Goal: Task Accomplishment & Management: Manage account settings

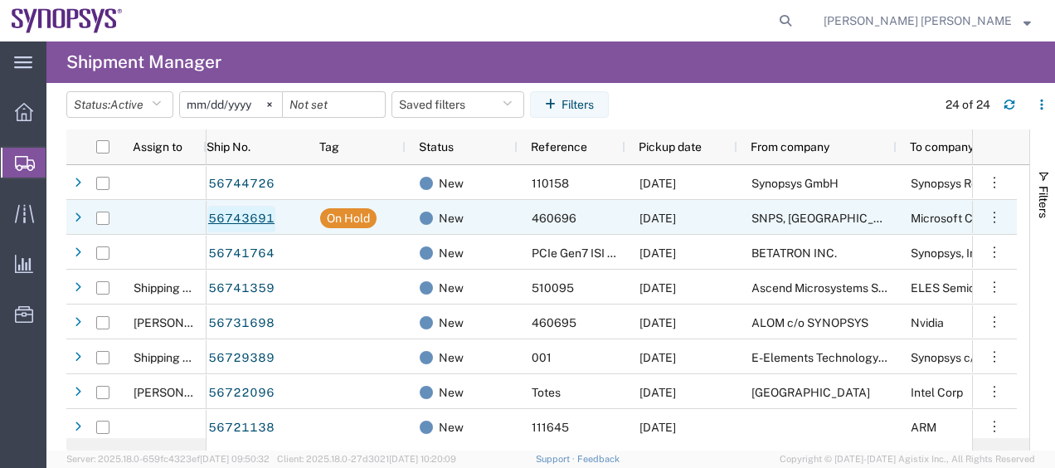
click at [254, 222] on link "56743691" at bounding box center [241, 219] width 68 height 27
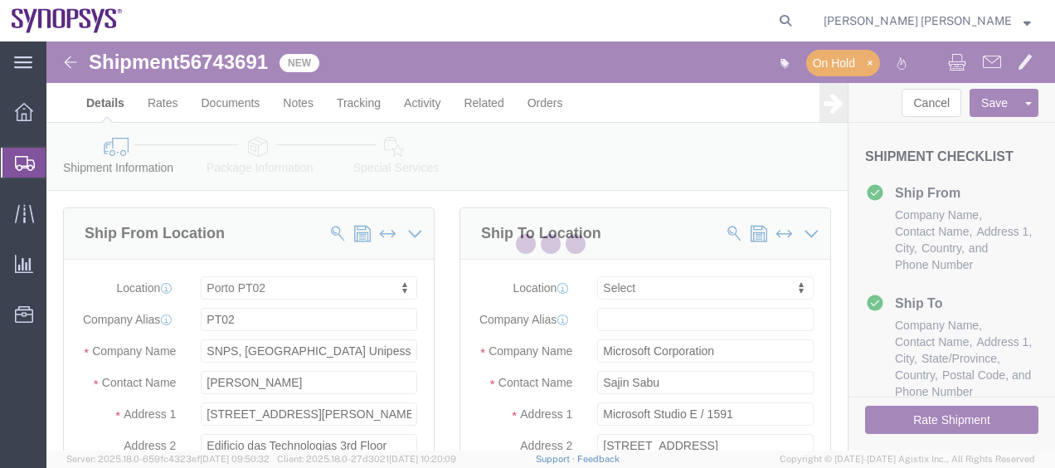
click at [443, 312] on div at bounding box center [550, 245] width 1008 height 409
select select "63151"
select select
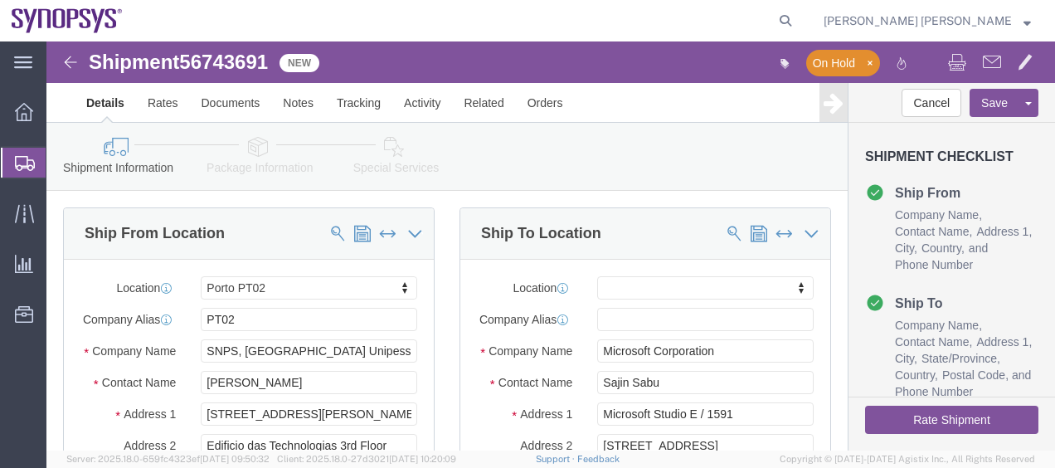
click div "Ship To Location Location My Profile Location [GEOGRAPHIC_DATA] DE04 Agrate Bri…"
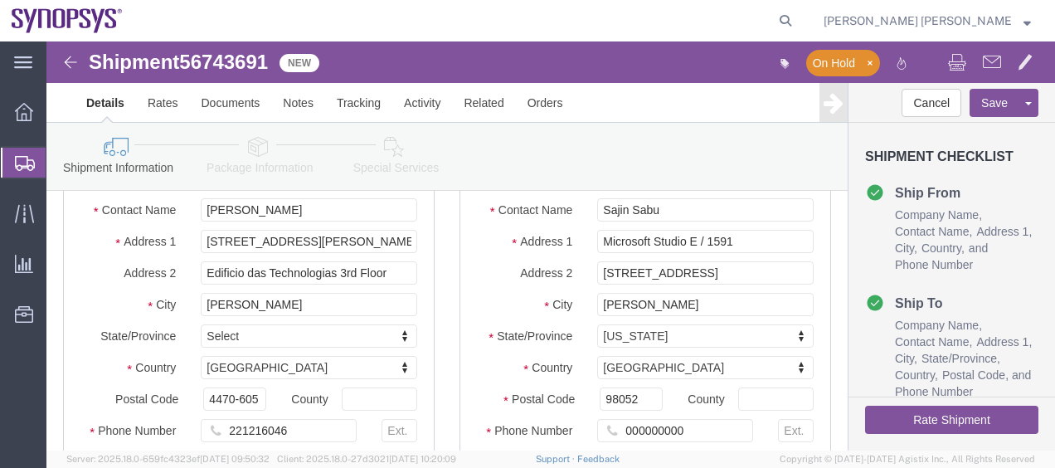
scroll to position [332, 0]
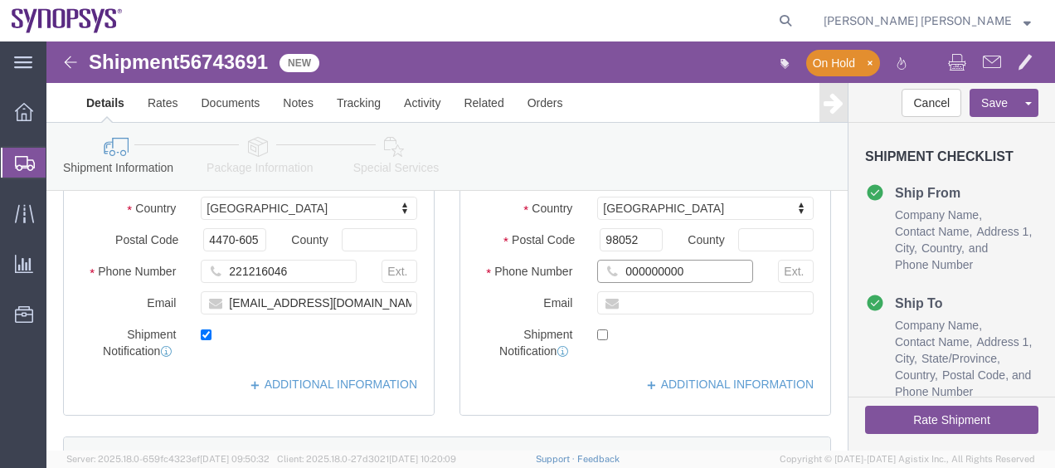
drag, startPoint x: 660, startPoint y: 234, endPoint x: 547, endPoint y: 249, distance: 113.8
click input "000000000"
paste input "[PHONE_NUMBER]"
click input "[PHONE_NUMBER]"
type input "[PHONE_NUMBER]"
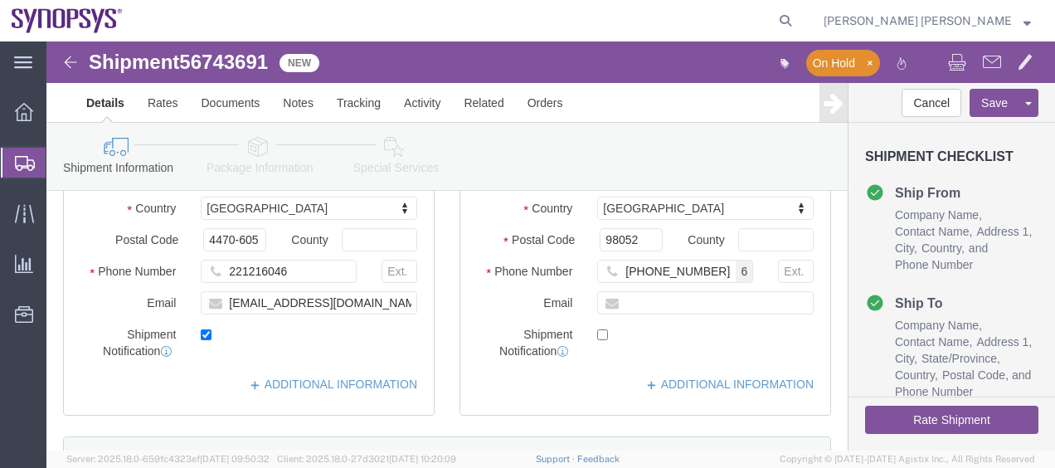
click div "Phone Number [PHONE_NUMBER] 6"
click input "text"
paste input "[EMAIL_ADDRESS][DOMAIN_NAME]"
click input "[EMAIL_ADDRESS][DOMAIN_NAME]"
type input "[EMAIL_ADDRESS][DOMAIN_NAME]"
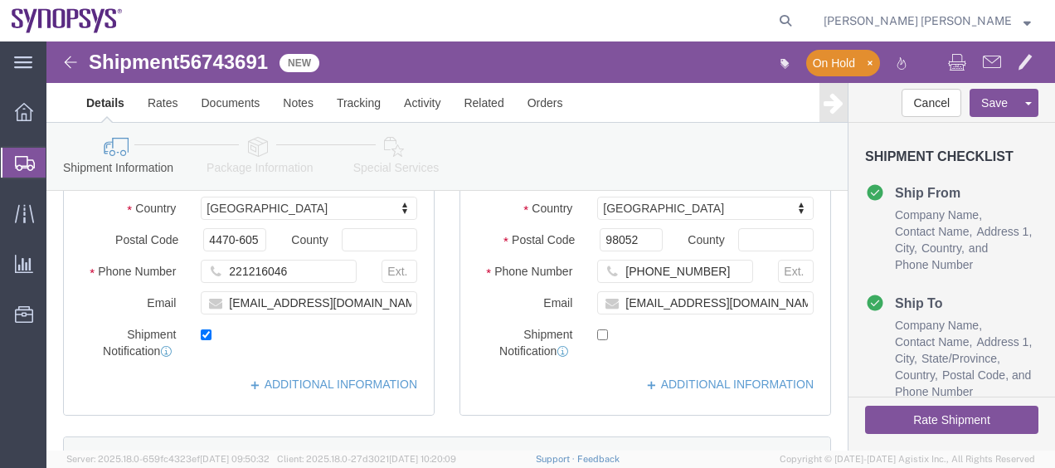
click icon
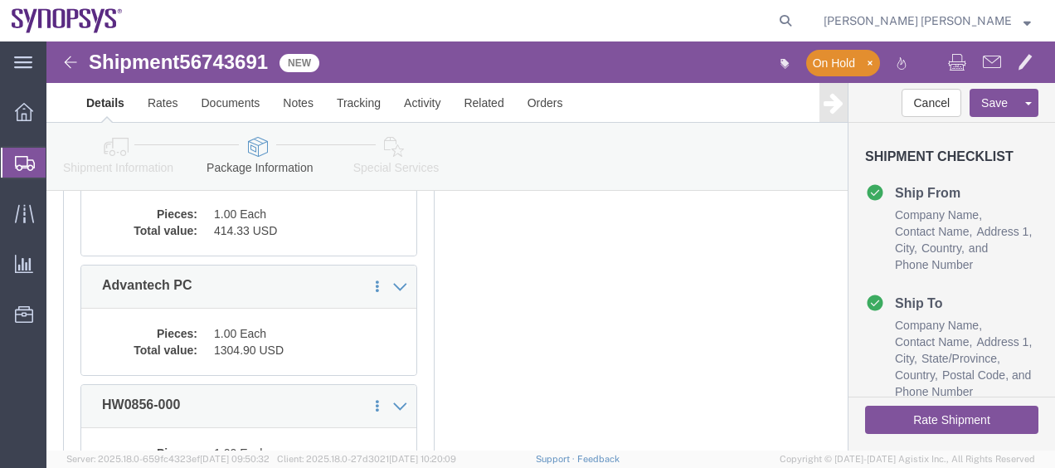
click div "Previous Continue"
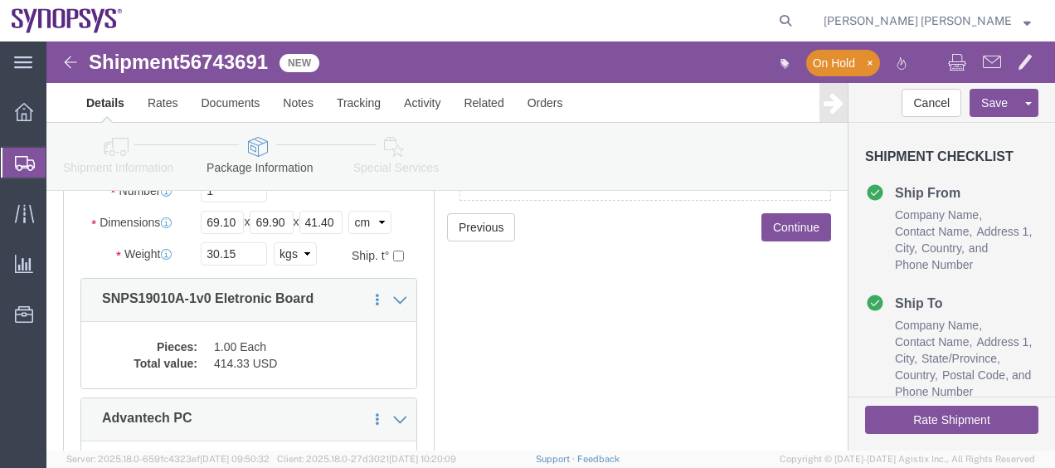
click icon
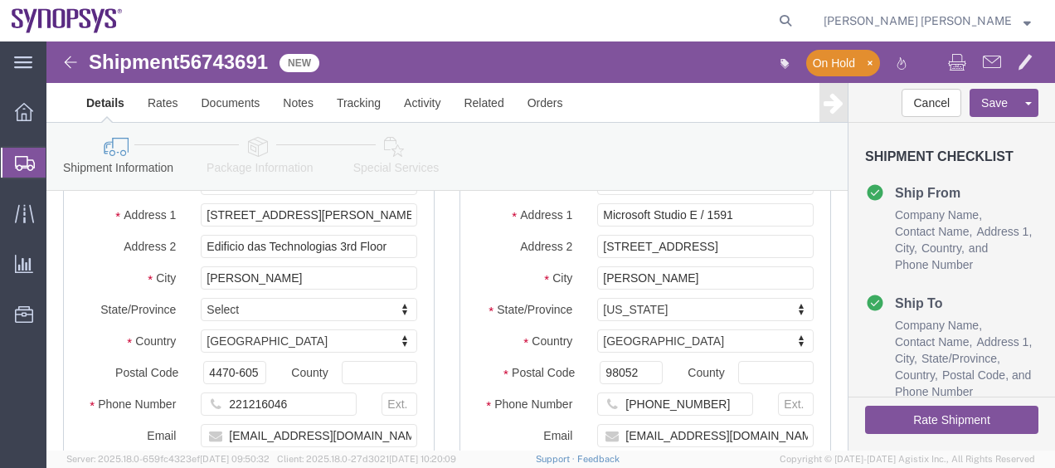
scroll to position [1159, 0]
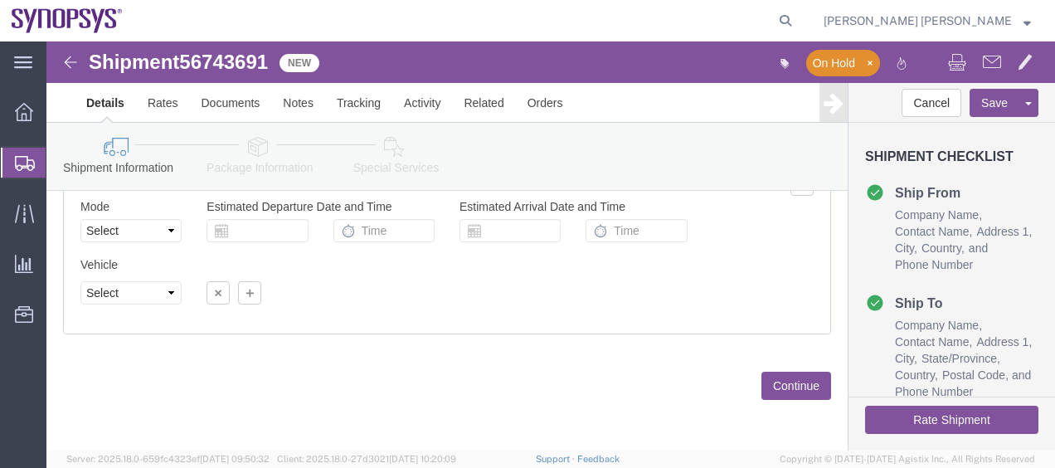
click div "Please fix the following errors Ship From Location Location [GEOGRAPHIC_DATA] P…"
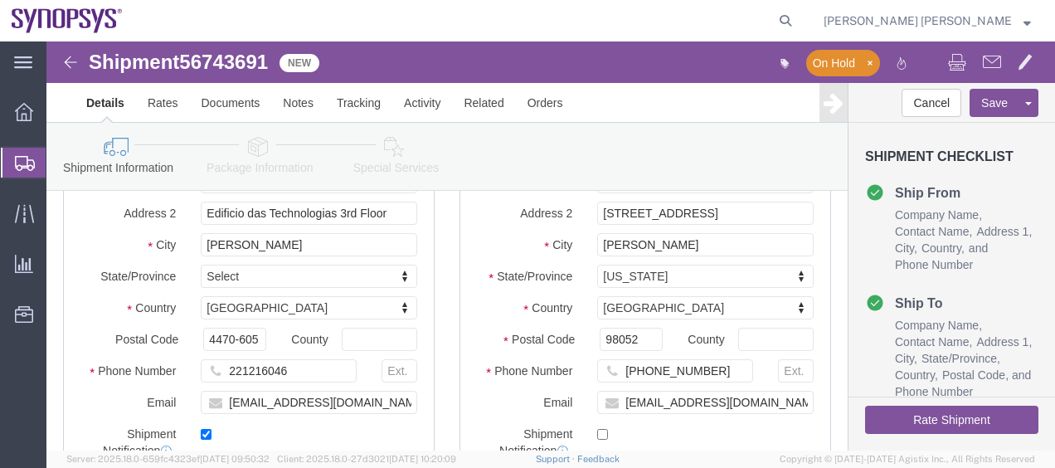
scroll to position [231, 0]
click input "checkbox"
checkbox input "false"
click link "Package Information"
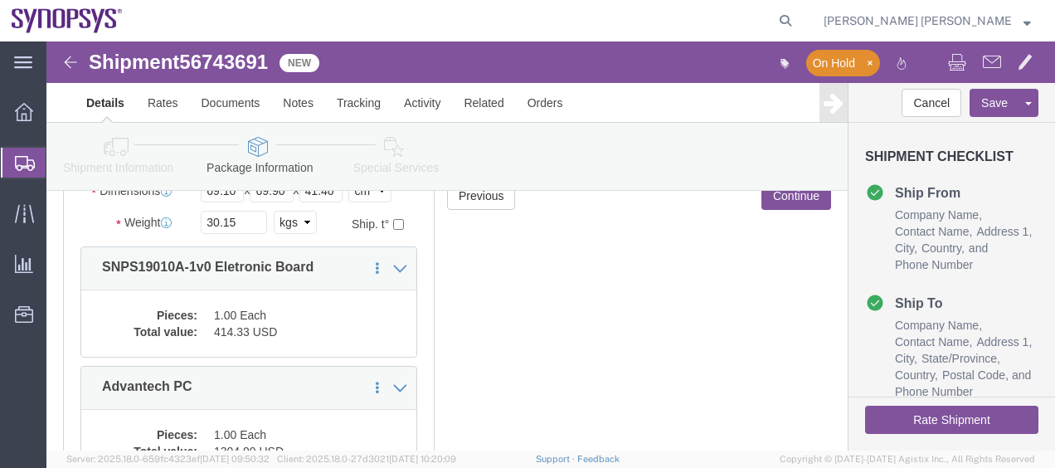
click div "Previous Continue"
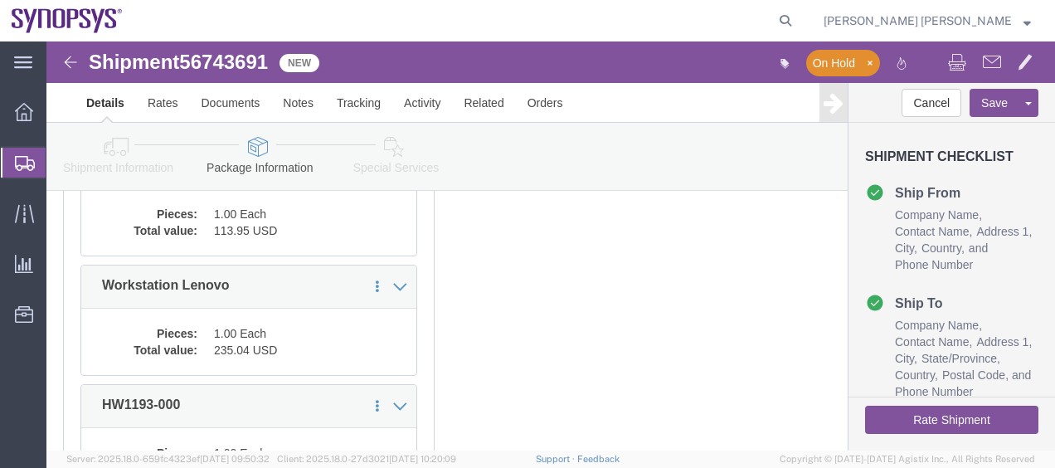
scroll to position [861, 0]
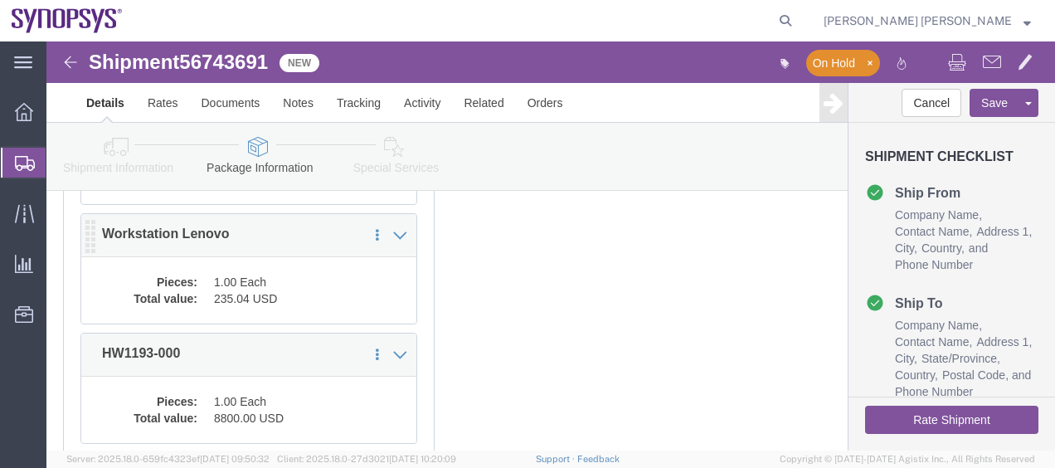
click dd "235.04 USD"
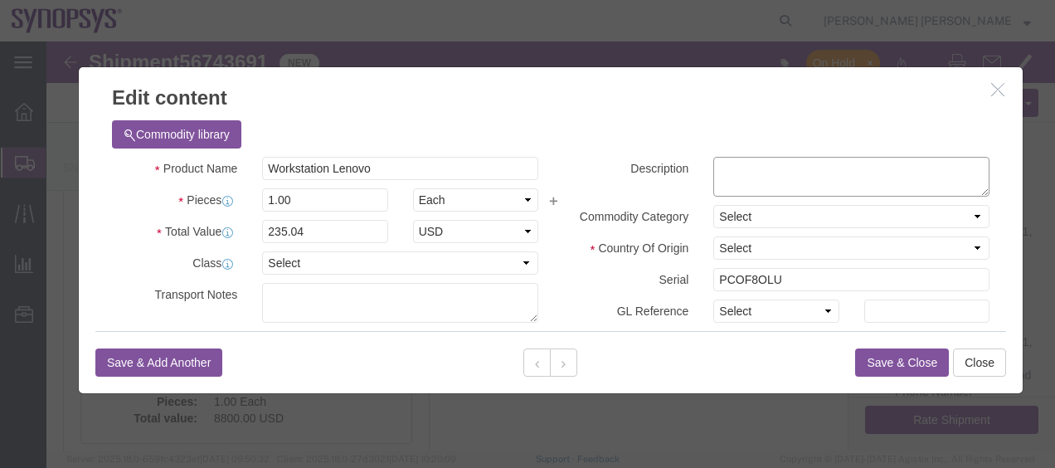
click textarea
paste textarea "M900 Tiny"
type textarea "M900 Tiny"
click label "Serial"
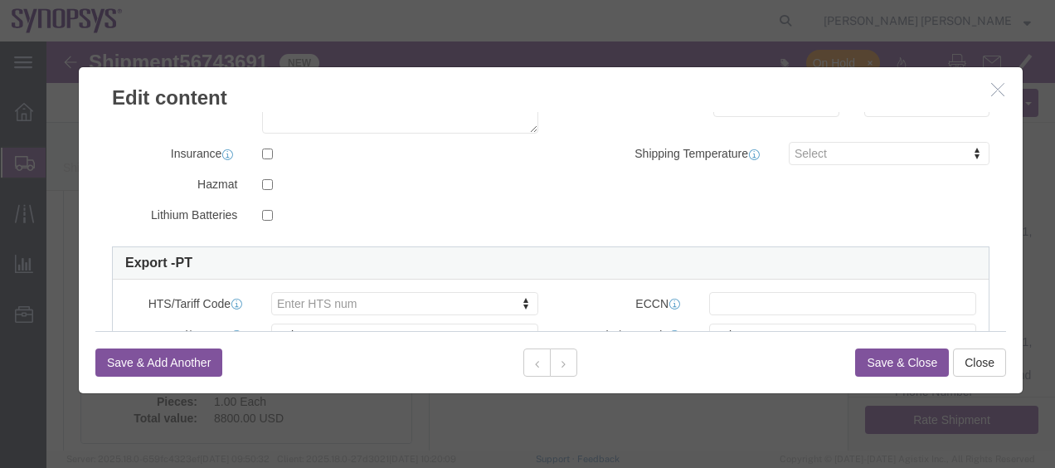
scroll to position [365, 0]
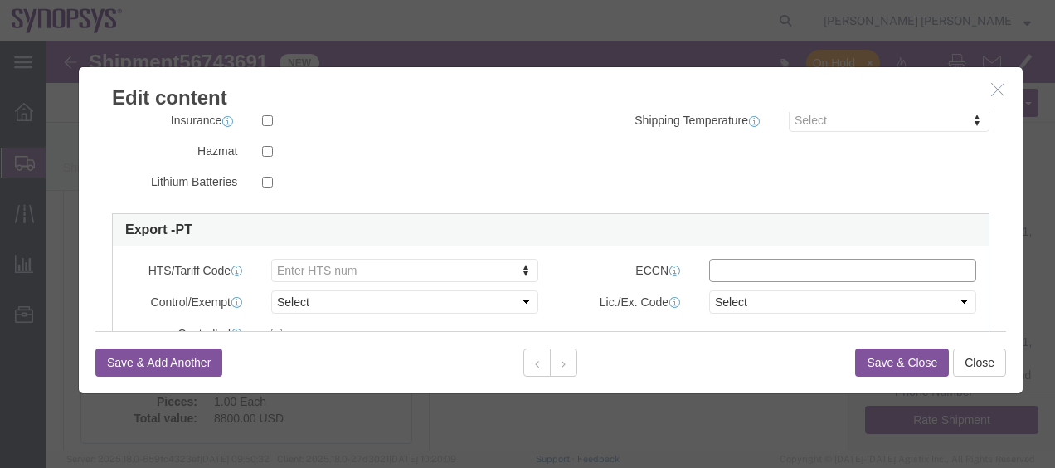
click input "text"
paste input "5A992.c"
type input "5A992.c"
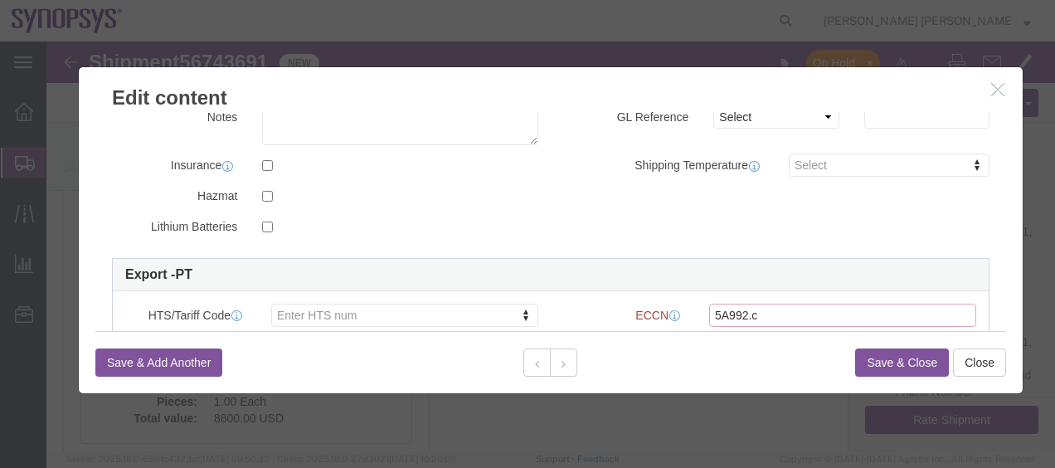
scroll to position [409, 0]
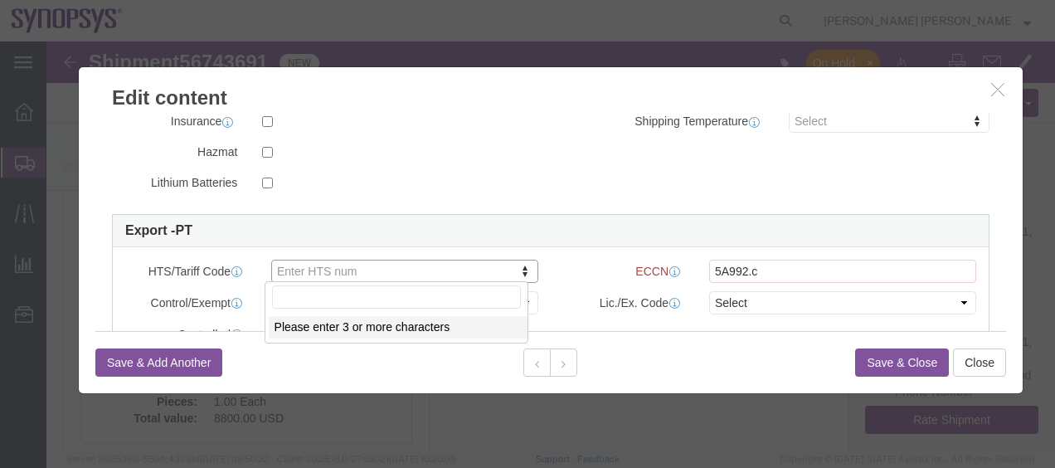
type input "84715000"
click input "5A992.c"
type input "5A992c"
click div "HTS/Tariff Code Enter HTS num ECCN 5A992c Control/Exempt Select ATF BIS DEA EPA…"
paste input "84715000"
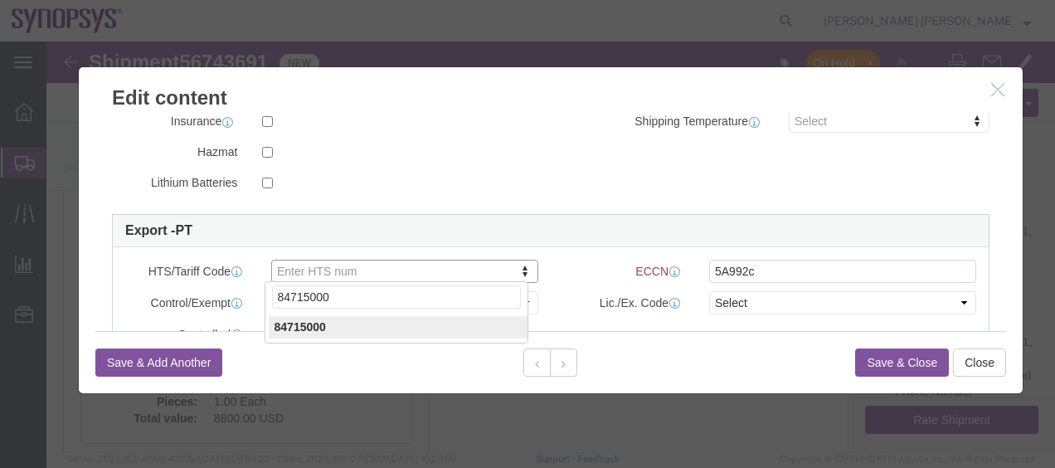
type input "84715000"
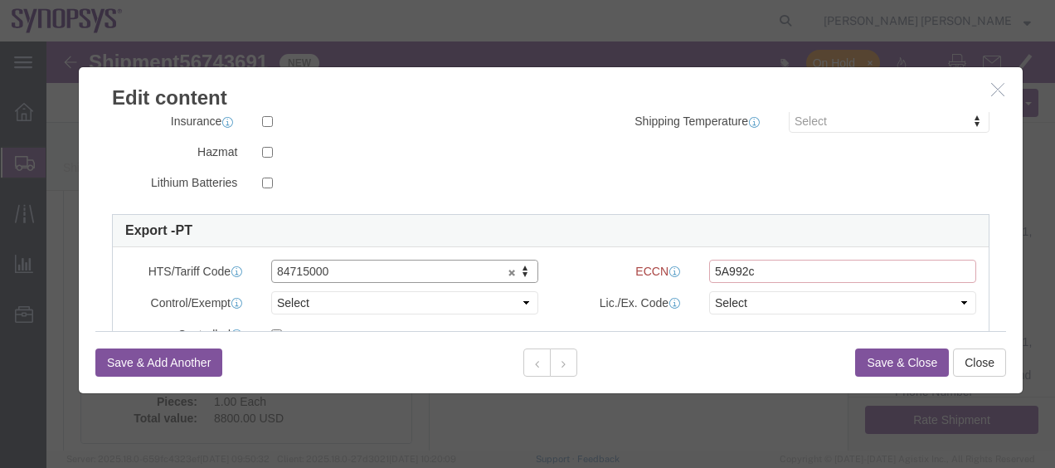
click input "5A992c"
type input "5A992.c"
click label "ECCN"
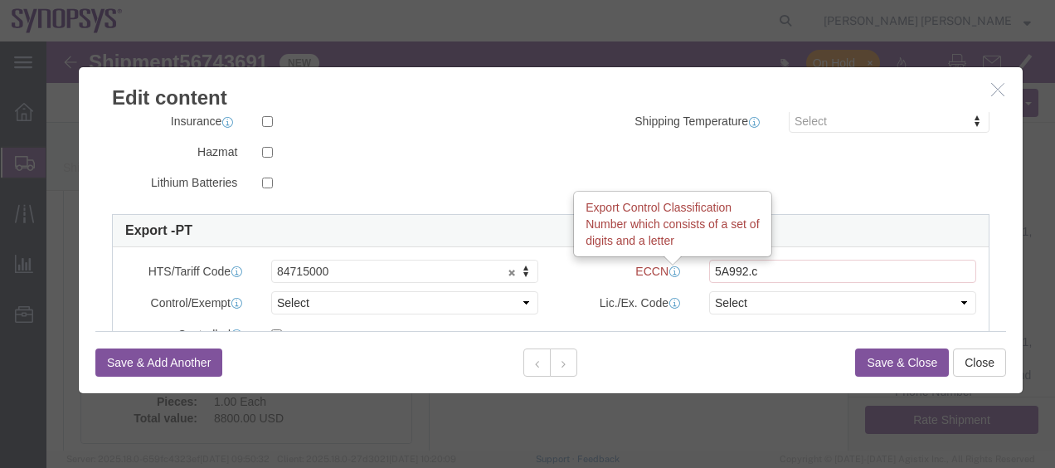
click icon
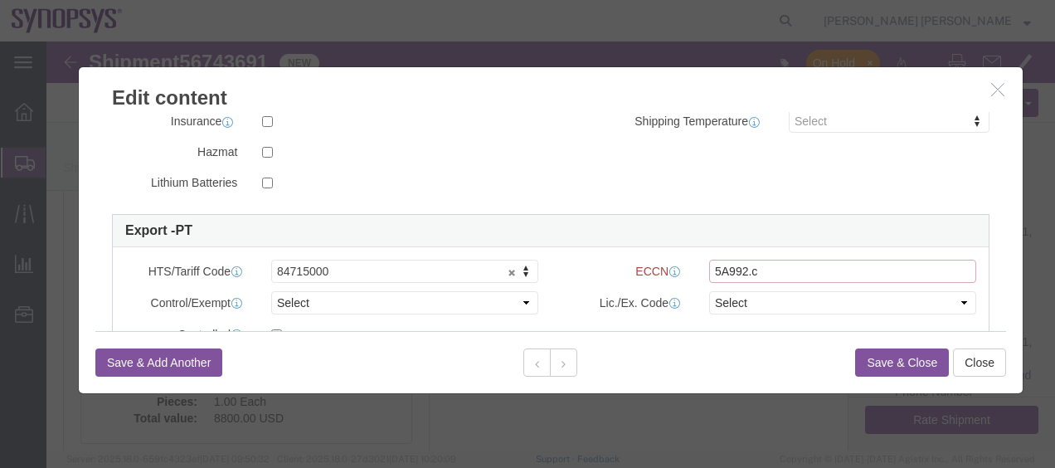
click input "5A992.c"
click button "Save & Close"
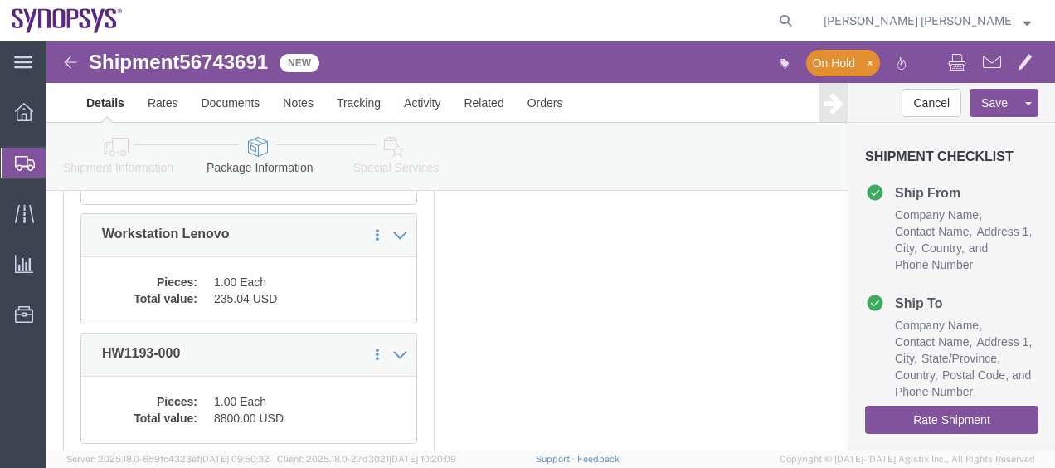
click div "Previous Continue"
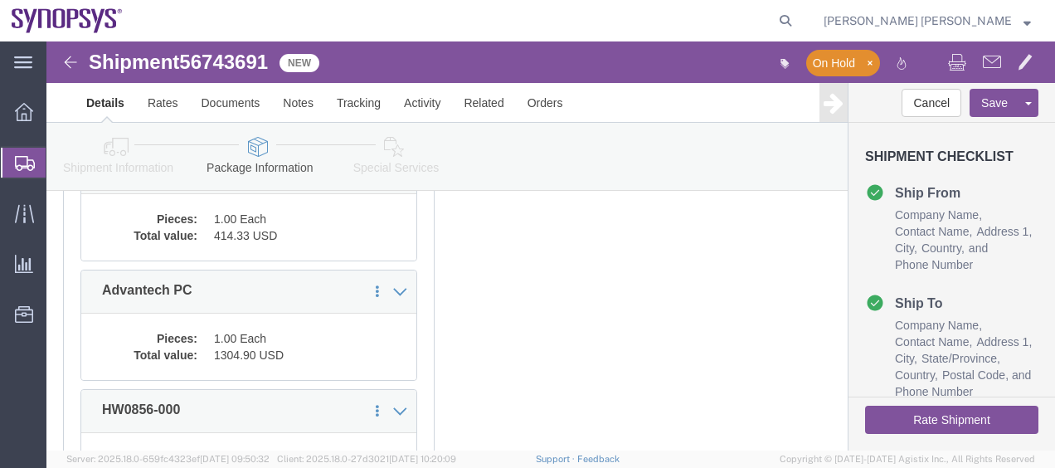
scroll to position [332, 0]
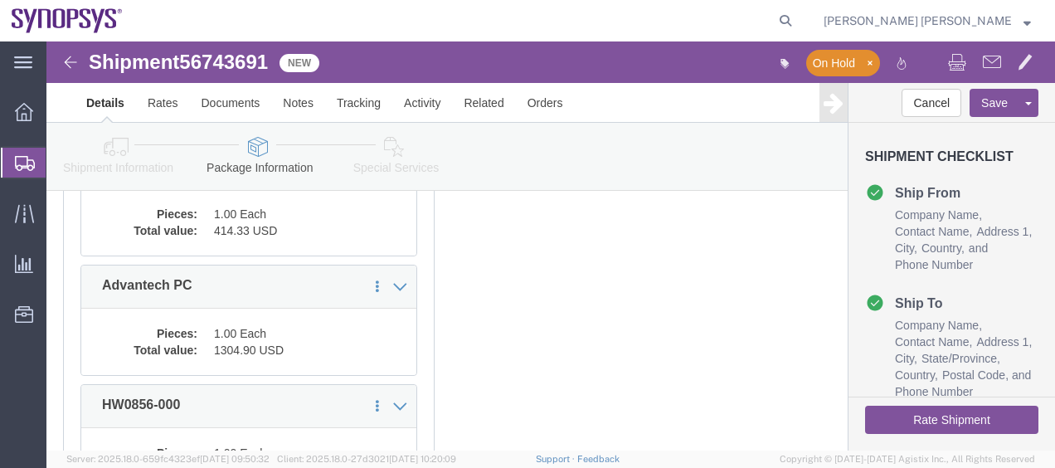
click div "Previous Continue"
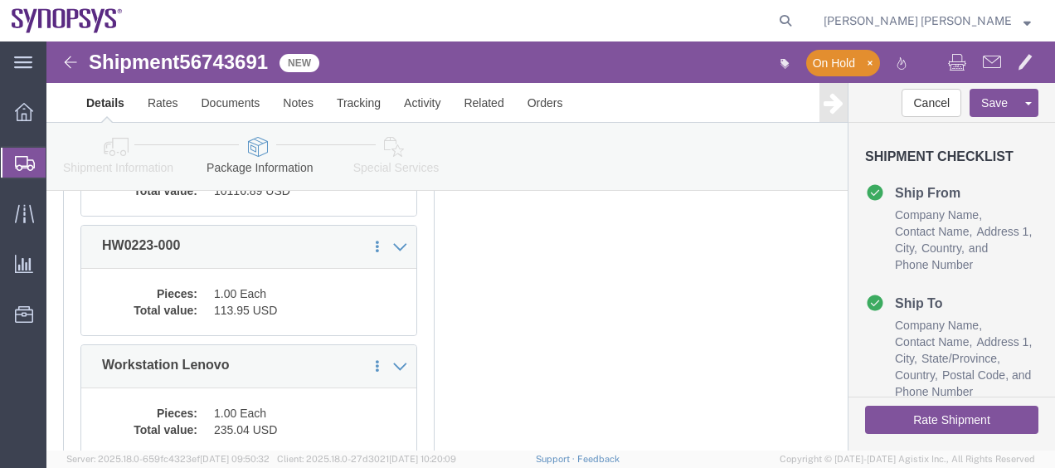
scroll to position [763, 0]
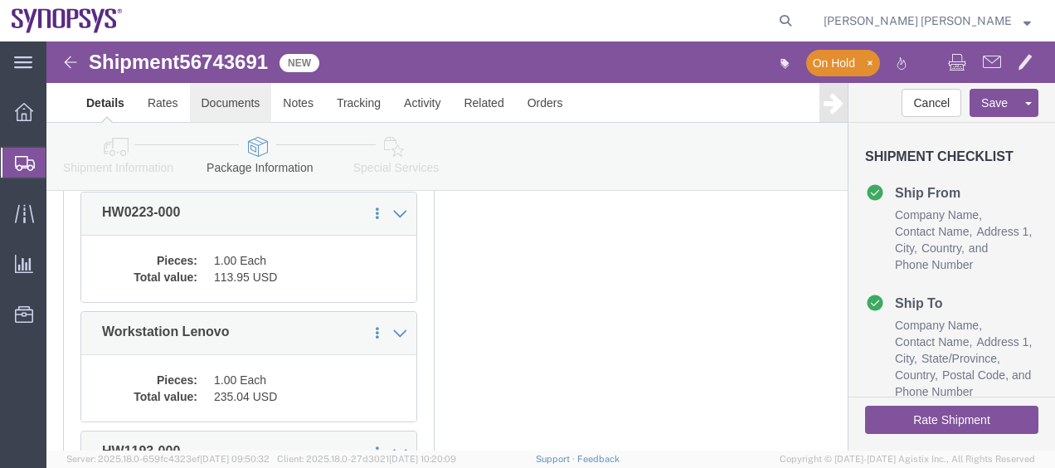
click link "Documents"
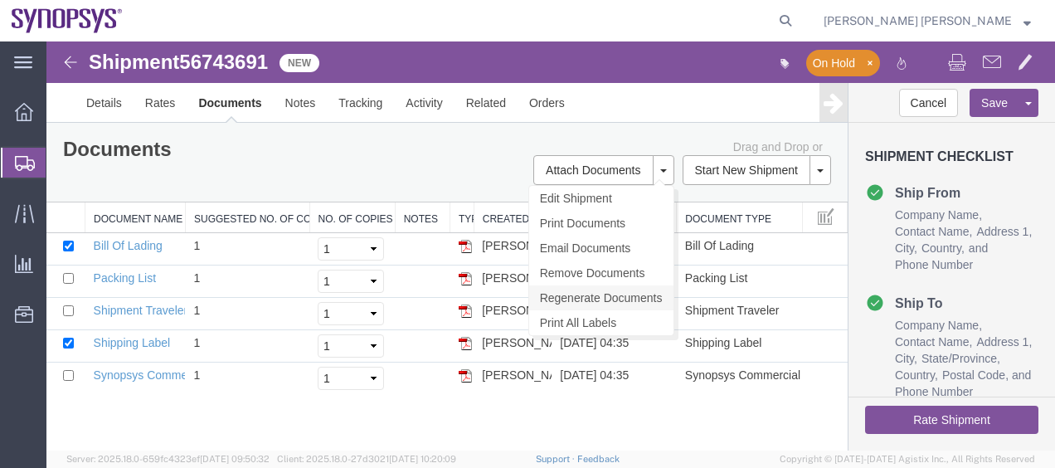
click at [600, 303] on link "Regenerate Documents" at bounding box center [601, 297] width 144 height 25
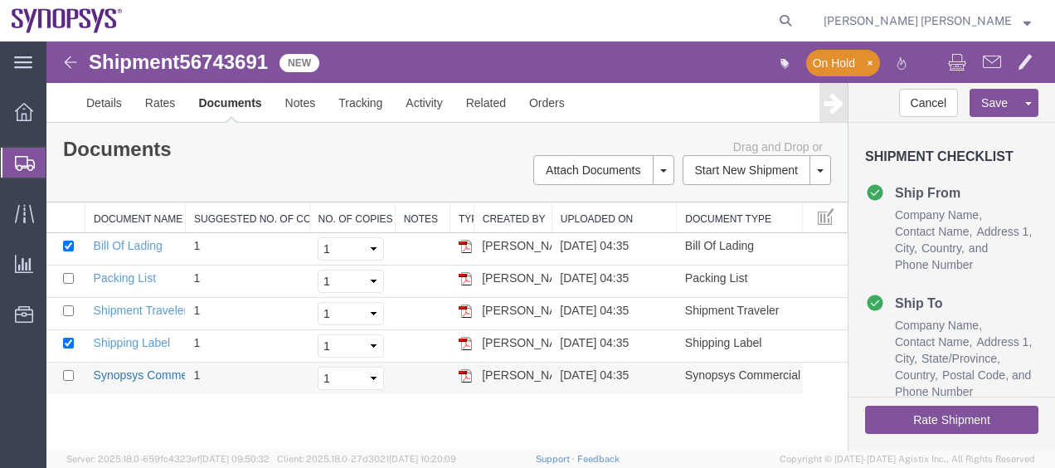
click at [143, 374] on link "Synopsys Commercial Invoice" at bounding box center [172, 374] width 156 height 13
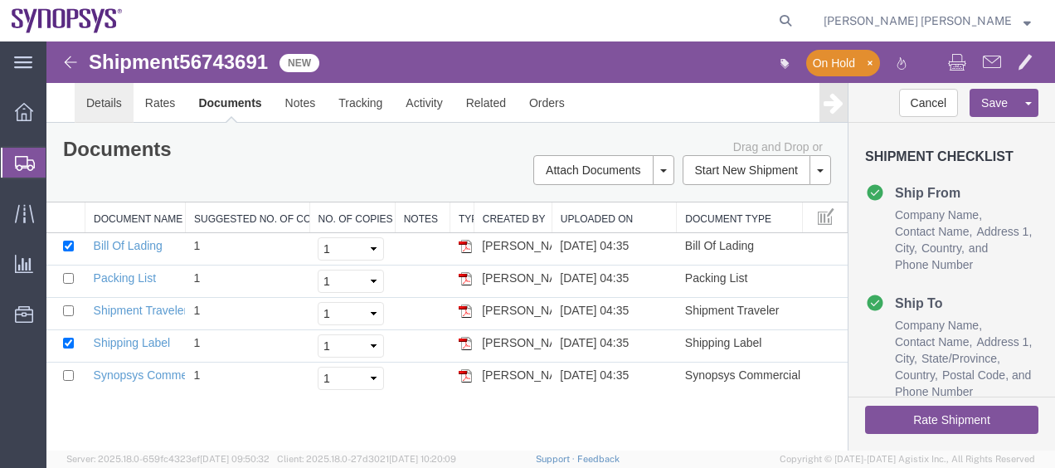
click at [98, 97] on link "Details" at bounding box center [104, 103] width 59 height 40
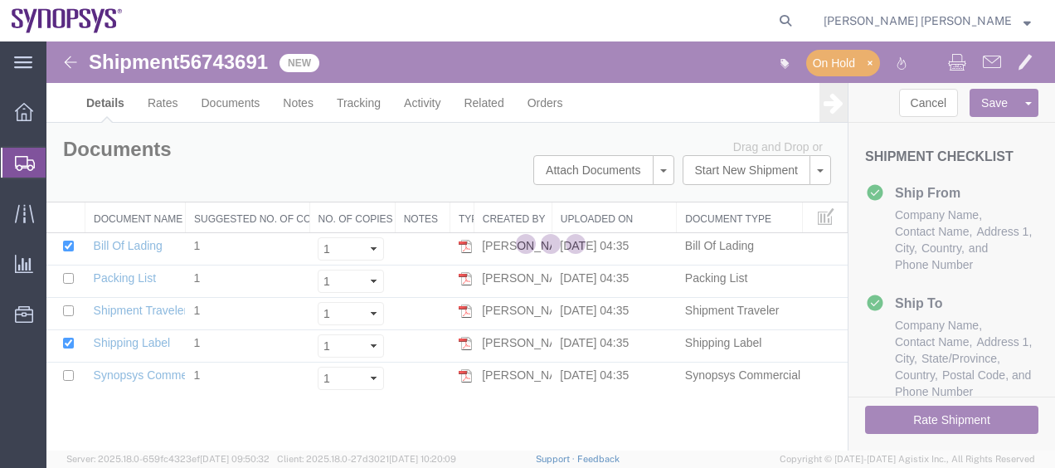
select select "63151"
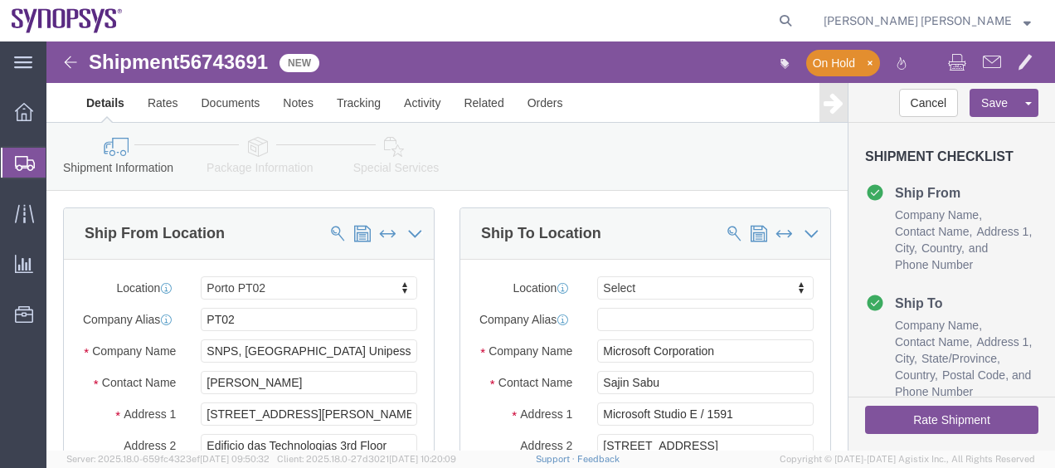
click link "Package Information"
click div
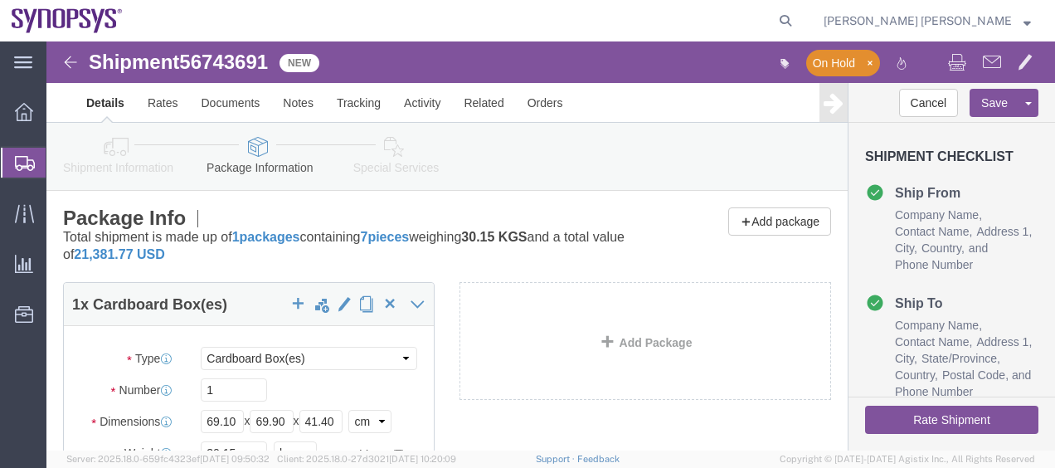
click div "Add Package"
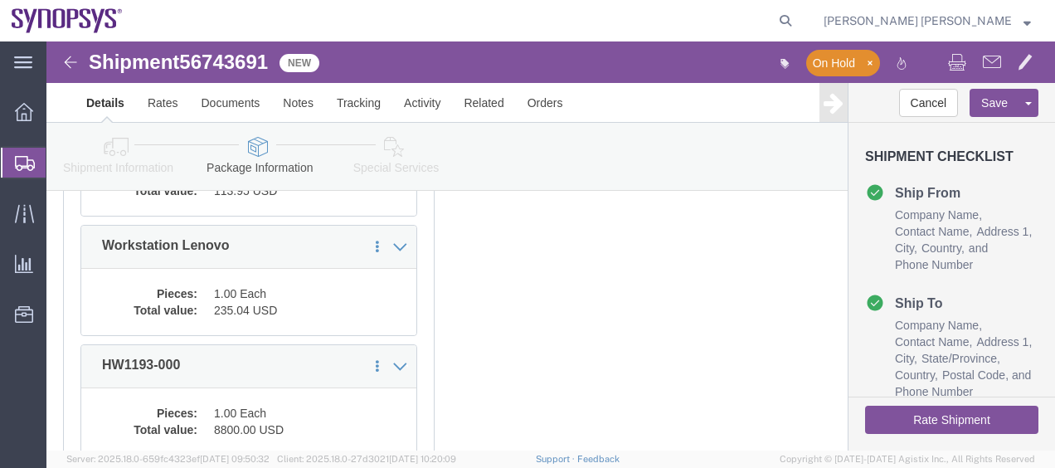
scroll to position [796, 0]
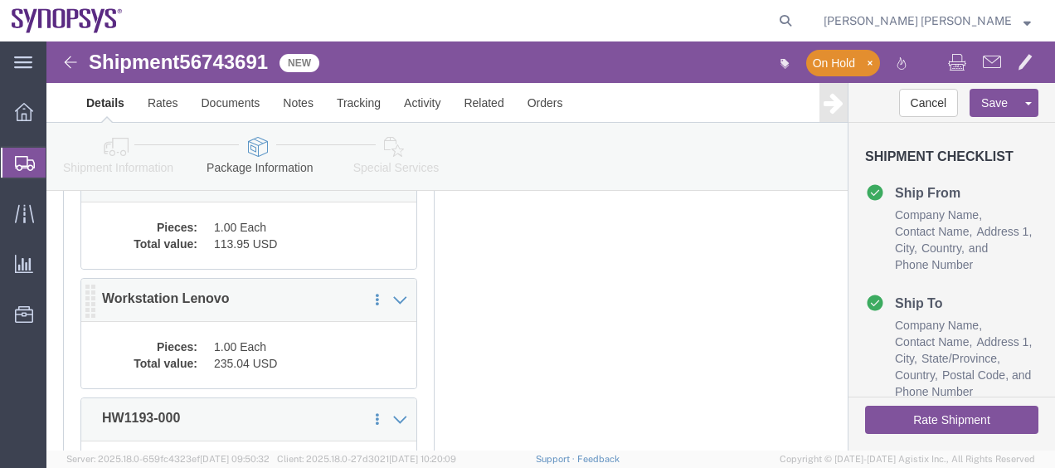
click dd "1.00 Each"
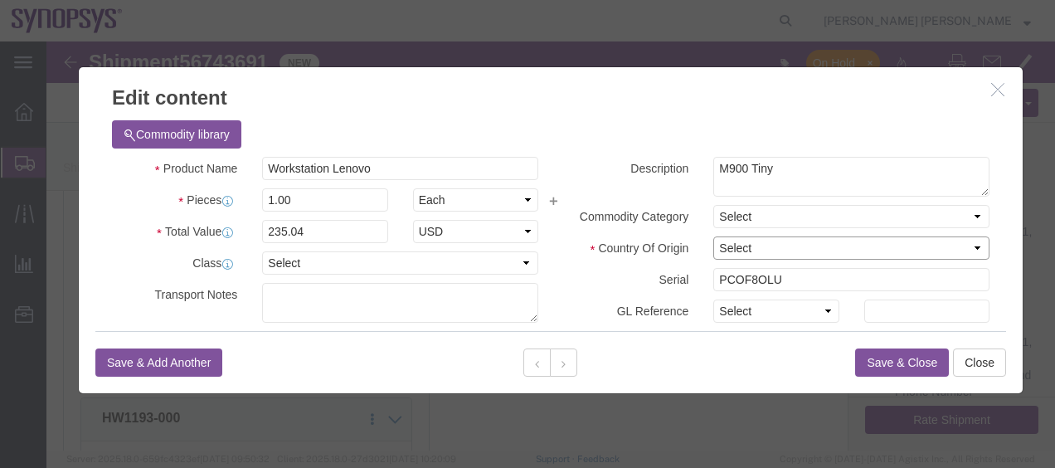
click select "Select [GEOGRAPHIC_DATA] [GEOGRAPHIC_DATA] [GEOGRAPHIC_DATA] [GEOGRAPHIC_DATA] …"
select select "CN"
click select "Select [GEOGRAPHIC_DATA] [GEOGRAPHIC_DATA] [GEOGRAPHIC_DATA] [GEOGRAPHIC_DATA] …"
click button "Save & Close"
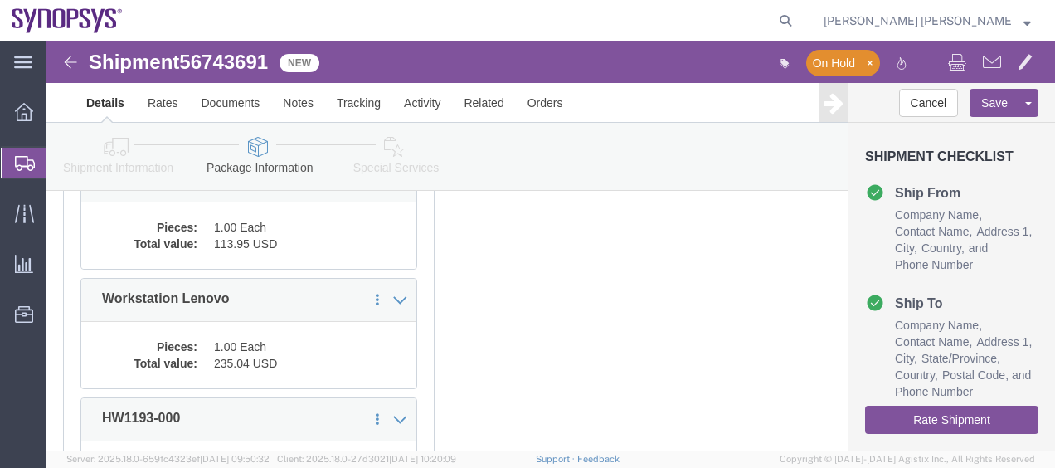
click div "1 x Cardboard Box(es) Package Type Select Bale(s) Basket(s) Bolt(s) Bottle(s) B…"
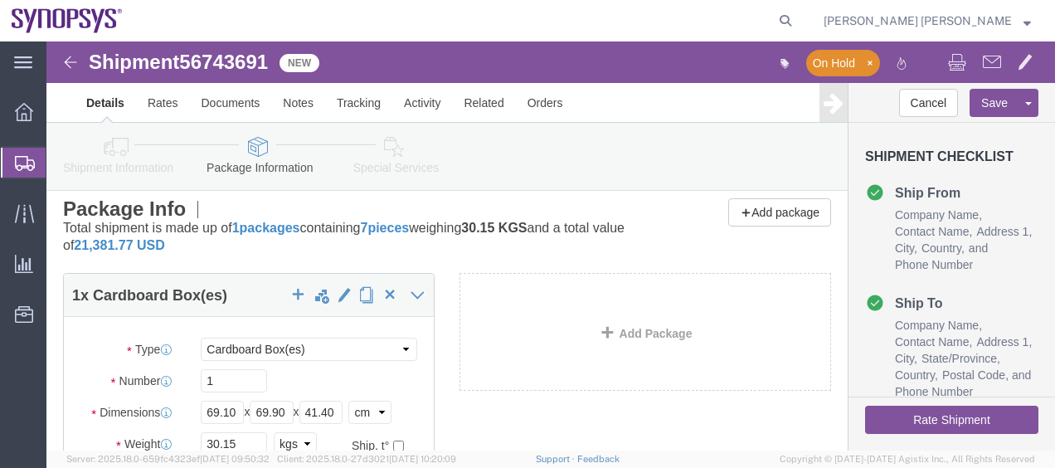
scroll to position [0, 0]
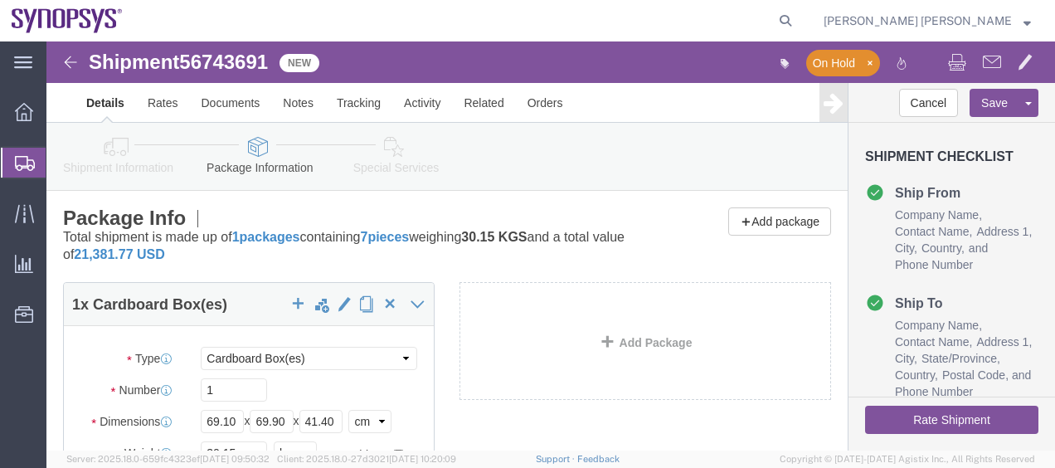
click div "1 x Cardboard Box(es) Package Type Select Bale(s) Basket(s) Bolt(s) Bottle(s) B…"
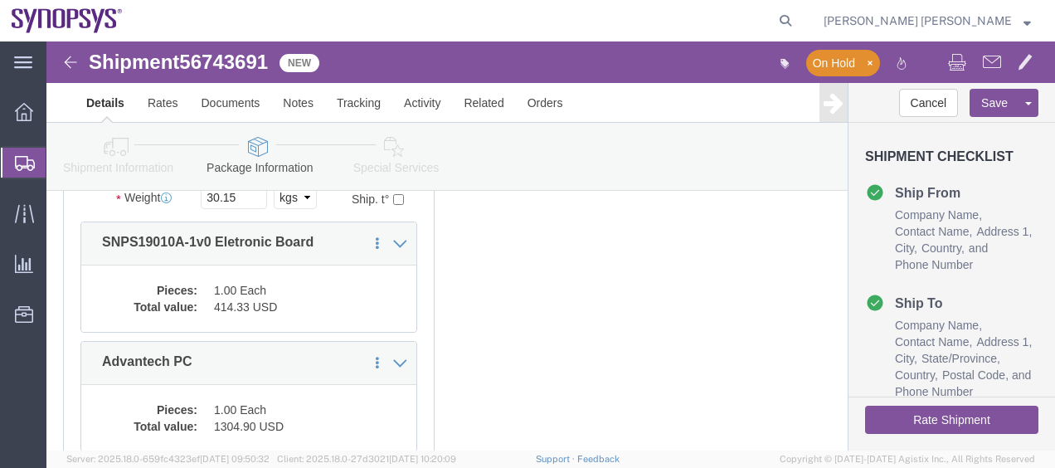
scroll to position [431, 0]
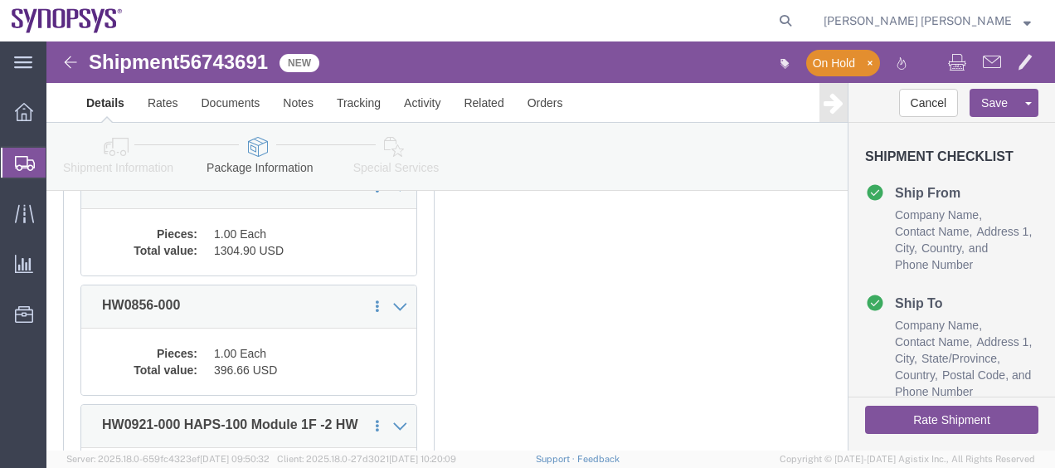
click div "1 x Cardboard Box(es) Package Type Select Bale(s) Basket(s) Bolt(s) Bottle(s) B…"
click button "Rate Shipment"
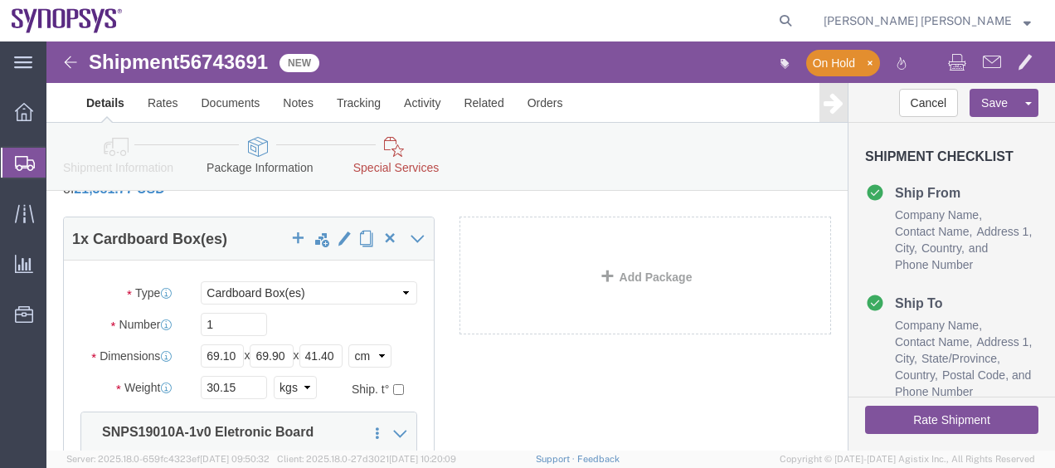
scroll to position [0, 0]
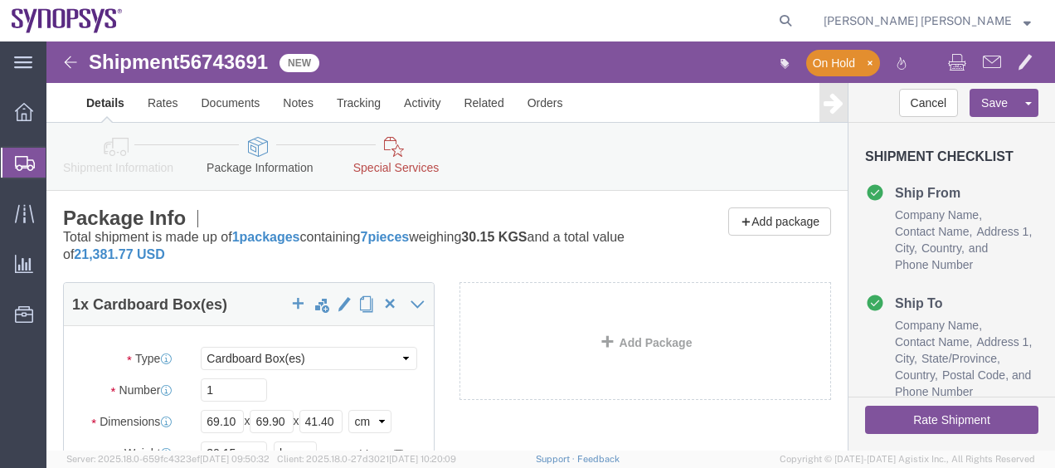
click div "1 x Cardboard Box(es) Package Type Select Bale(s) Basket(s) Bolt(s) Bottle(s) B…"
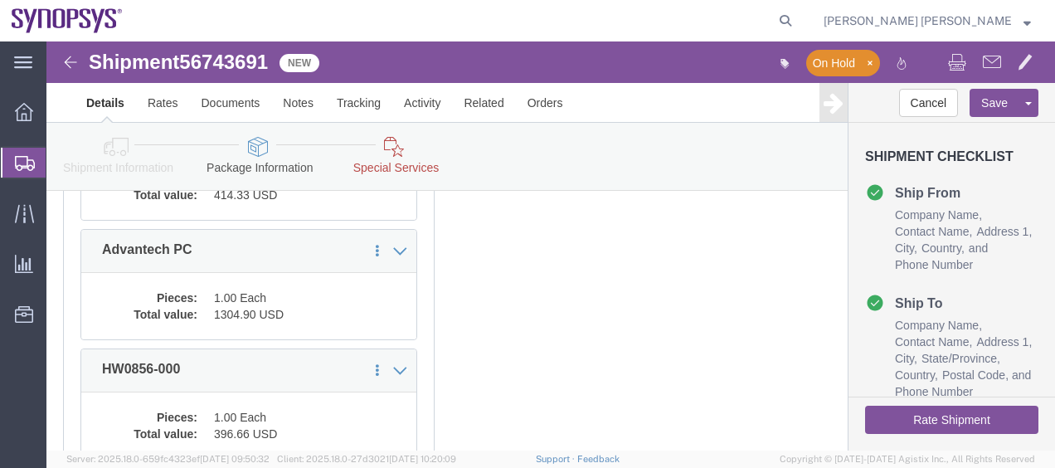
scroll to position [431, 0]
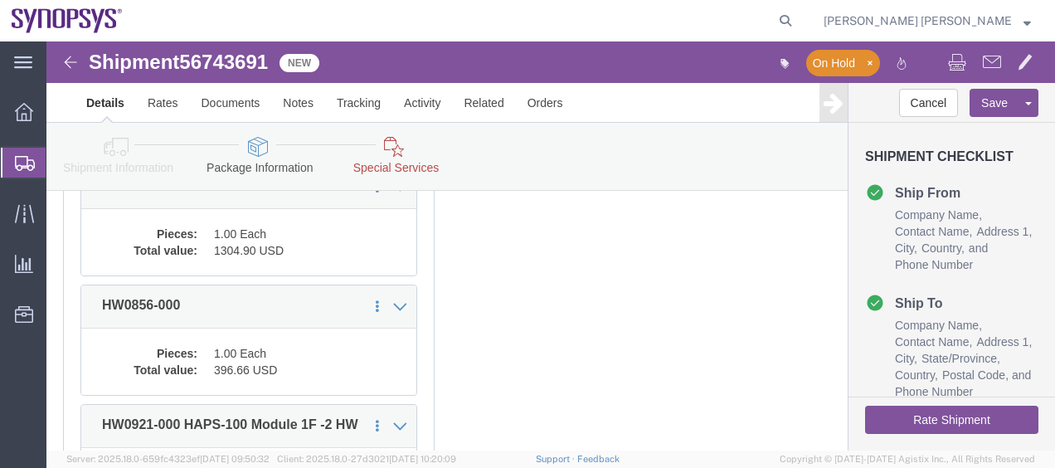
click icon
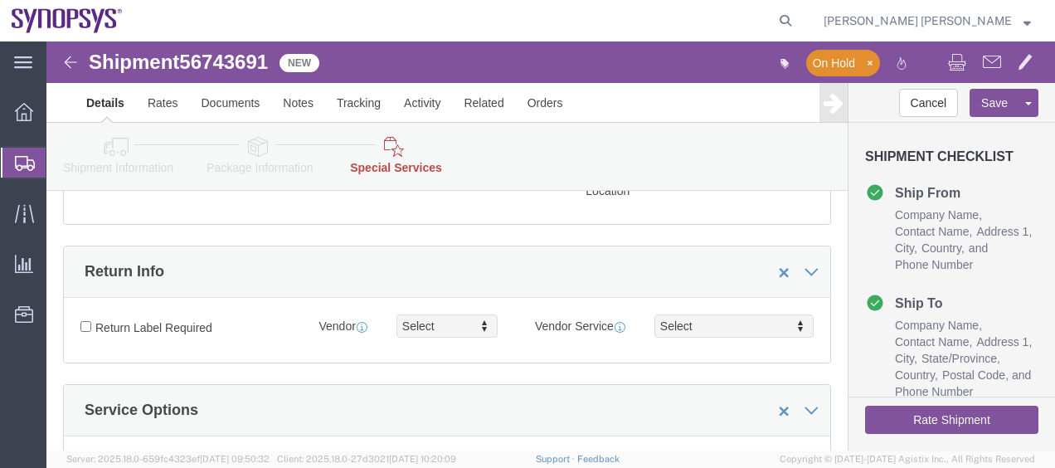
click div "Return Info"
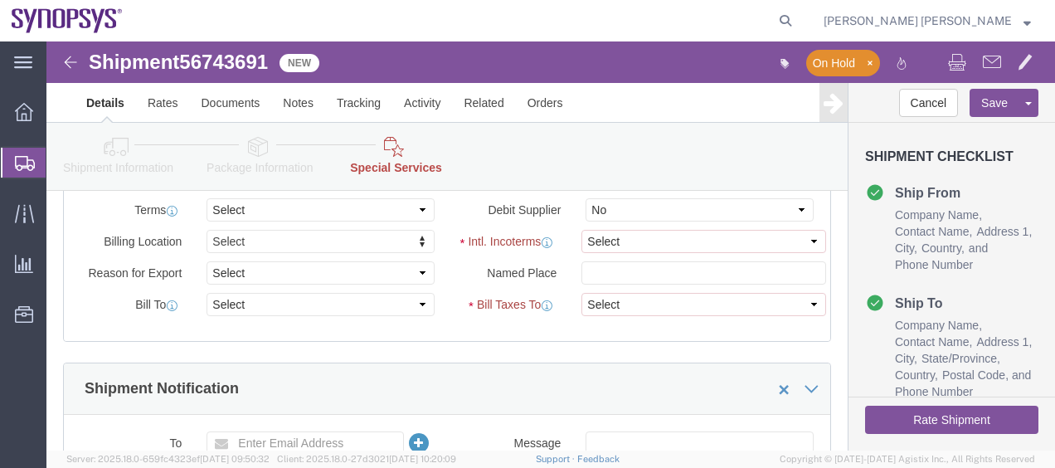
scroll to position [862, 0]
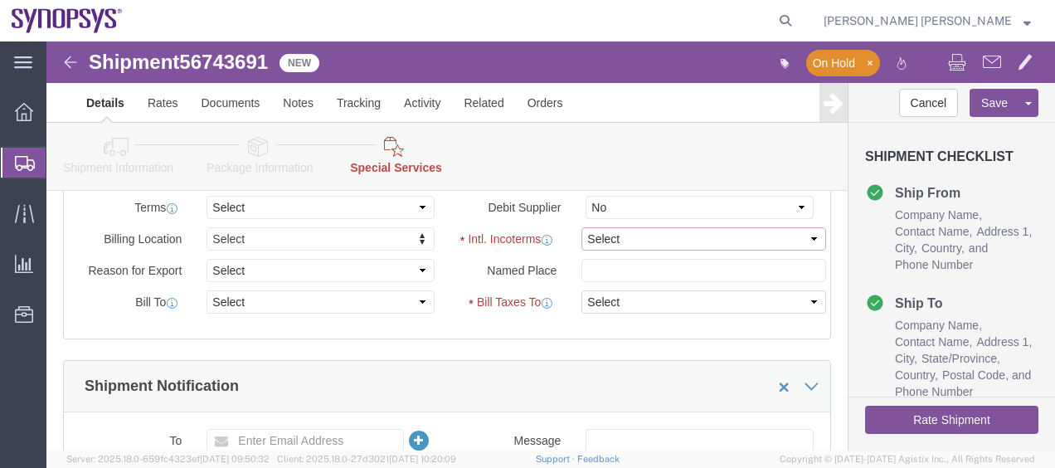
click select "Select Carriage Insurance Paid Carriage Paid To Cost and Freight Cost Insurance…"
select select "DAP"
click select "Select Carriage Insurance Paid Carriage Paid To Cost and Freight Cost Insurance…"
select select "SHIP"
select select "RCPN"
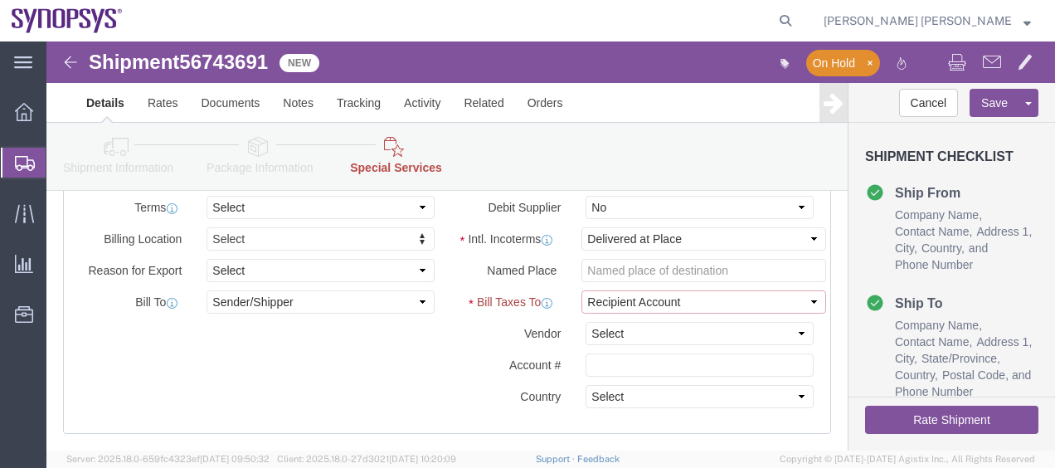
click select "Select Recipient Account Sender/Shipper Third Party Account"
click div "Billing Location Select Select My Profile Location [GEOGRAPHIC_DATA] DE04 Agrat…"
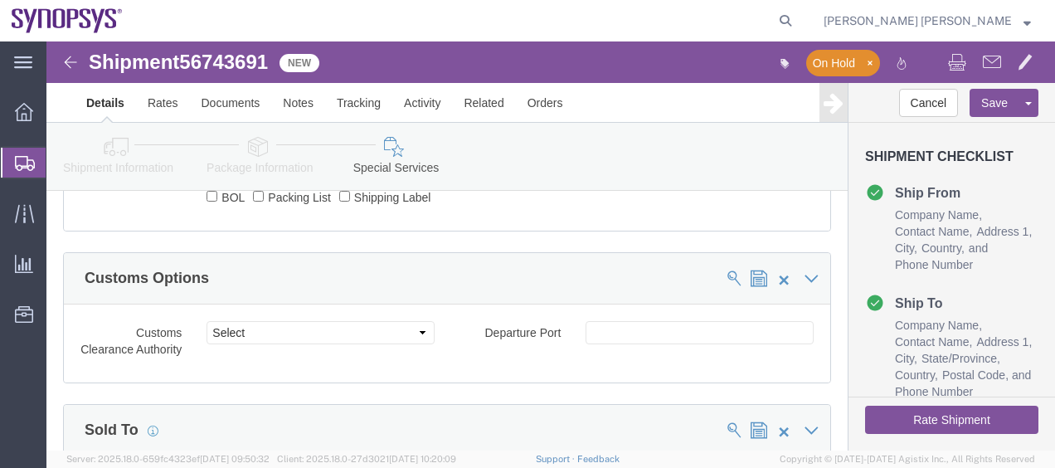
scroll to position [1393, 0]
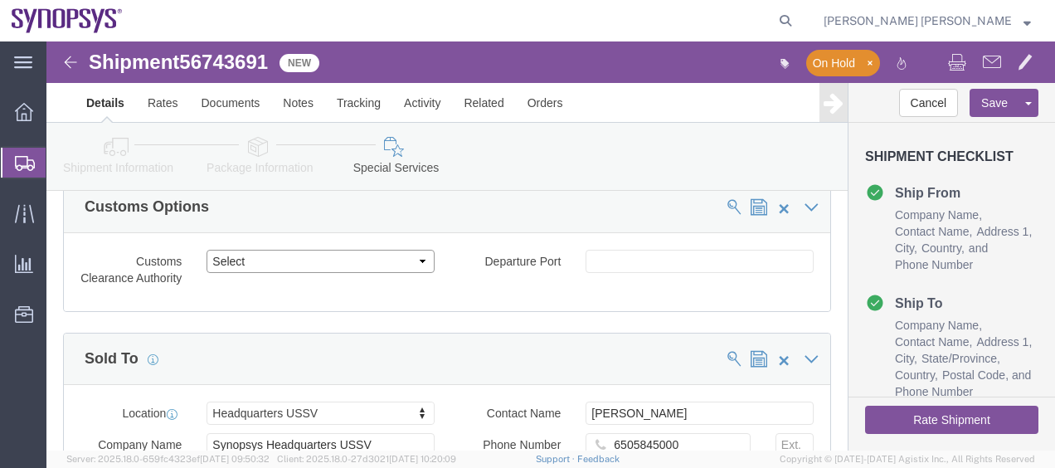
click select "Select Use Carrier or Agent Broker Use My Nominated Broker Use Recipient's Brok…"
select select "RCPN"
click select "Select Use Carrier or Agent Broker Use My Nominated Broker Use Recipient's Brok…"
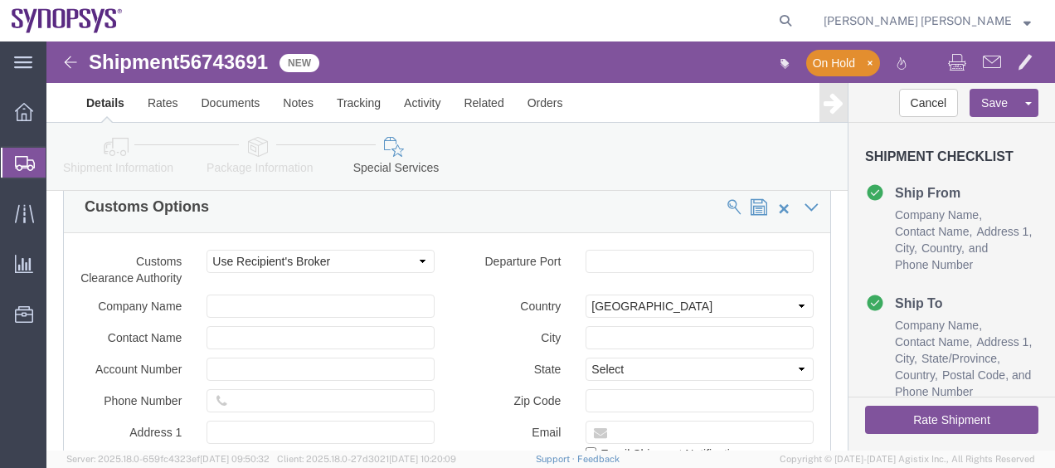
click div "Customs Clearance Authority Select Use Carrier or Agent Broker Use My Nominated…"
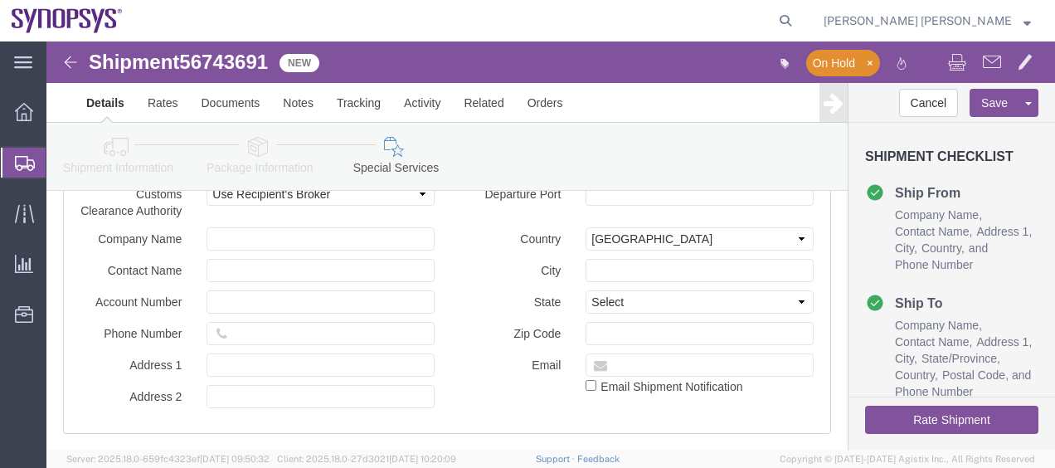
scroll to position [1493, 0]
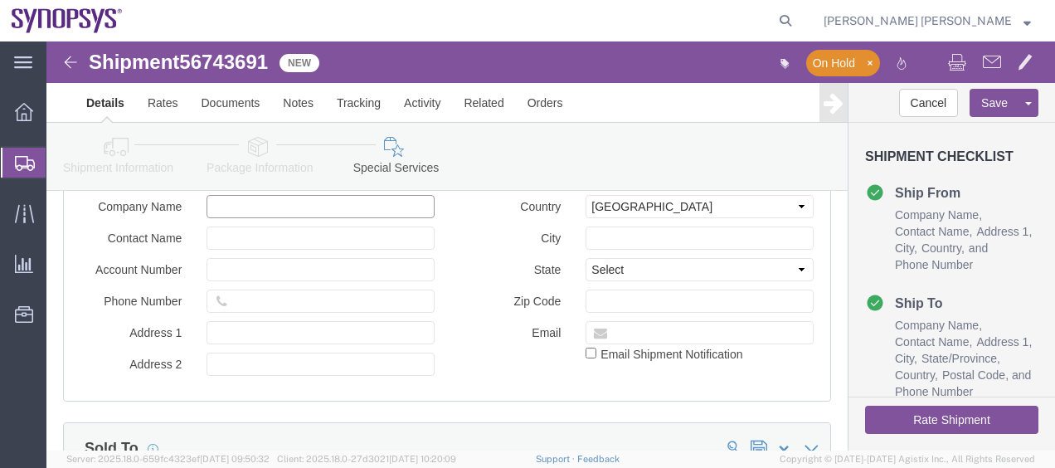
click input "text"
paste input "Kintetsu World Express"
type input "Kintetsu World Express"
click label "State"
click input "1"
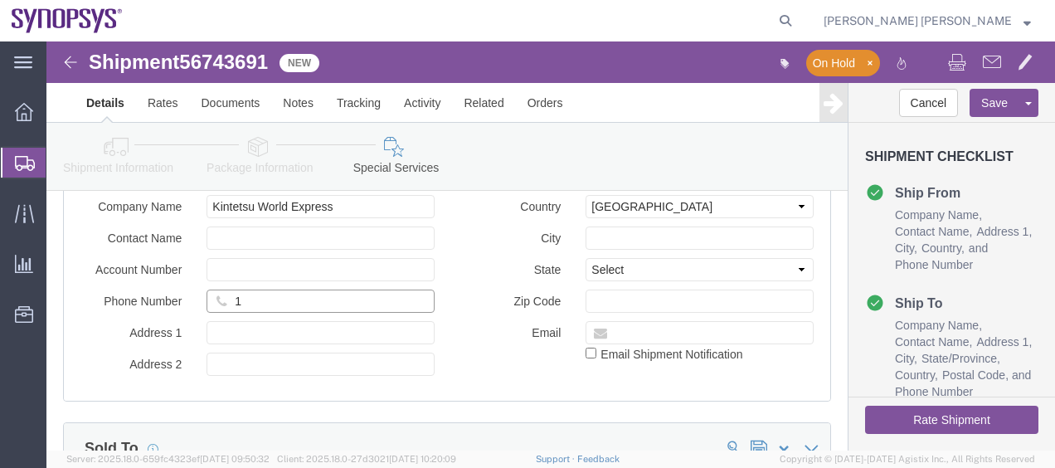
paste input "650-7844189"
type input "1650-7844189"
click div "Email Email Shipment Notification"
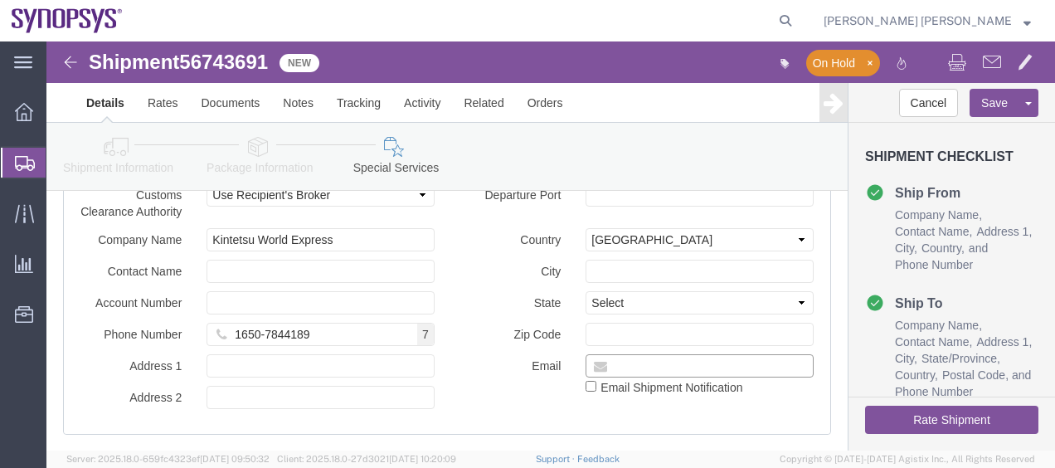
click input "text"
paste input "[EMAIL_ADDRESS][DOMAIN_NAME]"
type input "[EMAIL_ADDRESS][DOMAIN_NAME]"
click div "Email [EMAIL_ADDRESS][DOMAIN_NAME] Email Shipment Notification"
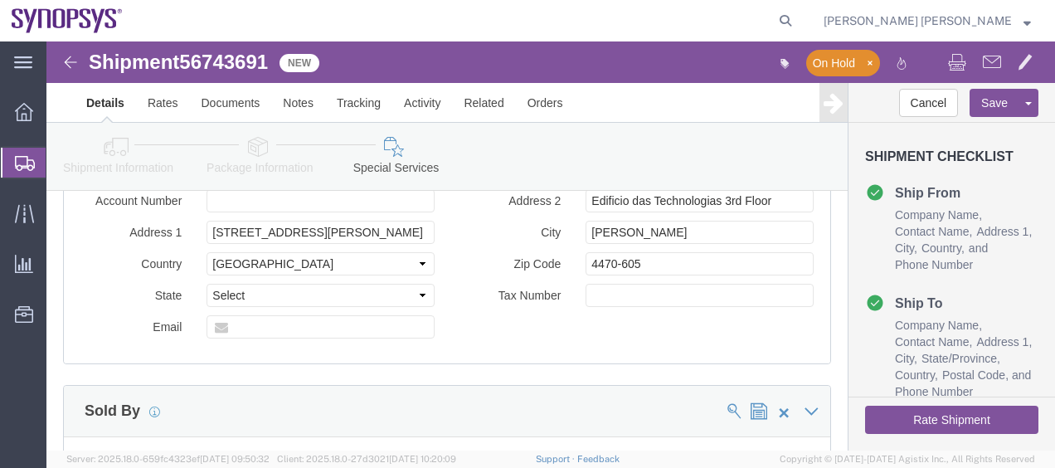
scroll to position [2156, 0]
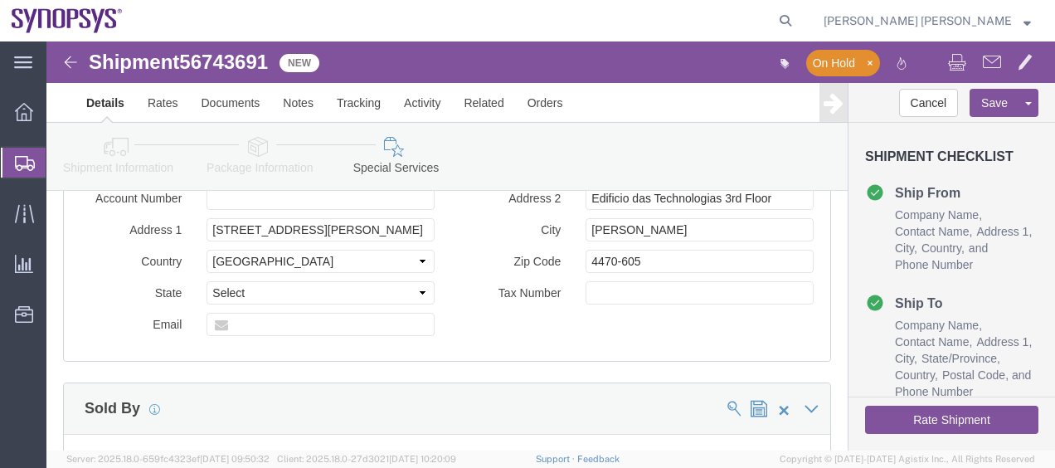
click button "Rate Shipment"
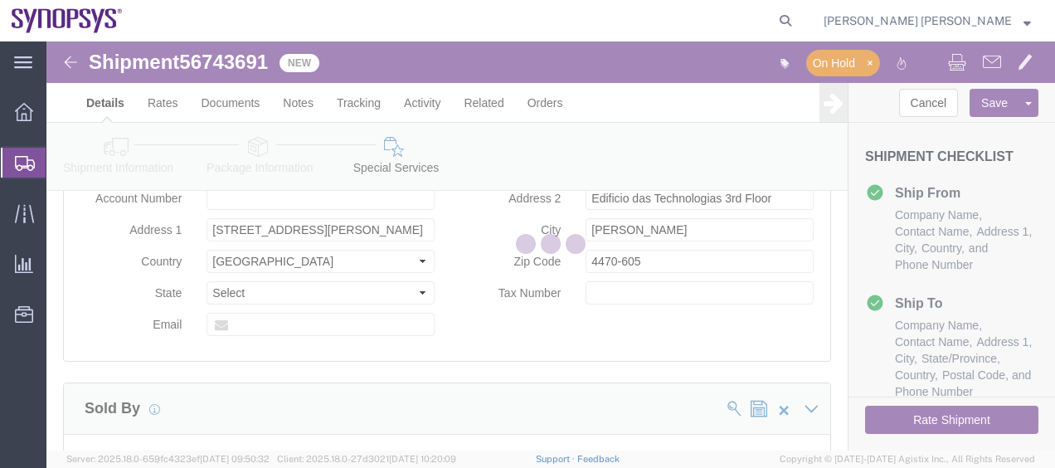
select select
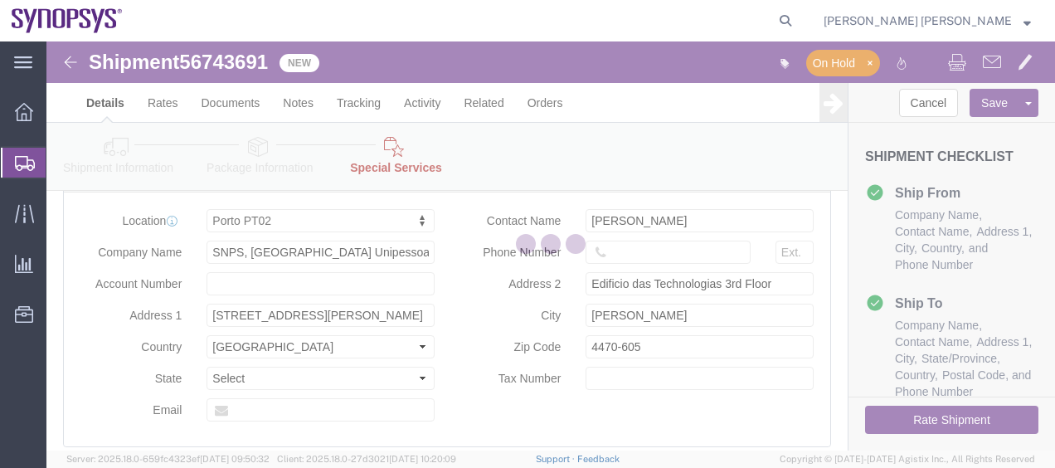
select select "COSTCENTER"
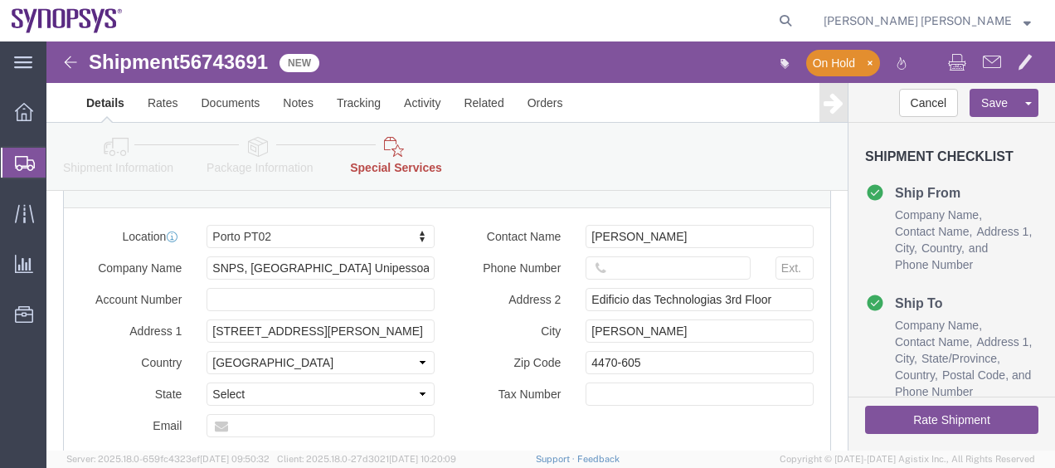
click label "City"
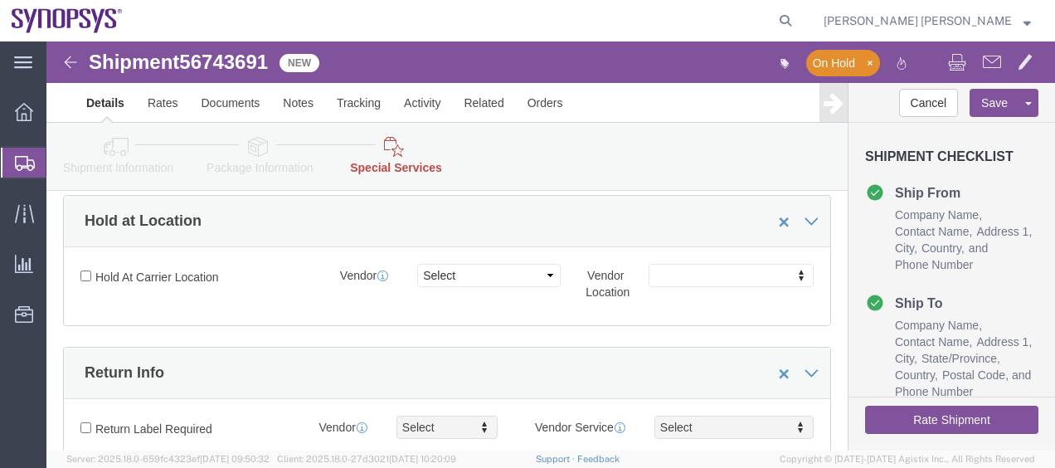
scroll to position [408, 0]
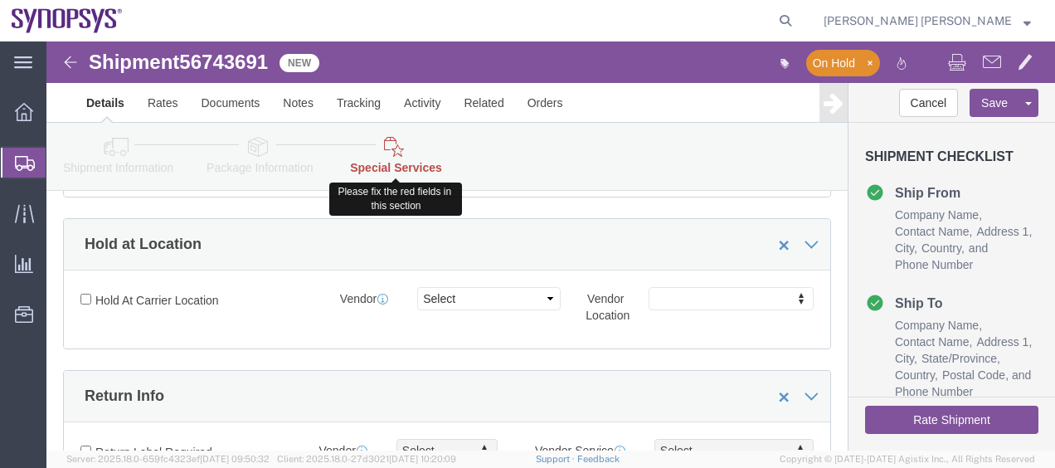
click link "Special Services"
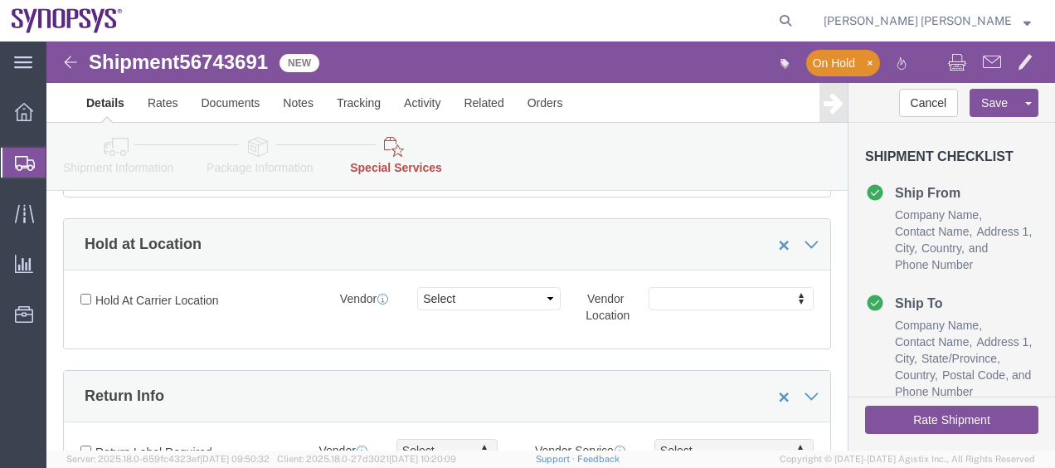
click div "Hold at Location"
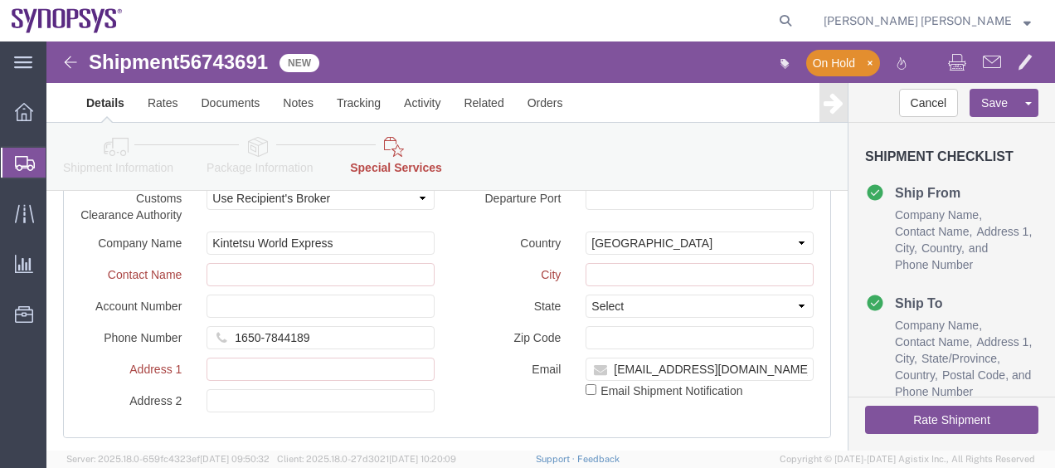
scroll to position [1559, 0]
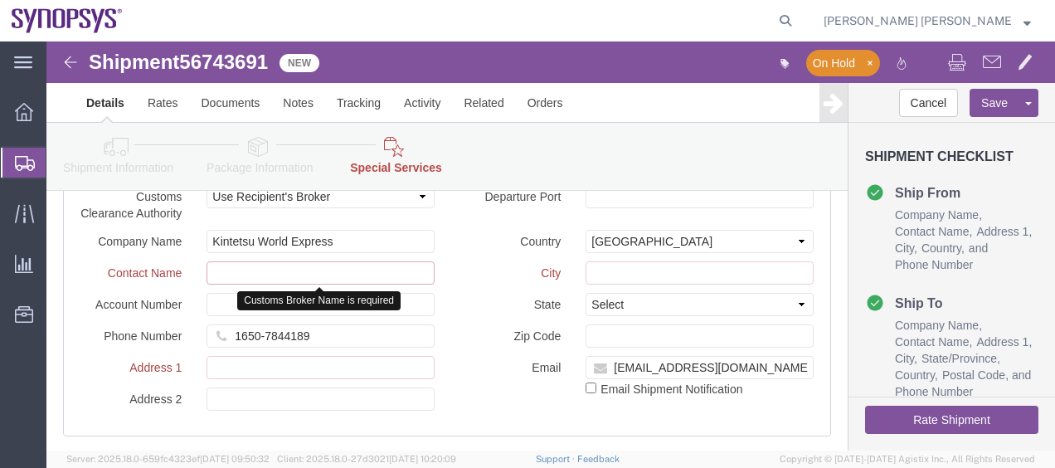
click input "text"
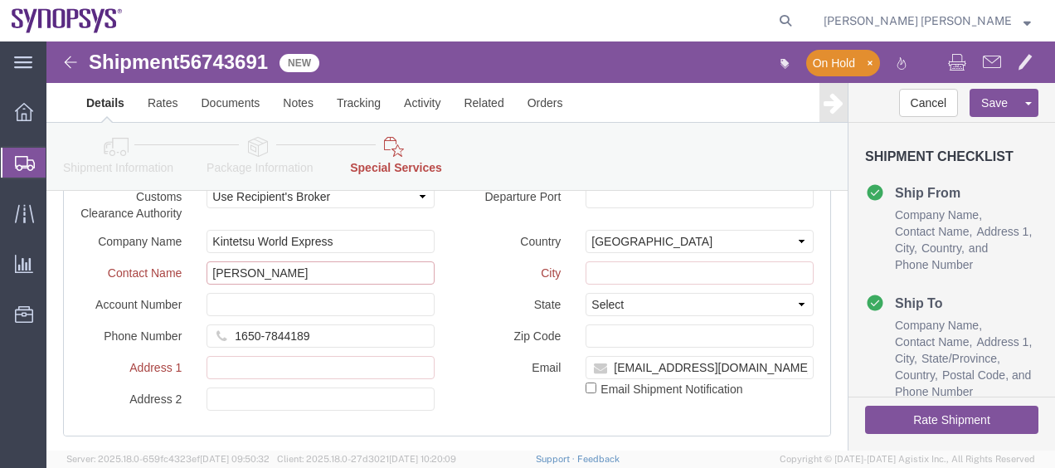
type input "[PERSON_NAME]"
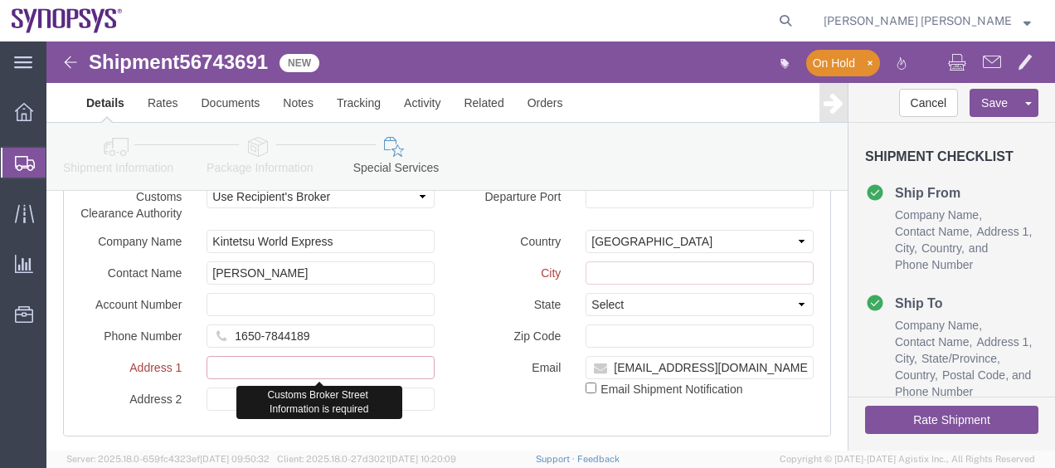
click input "text"
paste input "[STREET_ADDRESS][PERSON_NAME]"
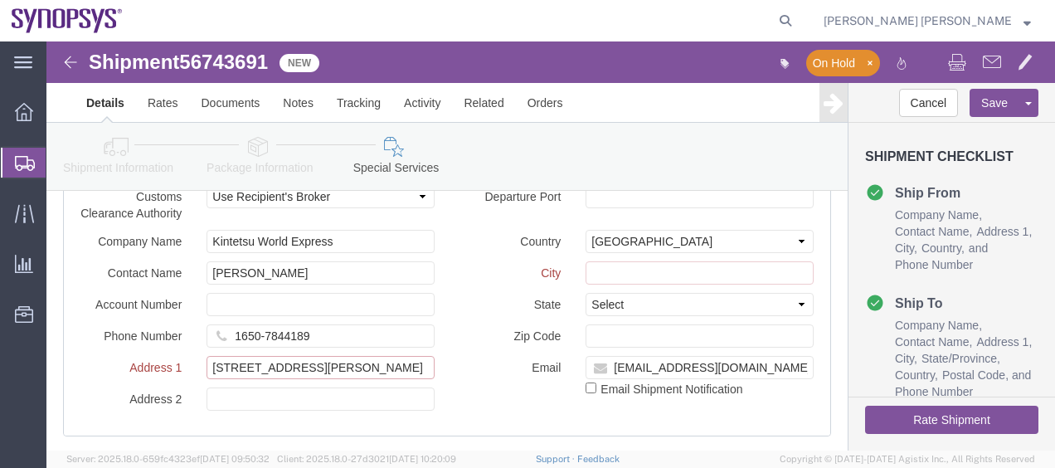
type input "[STREET_ADDRESS][PERSON_NAME]"
click div "Country Select [GEOGRAPHIC_DATA] [GEOGRAPHIC_DATA] [GEOGRAPHIC_DATA] [GEOGRAPHI…"
click input "text"
paste input "[GEOGRAPHIC_DATA],"
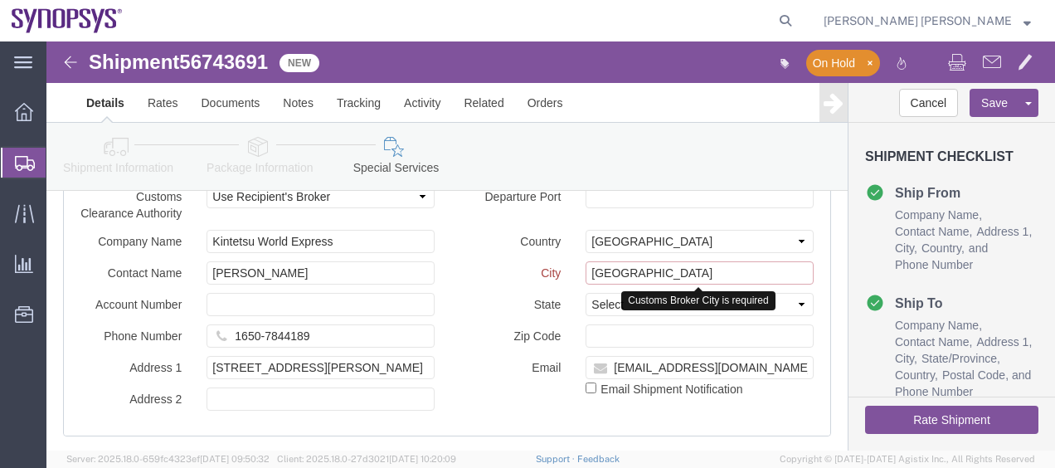
click input "[GEOGRAPHIC_DATA]"
type input "[GEOGRAPHIC_DATA]"
click select "Select [US_STATE] [US_STATE] [US_STATE] [US_STATE] Armed Forces Americas Armed …"
select select "CA"
click select "Select [US_STATE] [US_STATE] [US_STATE] [US_STATE] Armed Forces Americas Armed …"
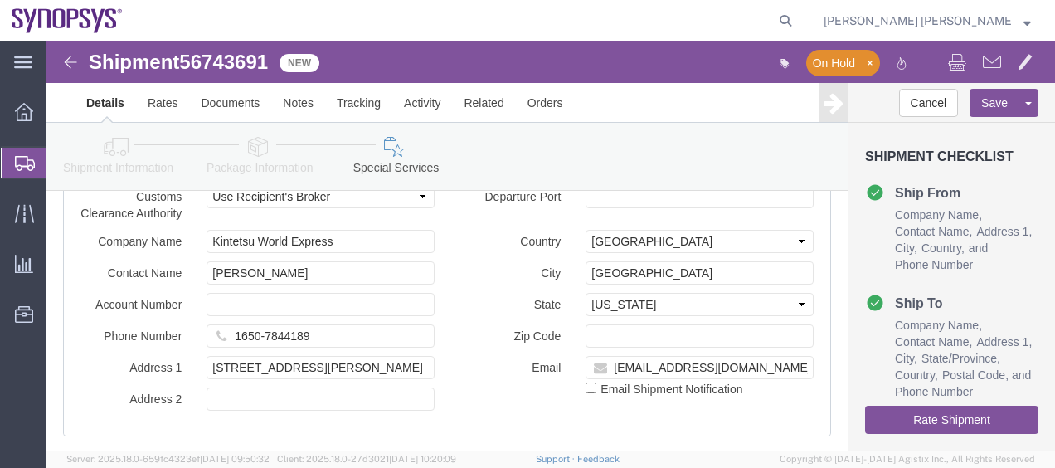
click label "State"
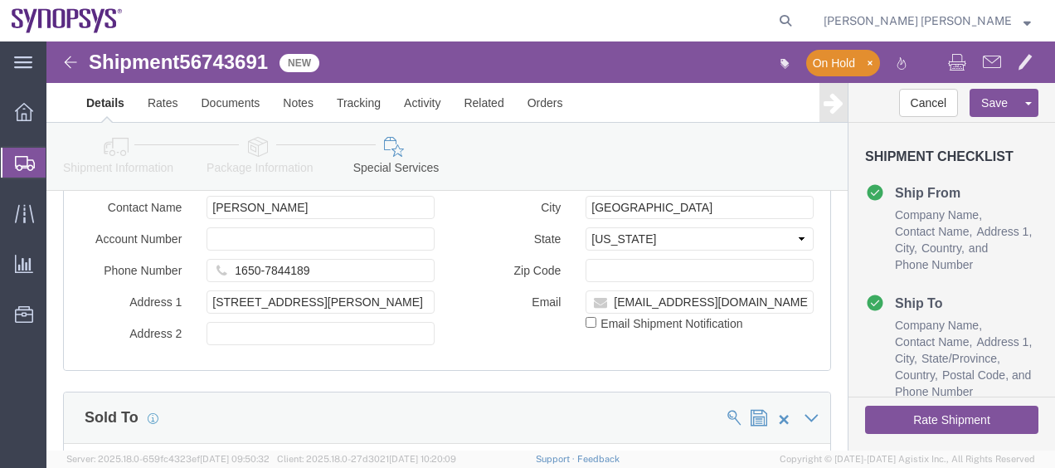
scroll to position [1625, 0]
click button "Rate Shipment"
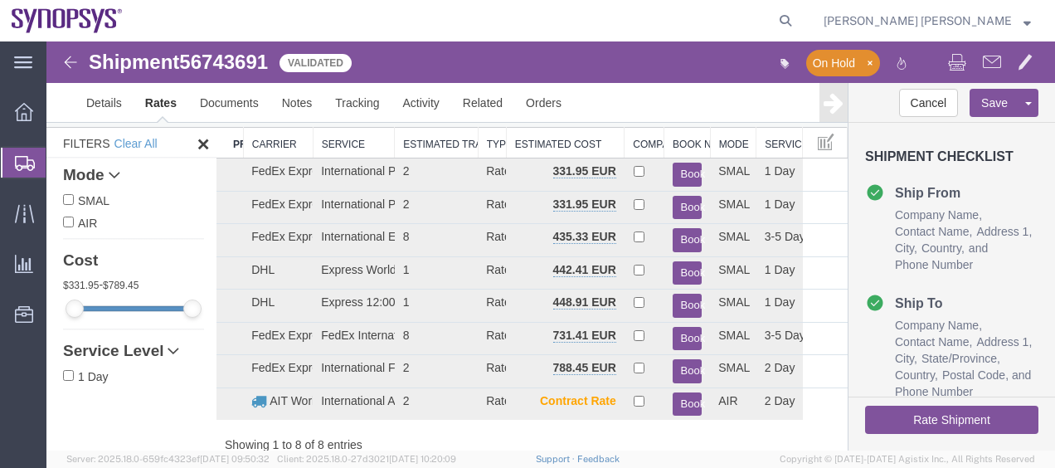
scroll to position [0, 0]
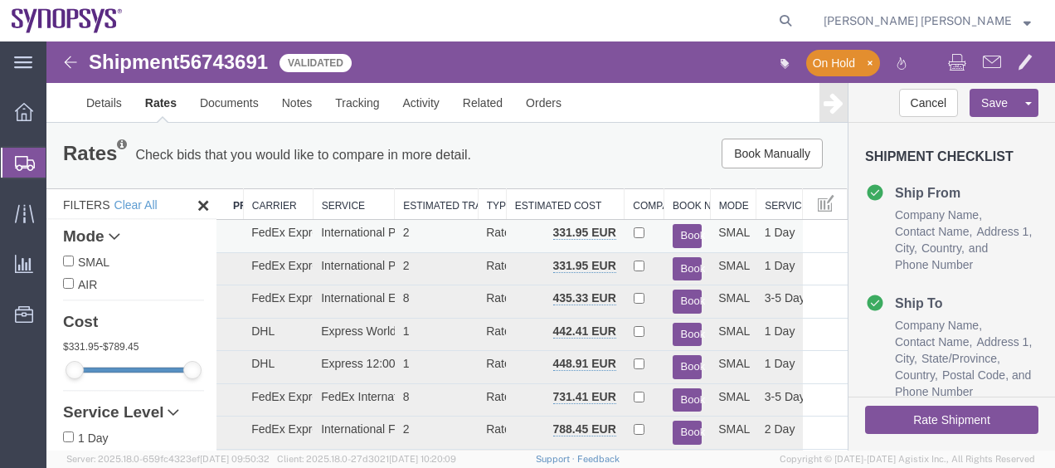
click at [677, 241] on button "Book" at bounding box center [687, 236] width 30 height 24
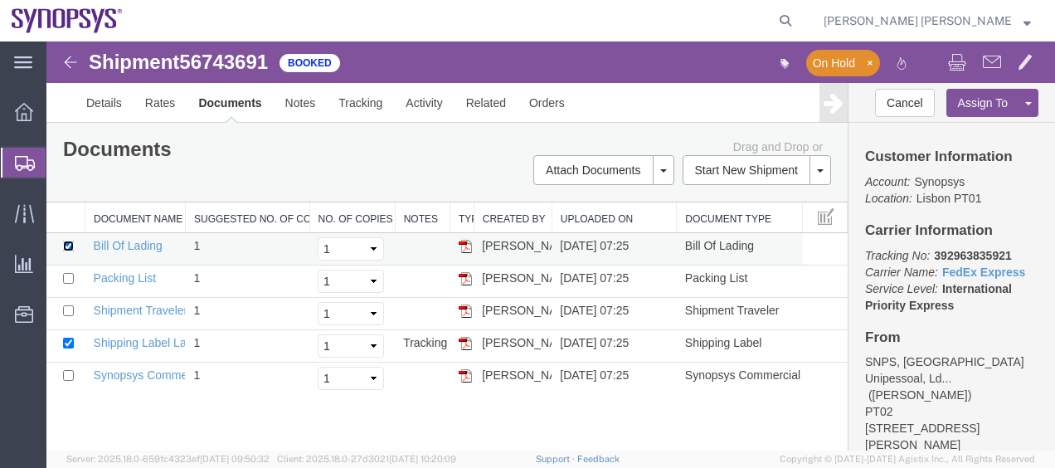
click at [70, 245] on input "checkbox" at bounding box center [68, 245] width 11 height 11
checkbox input "false"
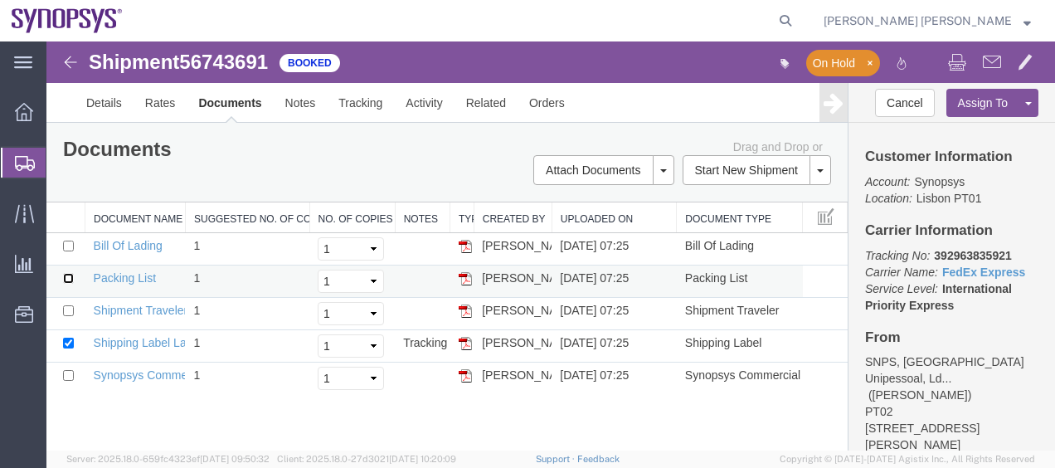
click at [68, 276] on input "checkbox" at bounding box center [68, 278] width 11 height 11
checkbox input "true"
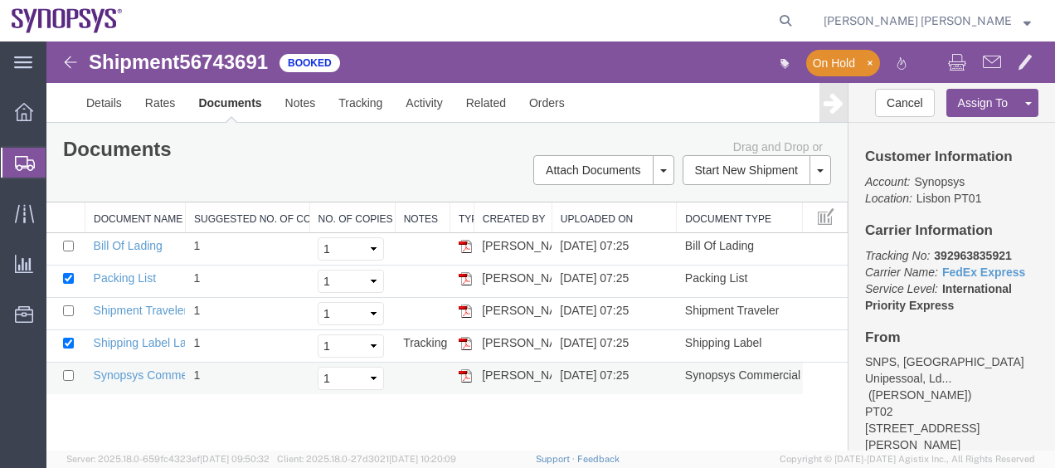
click at [70, 378] on td at bounding box center [65, 378] width 39 height 32
click at [65, 366] on td at bounding box center [65, 378] width 39 height 32
click at [68, 374] on input "checkbox" at bounding box center [68, 375] width 11 height 11
checkbox input "true"
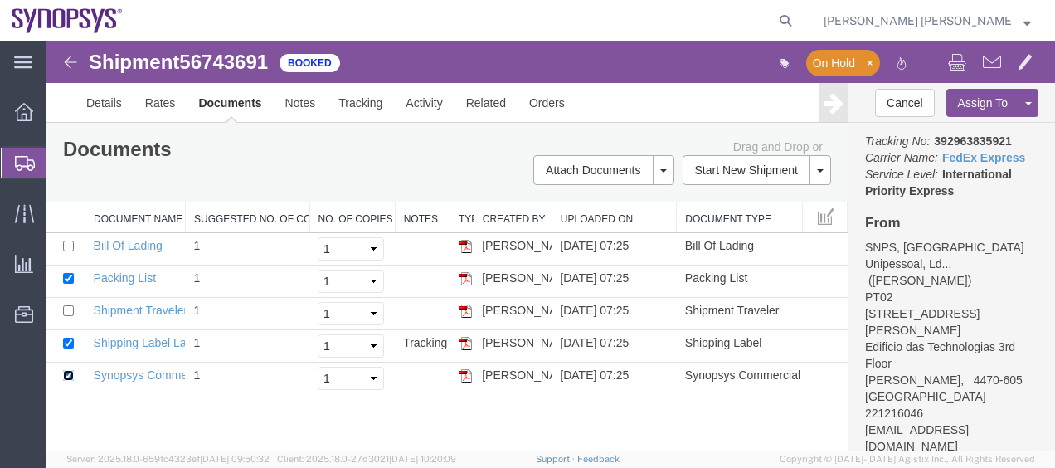
scroll to position [140, 0]
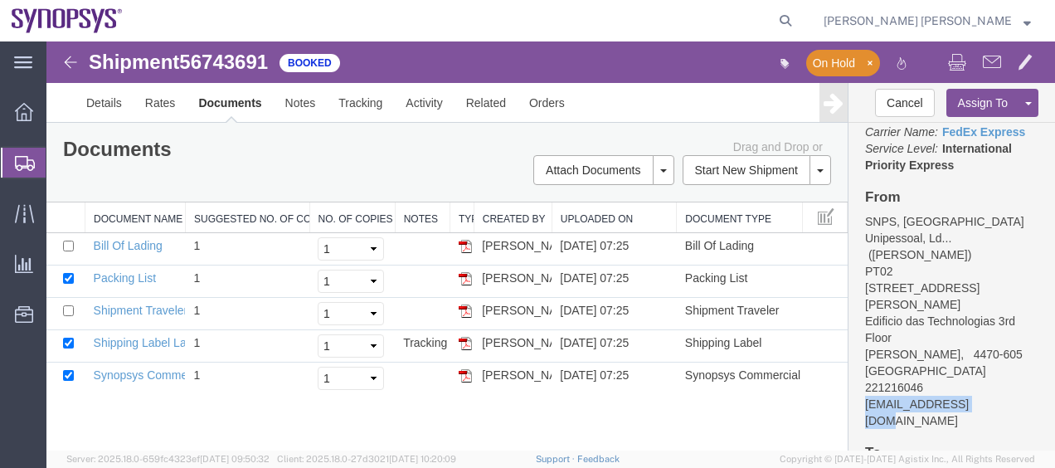
drag, startPoint x: 988, startPoint y: 387, endPoint x: 862, endPoint y: 391, distance: 125.3
click at [862, 391] on div "Customer Information Account: Synopsys Location: [GEOGRAPHIC_DATA] PT01 Carrier…" at bounding box center [951, 287] width 206 height 328
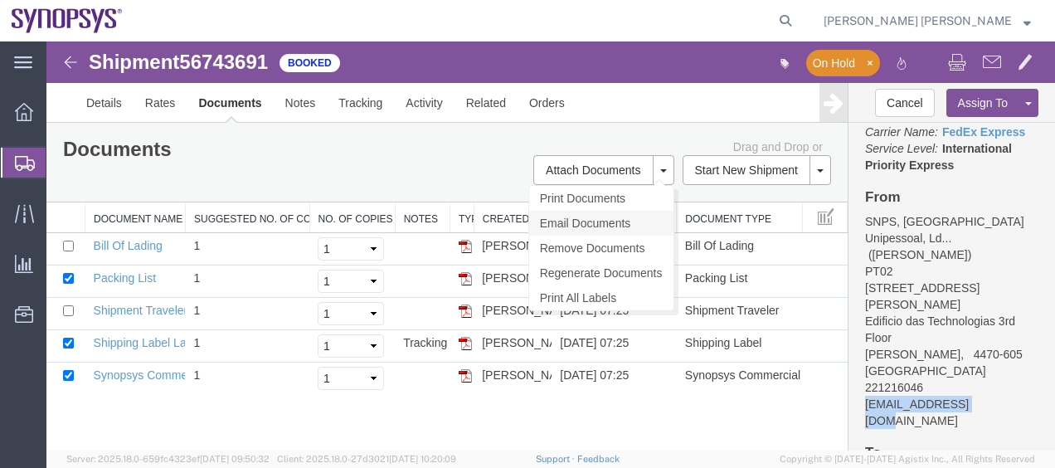
click at [629, 222] on link "Email Documents" at bounding box center [601, 223] width 144 height 25
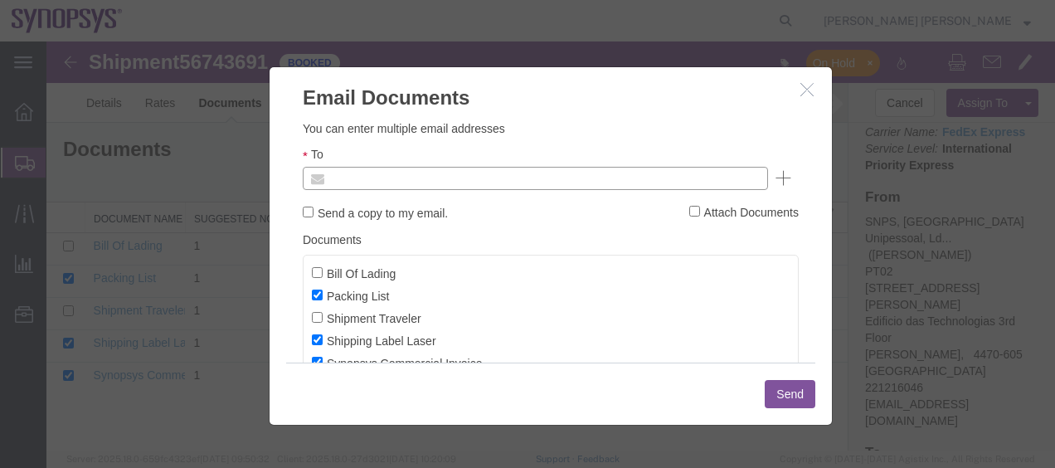
click at [463, 168] on input "text" at bounding box center [423, 179] width 194 height 22
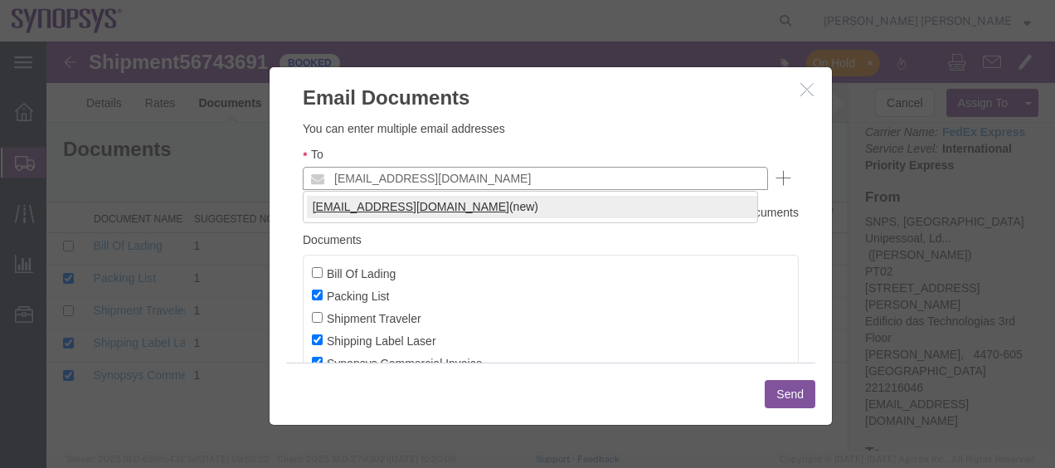
type input "[EMAIL_ADDRESS][DOMAIN_NAME]"
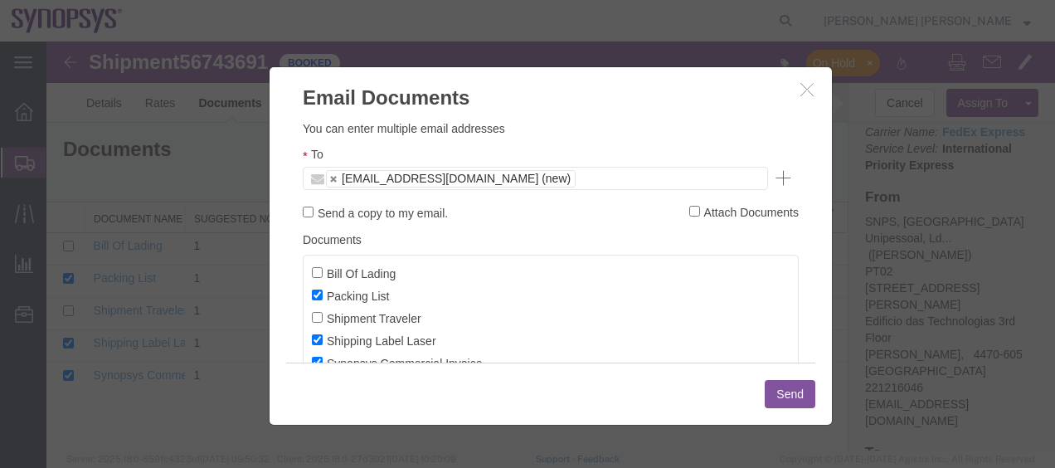
click at [786, 387] on button "Send" at bounding box center [790, 394] width 51 height 28
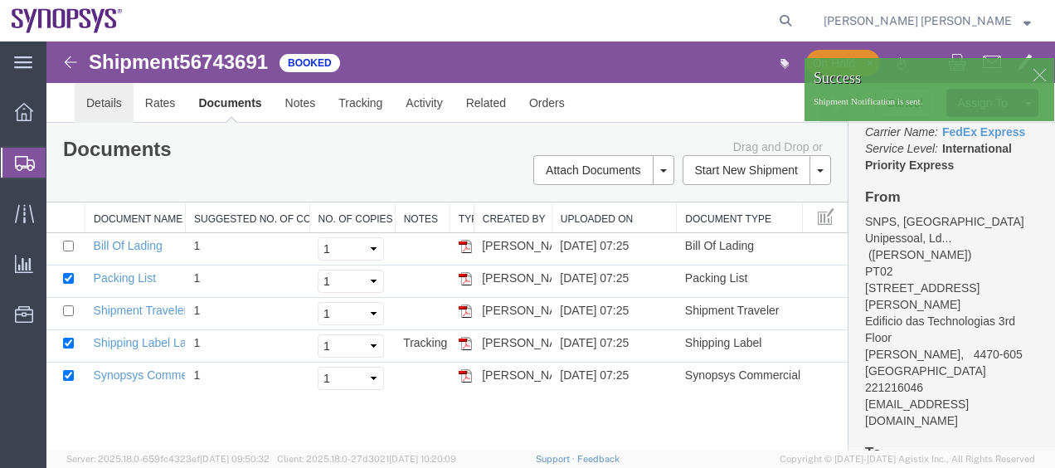
click at [117, 99] on link "Details" at bounding box center [104, 103] width 59 height 40
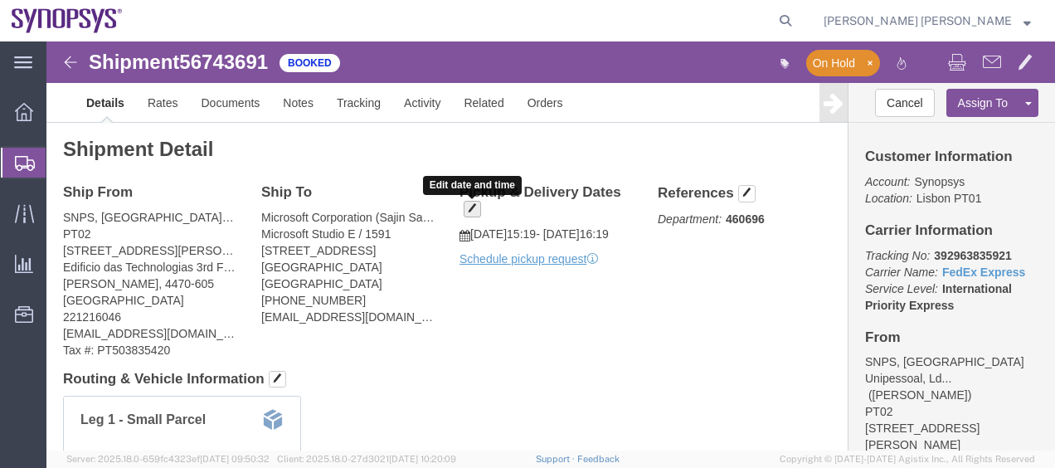
click button "button"
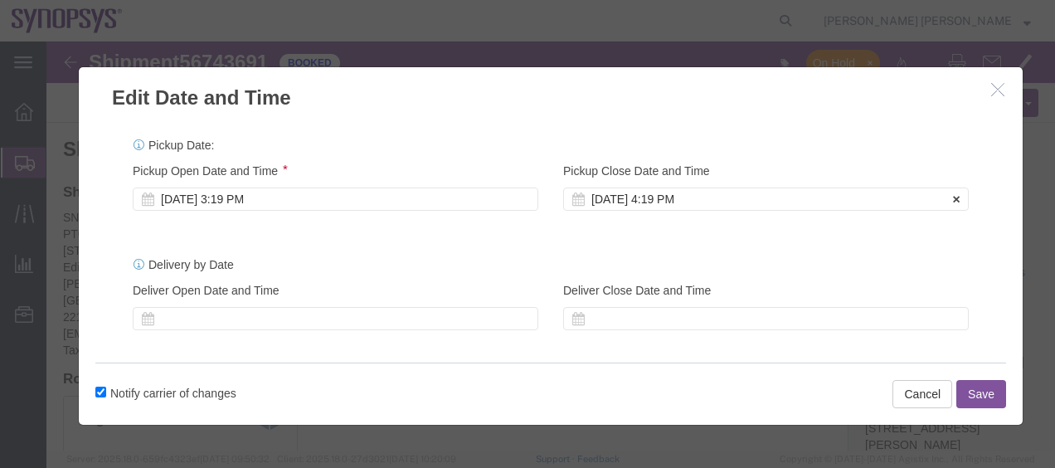
click div "[DATE] 4:19 PM"
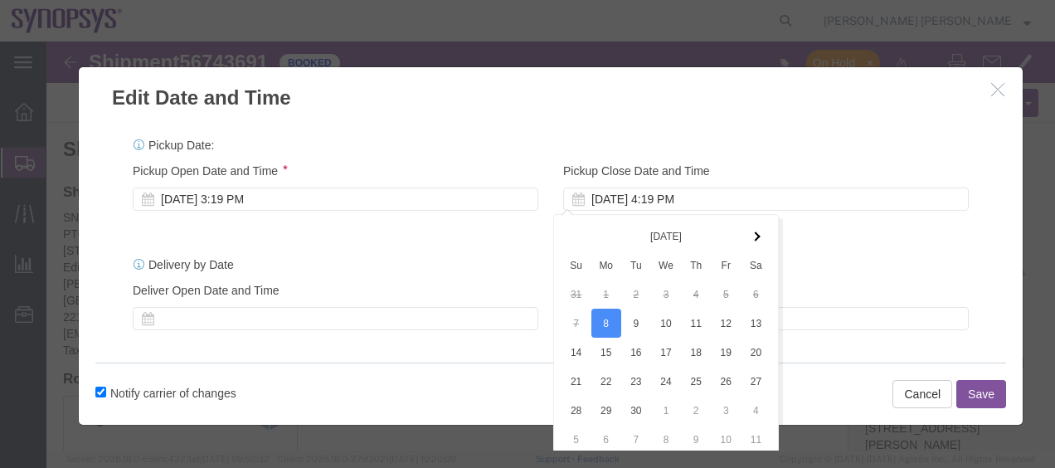
scroll to position [75, 0]
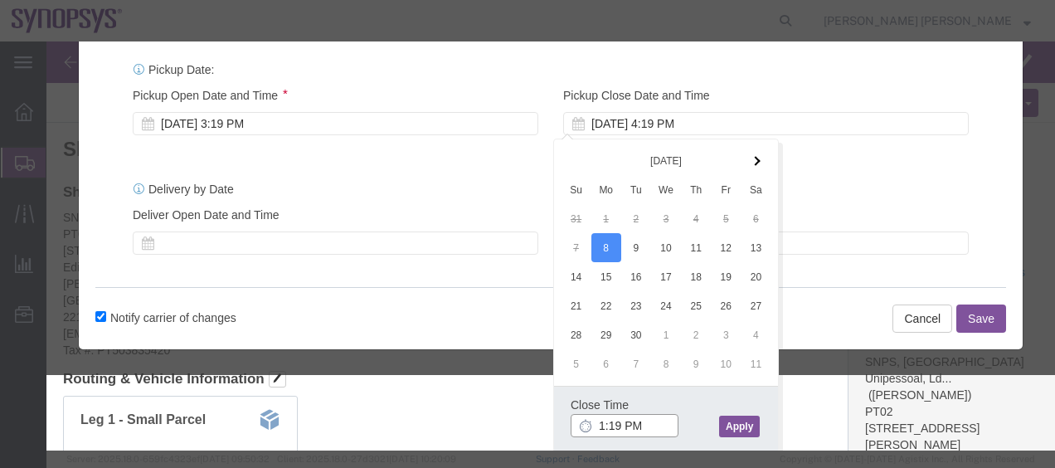
type input "17:19 PM"
click button "Apply"
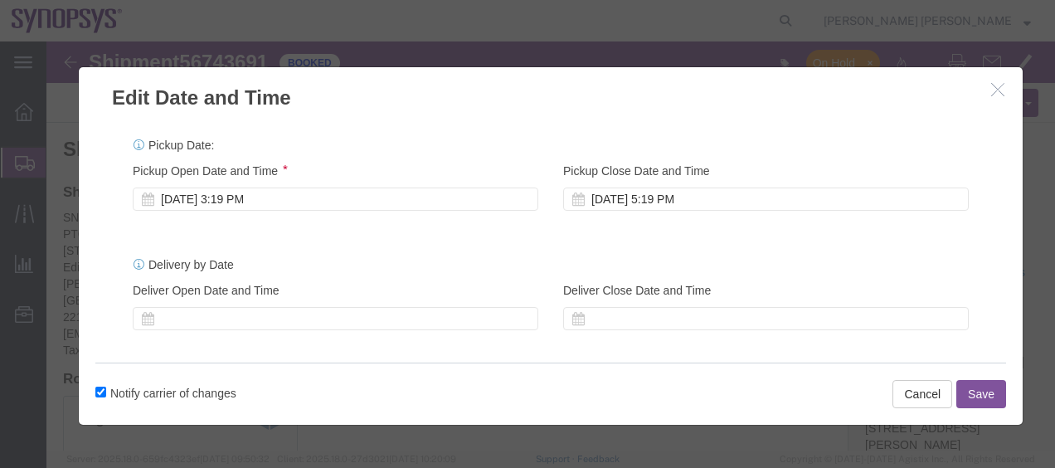
scroll to position [0, 0]
click button "Save"
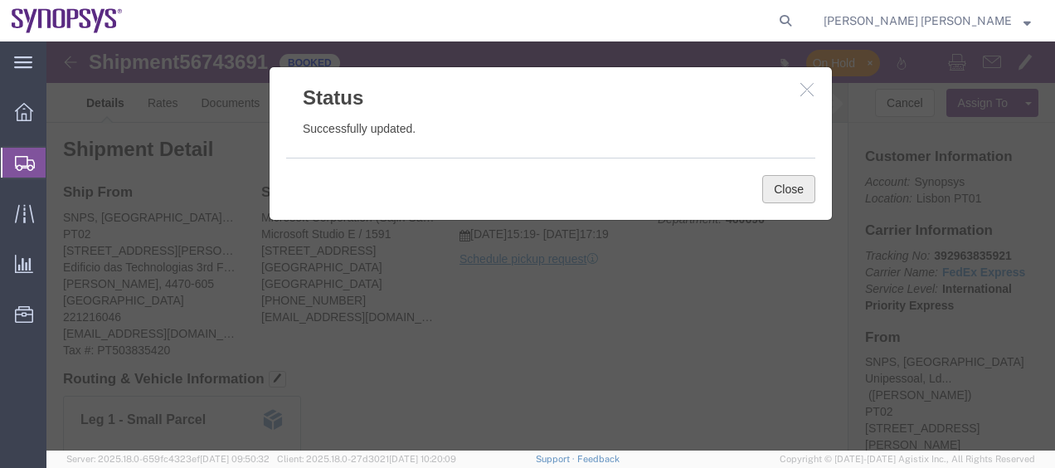
click button "Close"
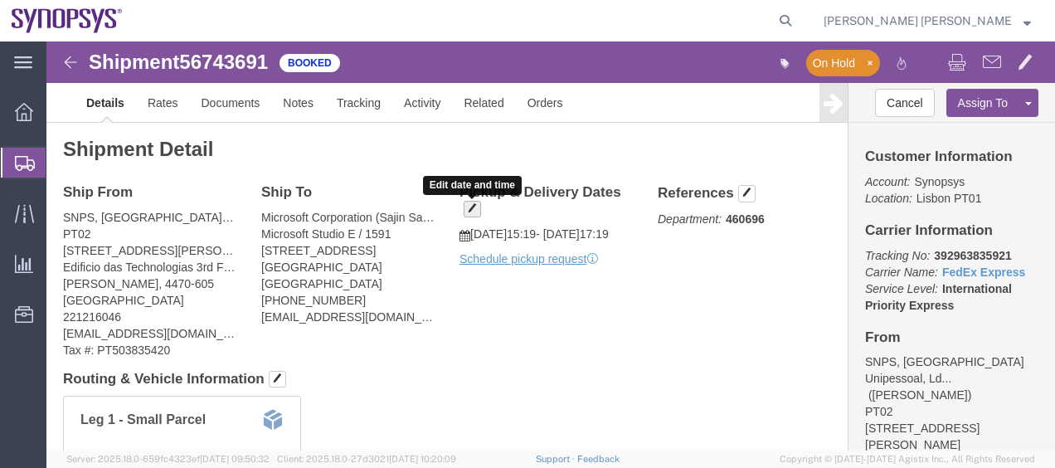
click span "button"
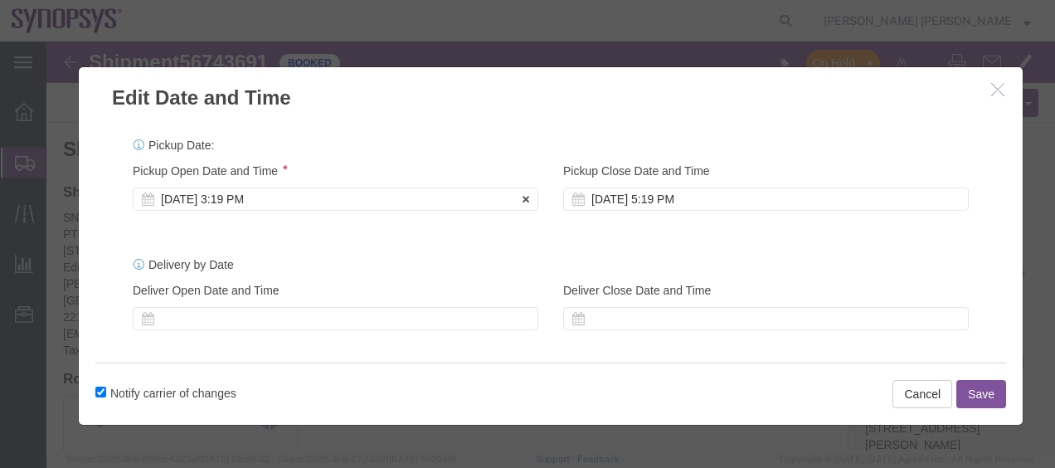
click div "[DATE] 3:19 PM"
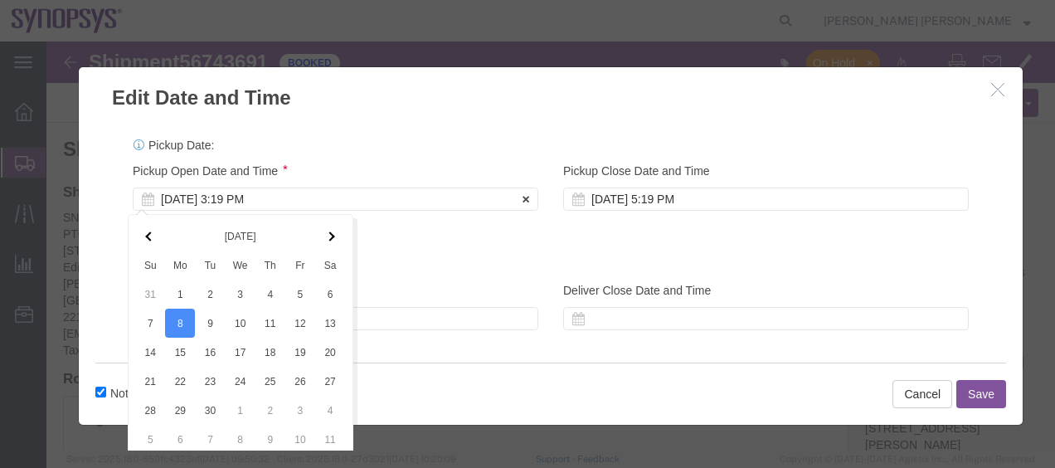
scroll to position [75, 0]
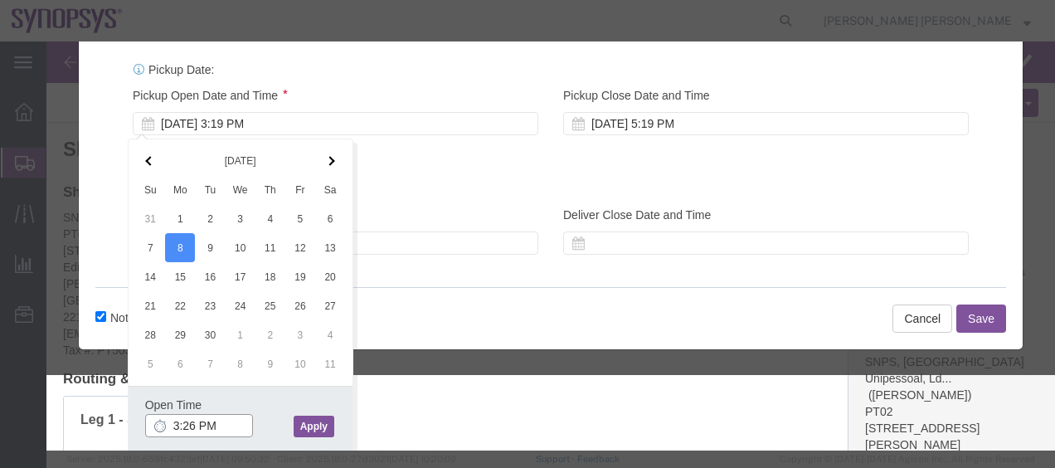
type input "3:26 PM"
click div "Open Time 3:26 PM [DATE] 3:19 PM - [DATE] 3:19 PM Cancel Apply"
click button "Apply"
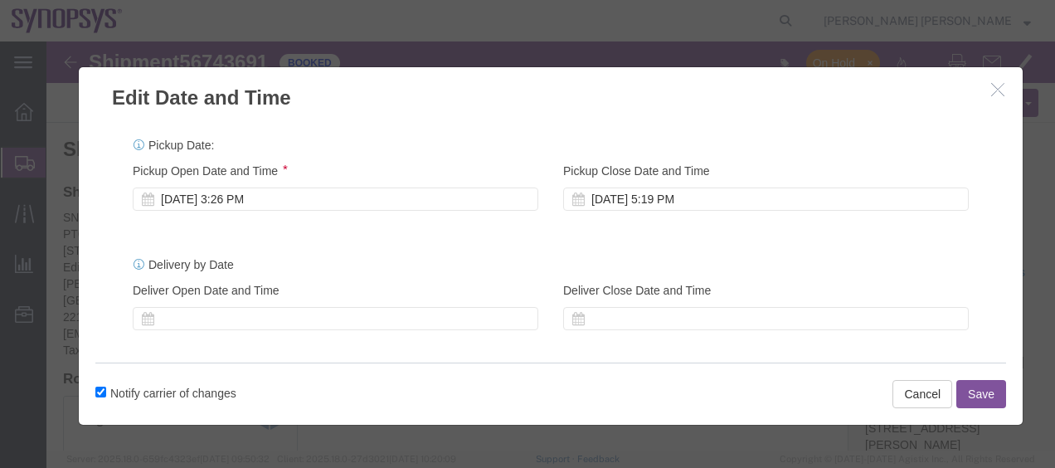
click button "Save"
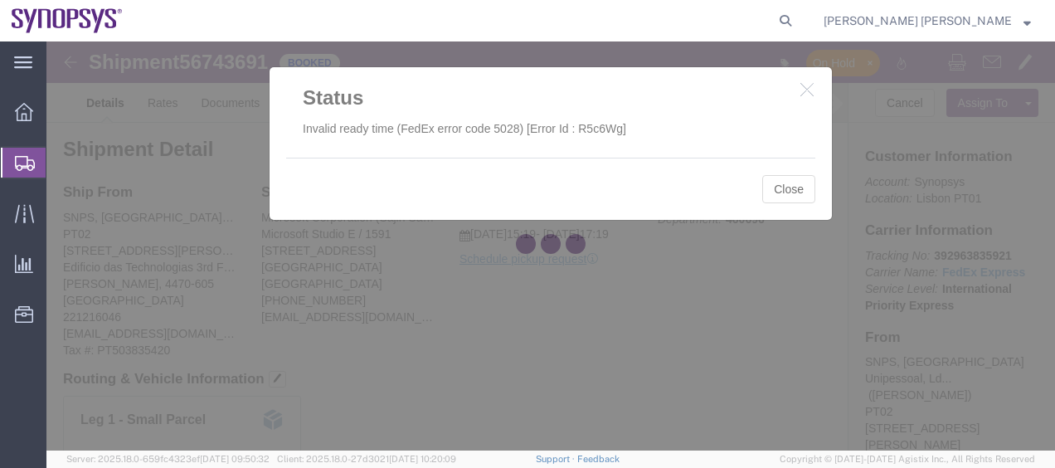
click at [790, 194] on div at bounding box center [550, 245] width 1008 height 409
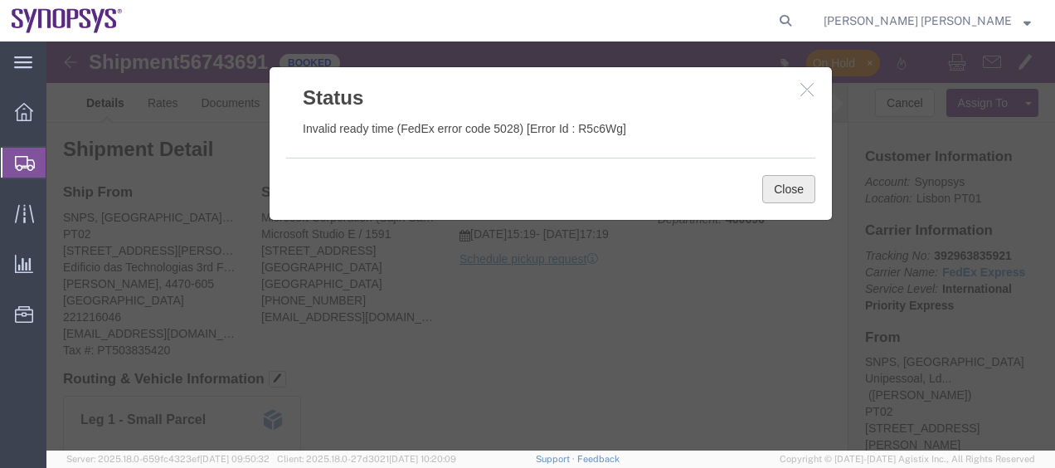
click button "Close"
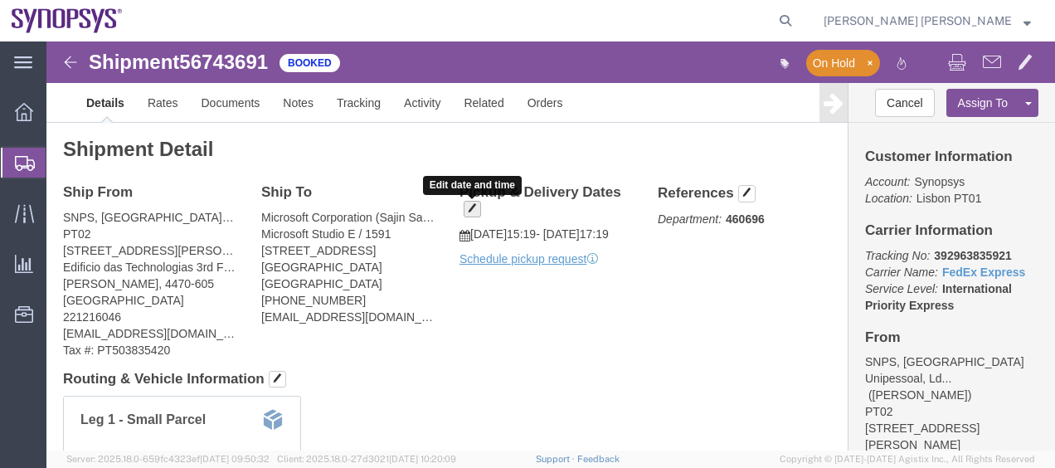
click span "button"
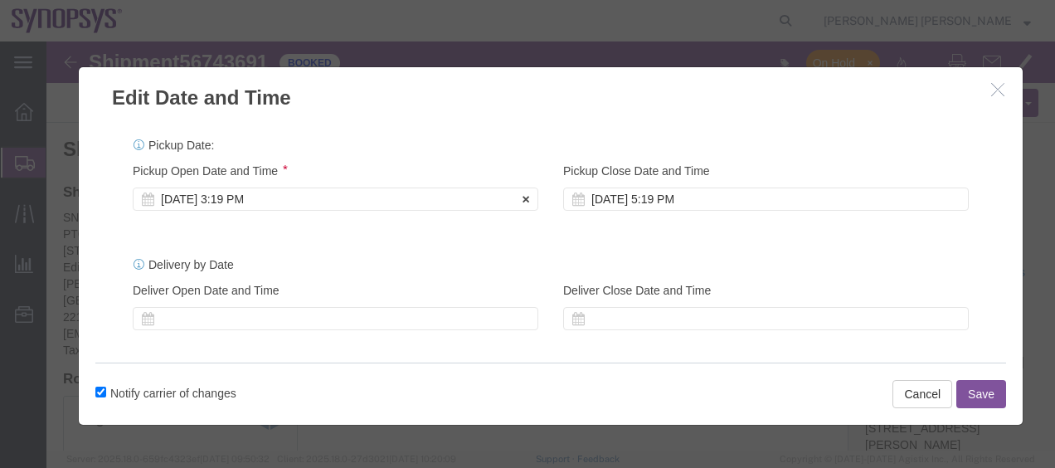
click div "[DATE] 3:19 PM"
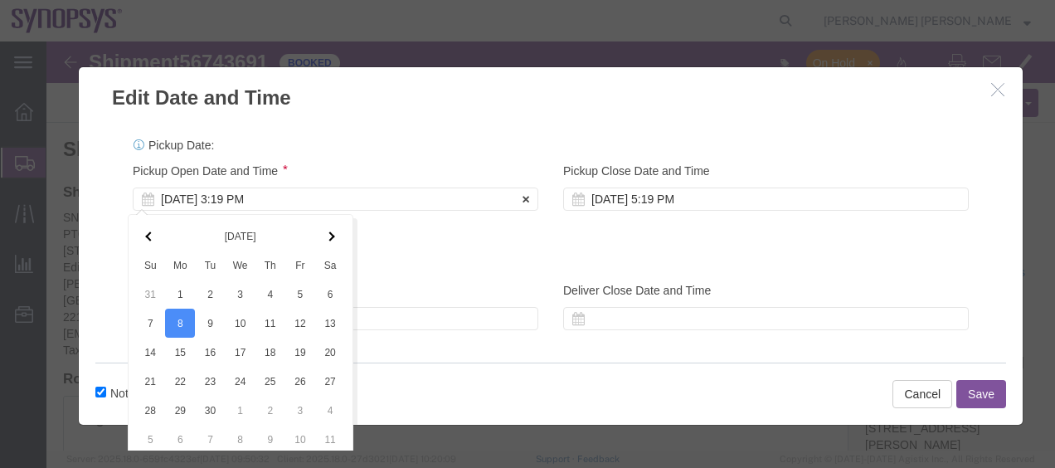
scroll to position [75, 0]
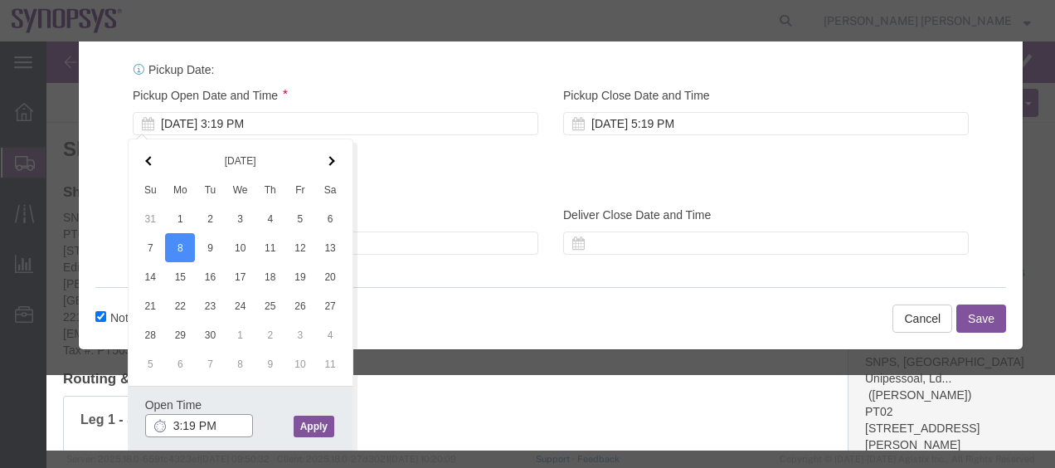
click input "3:19 PM"
type input "3:30 PM"
click button "Apply"
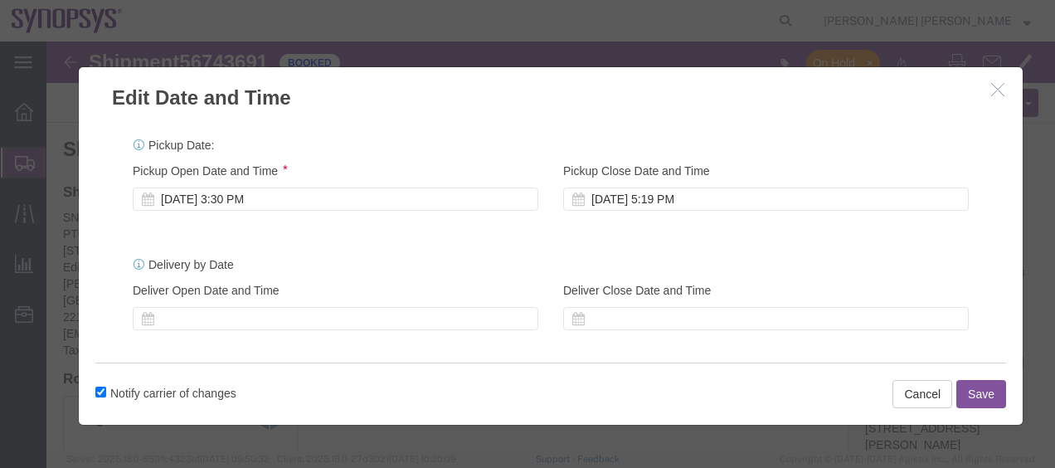
scroll to position [0, 0]
click div "[DATE] 5:19 PM"
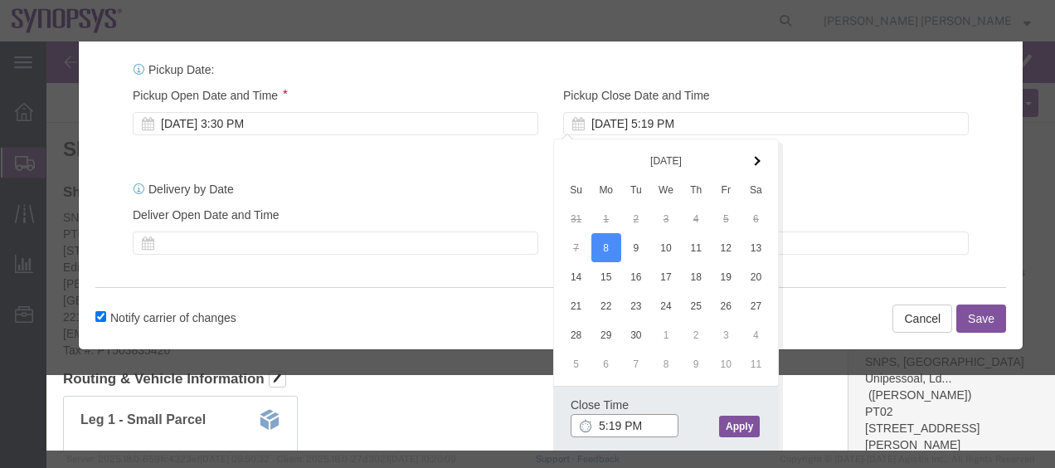
click input "5:19 PM"
type input "5:30 PM"
click button "Apply"
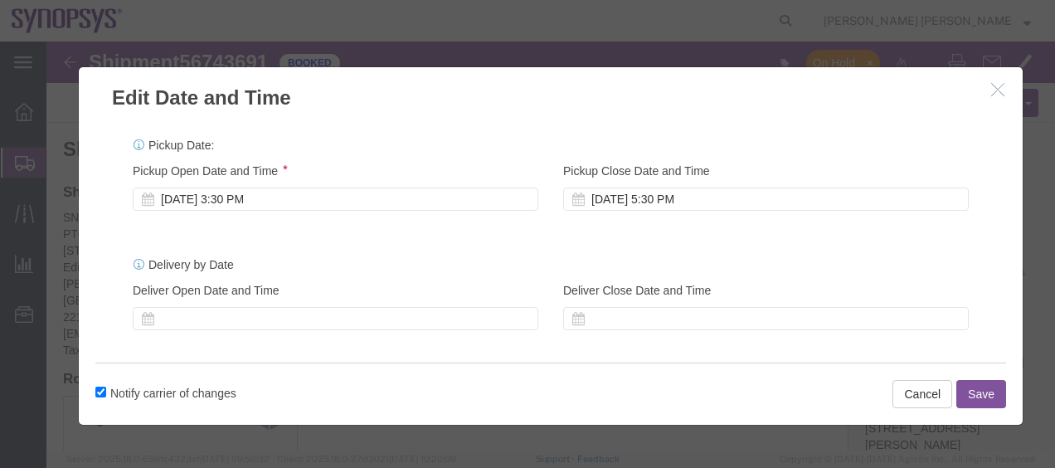
scroll to position [0, 0]
click button "Save"
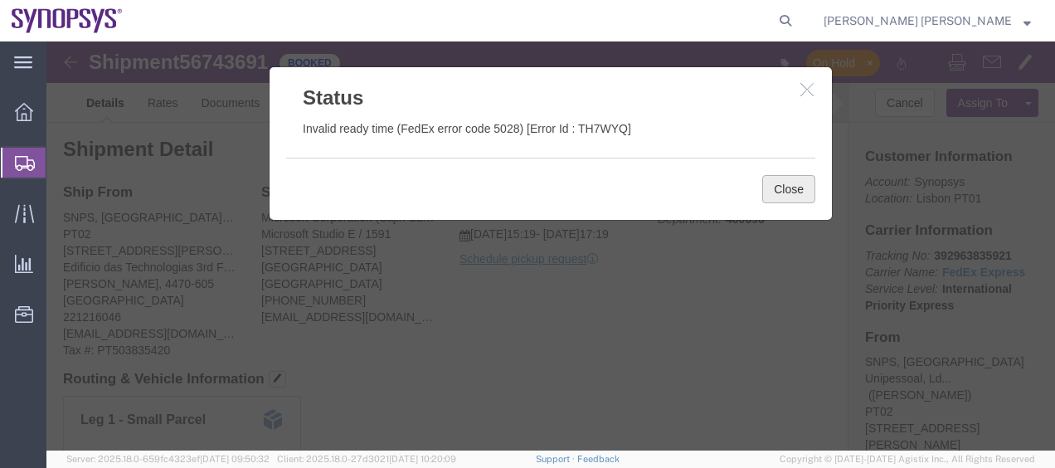
click button "Close"
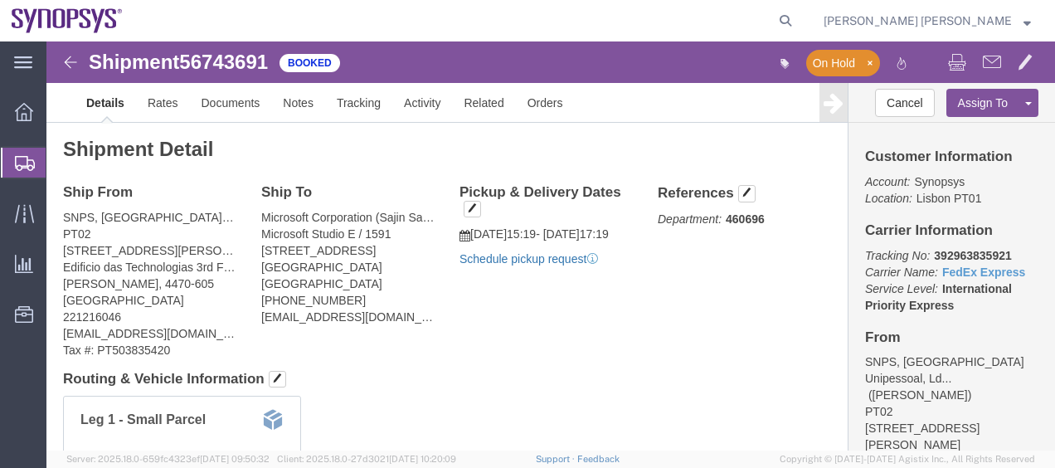
click link "Schedule pickup request"
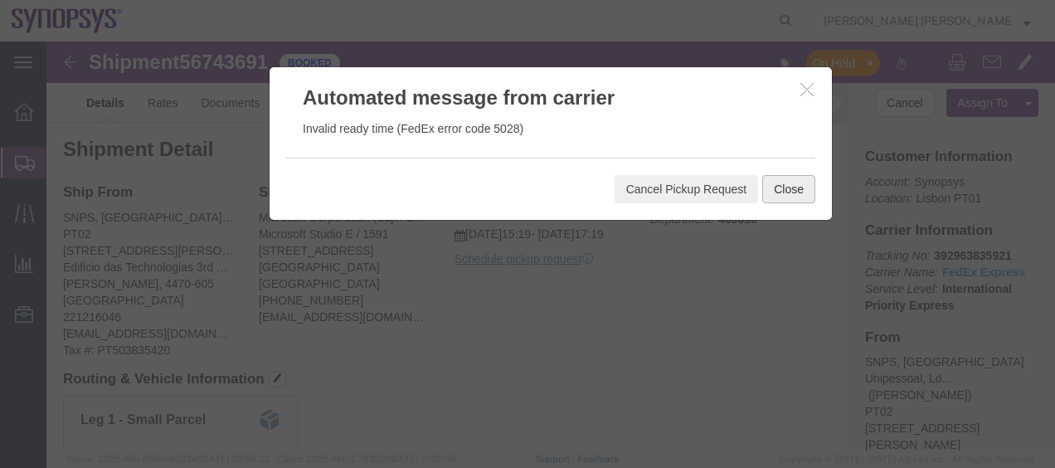
click button "Close"
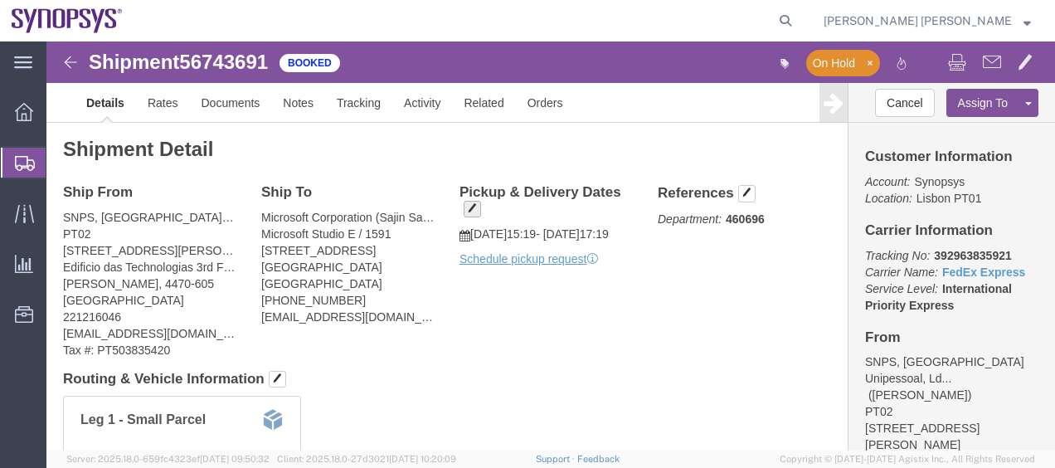
click button "button"
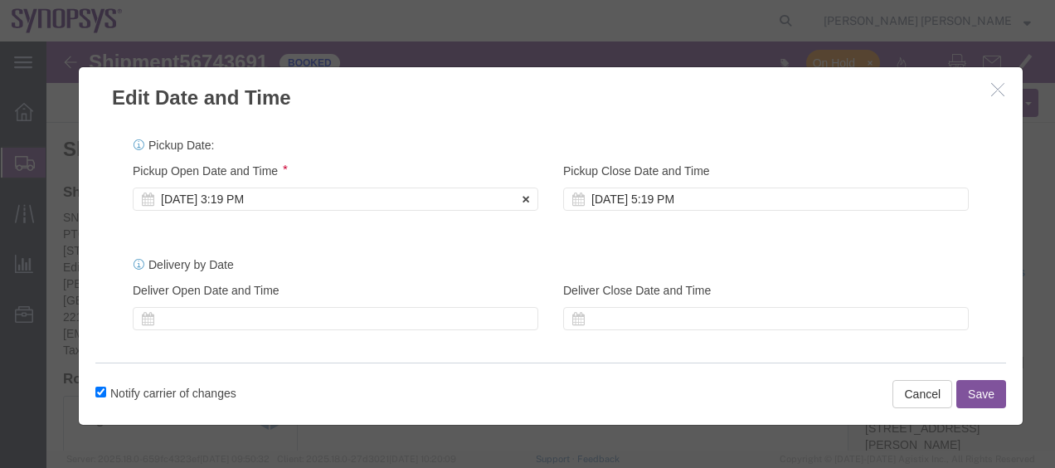
click div "[DATE] 3:19 PM"
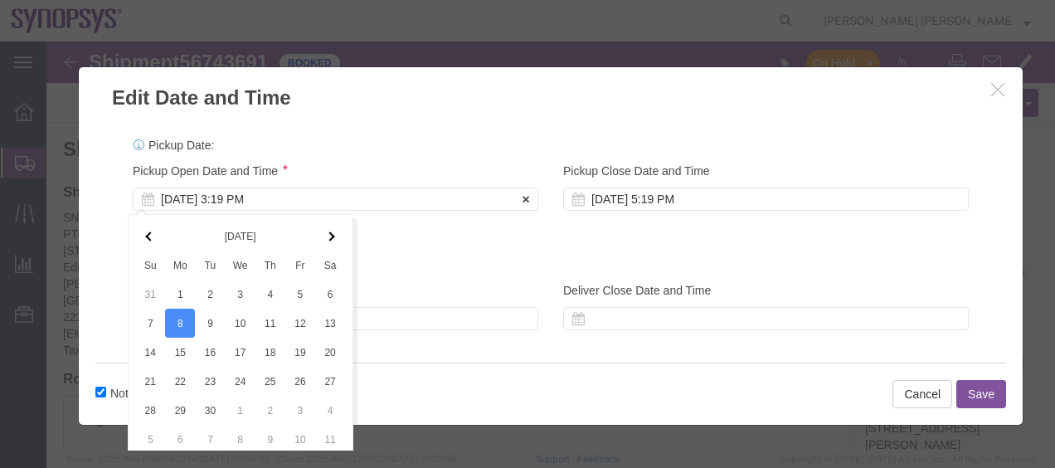
scroll to position [75, 0]
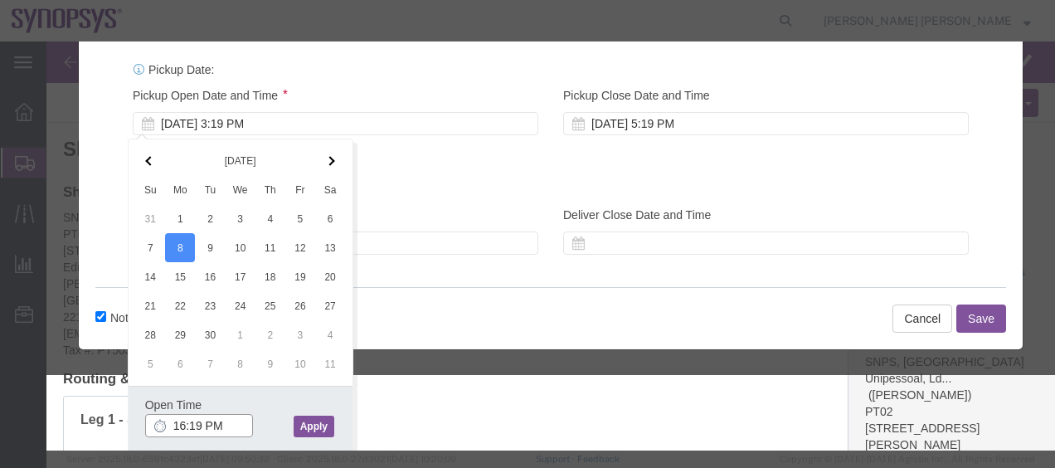
click input "16:19 PM"
type input "4:00 PM"
click button "Apply"
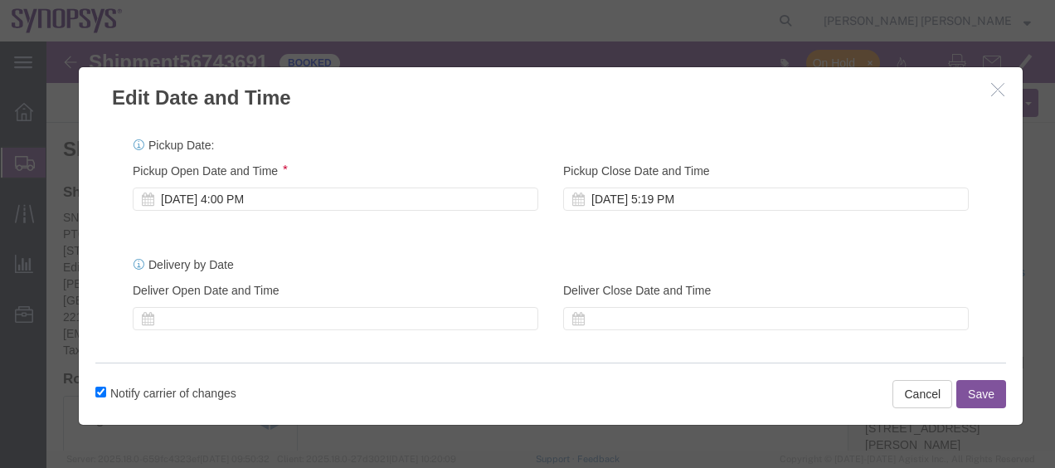
scroll to position [0, 0]
click div "[DATE] 5:19 PM"
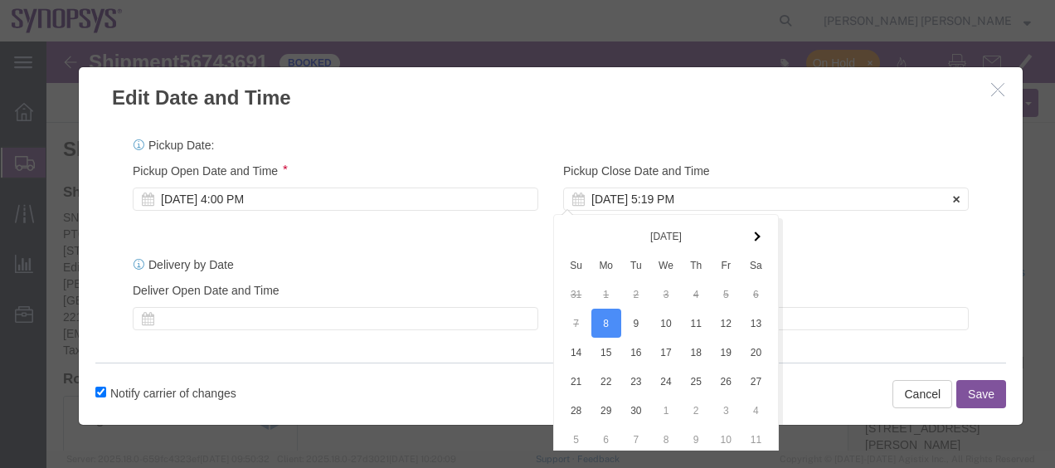
scroll to position [75, 0]
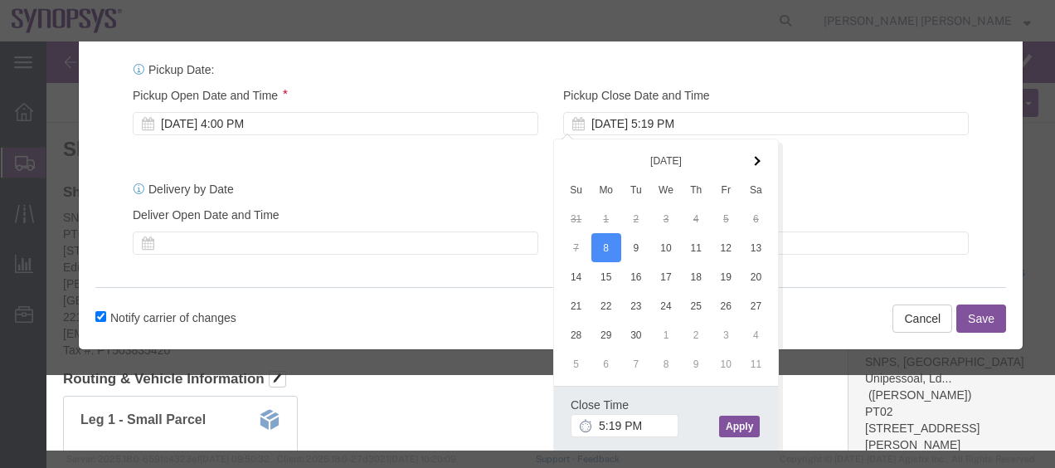
click button "Apply"
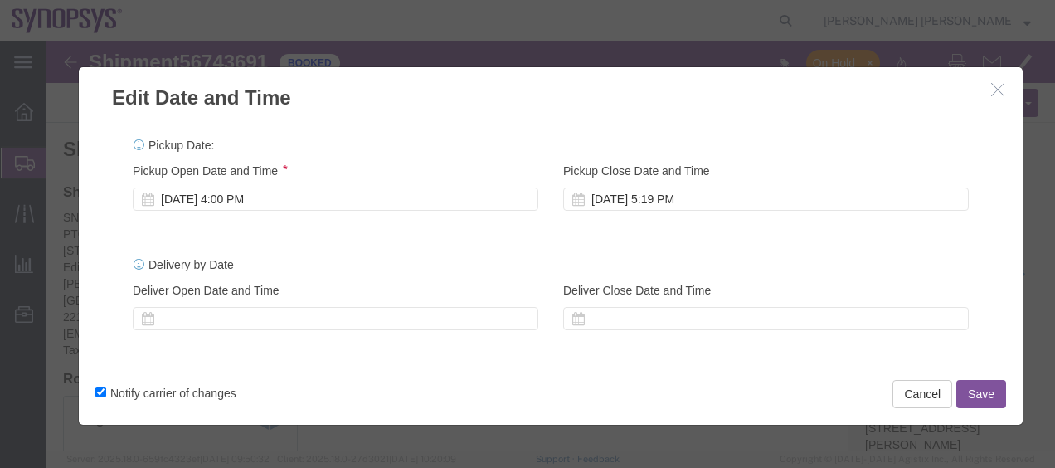
scroll to position [0, 0]
click button "Save"
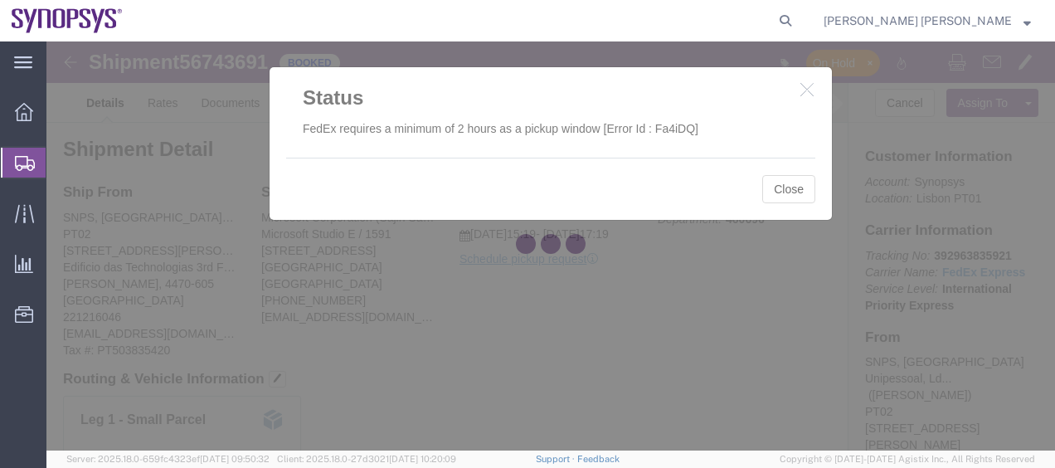
click at [793, 191] on div at bounding box center [550, 245] width 1008 height 409
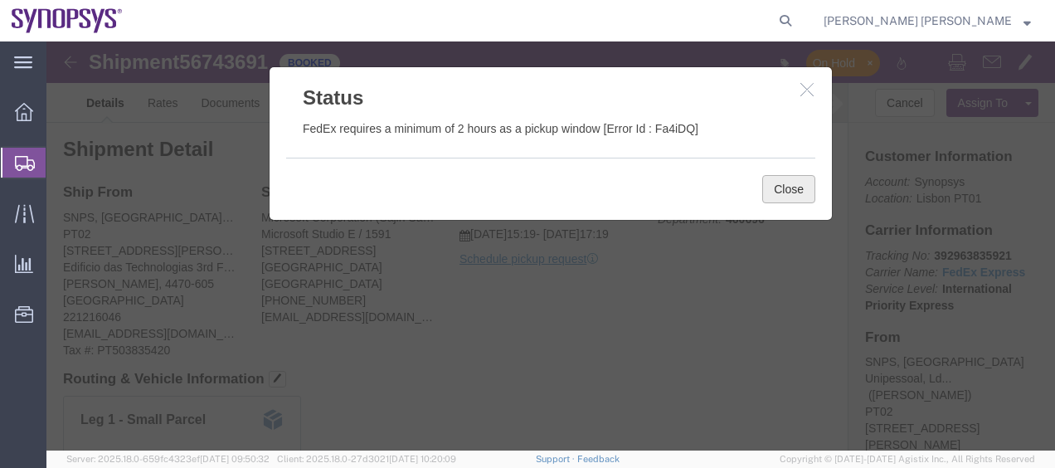
click button "Close"
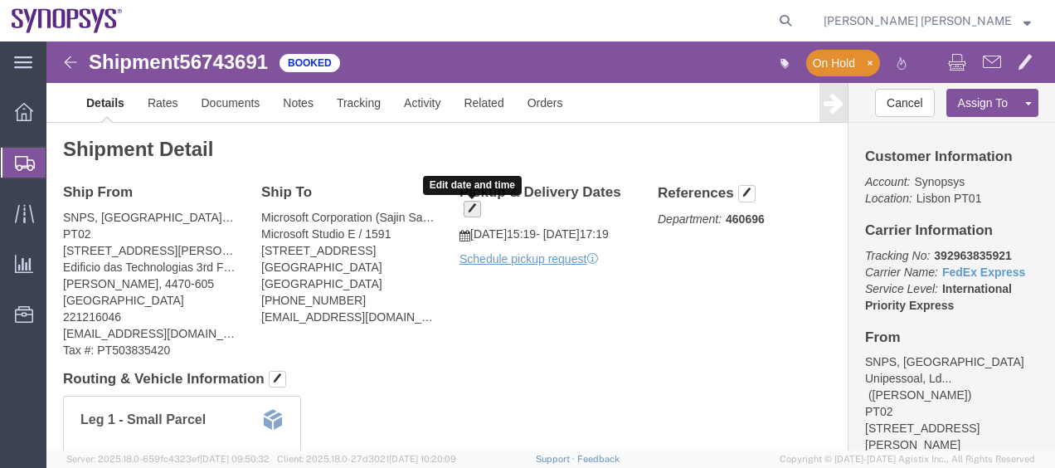
click span "button"
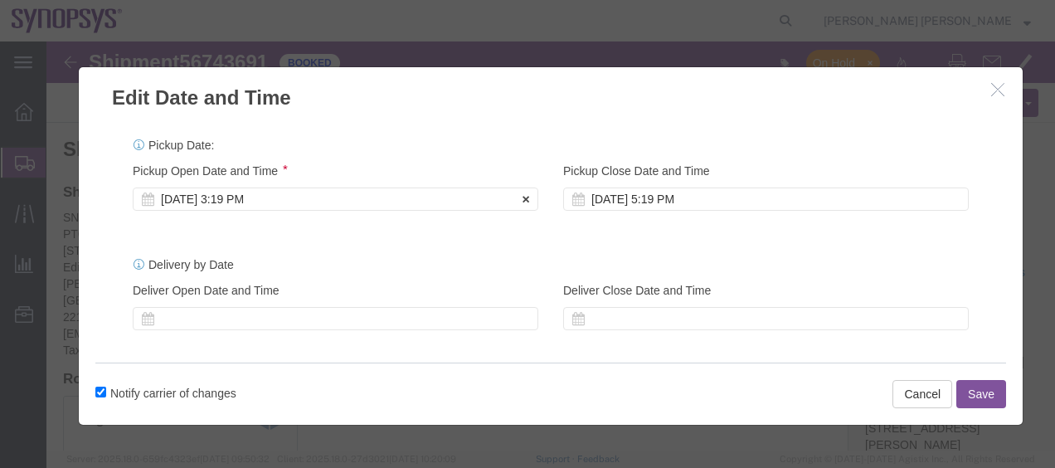
click div "[DATE] 3:19 PM"
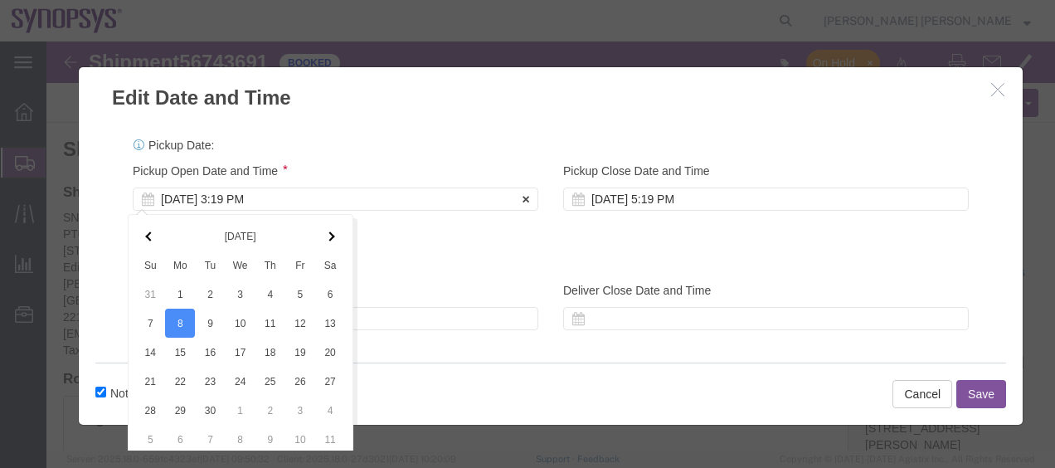
scroll to position [75, 0]
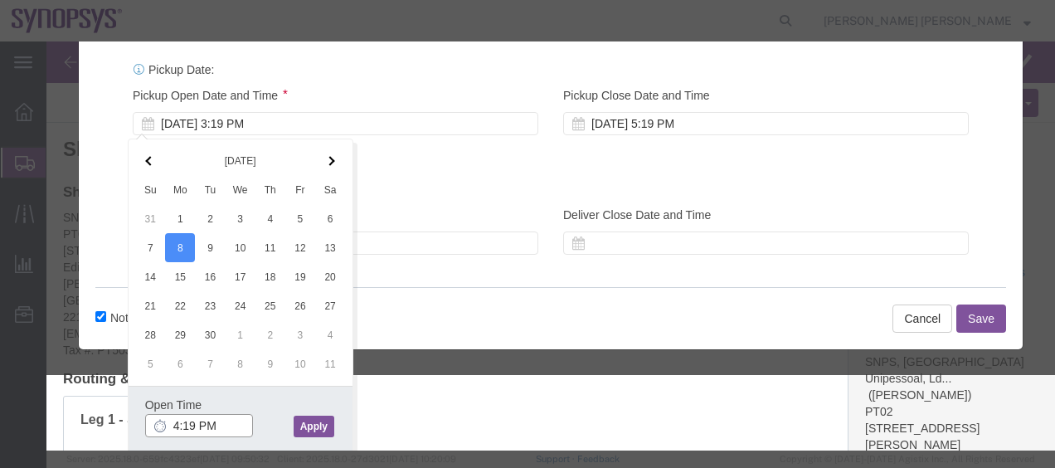
click input "4:19 PM"
type input "4:00 PM"
click button "Apply"
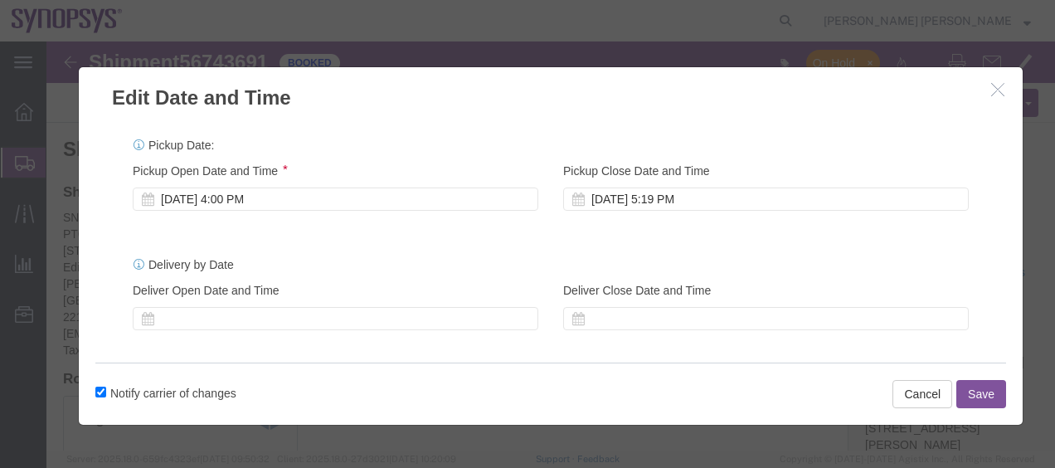
scroll to position [0, 0]
click div "Pickup Close Date Pickup Close Time Pickup Close Date and Time [DATE] 5:19 PM"
click div "[DATE] 5:19 PM"
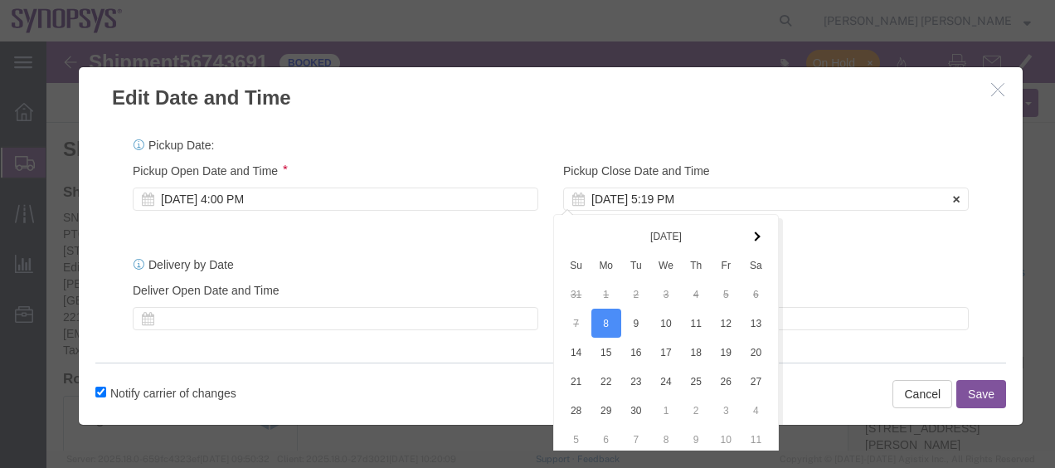
scroll to position [75, 0]
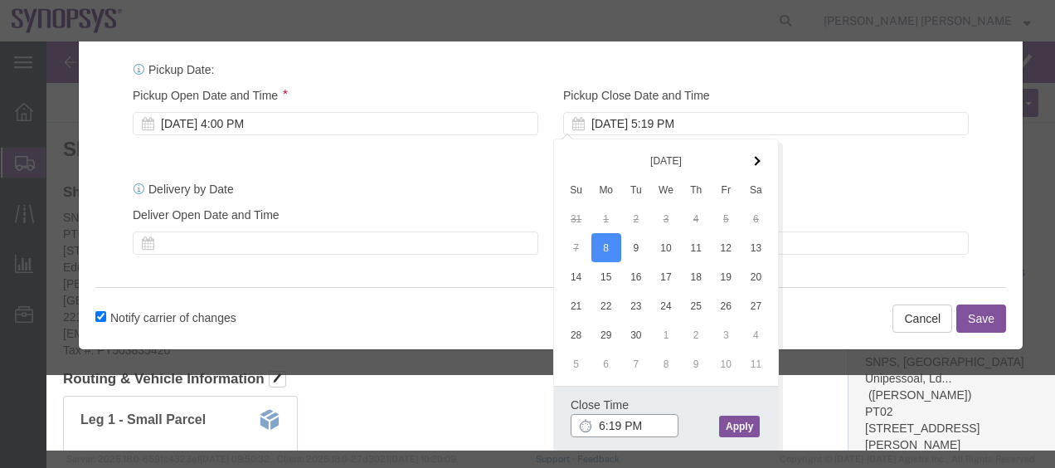
click input "6:19 PM"
type input "6:00 PM"
click button "Apply"
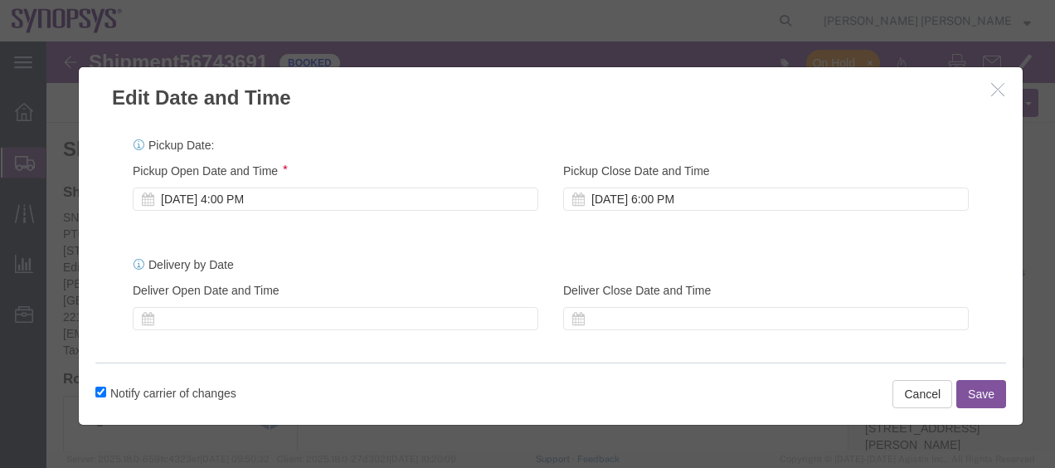
scroll to position [0, 0]
click button "Save"
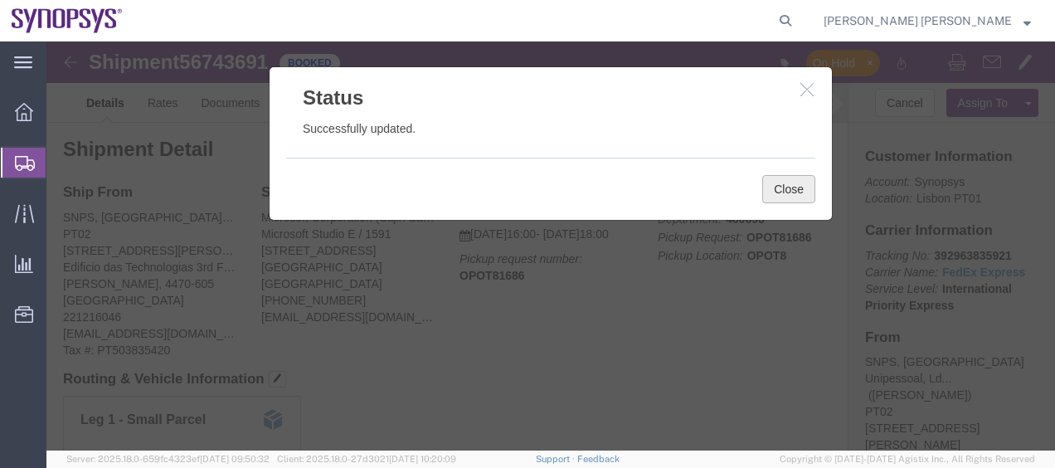
click button "Close"
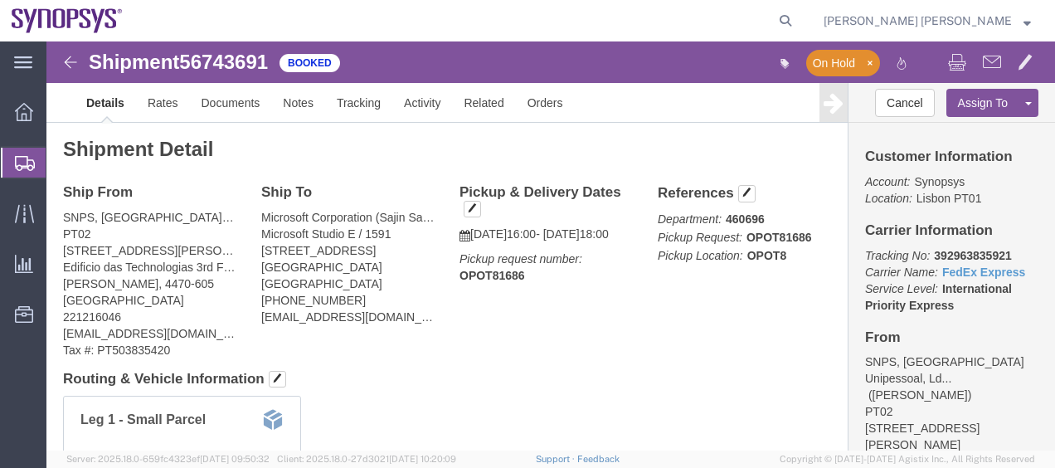
click p "Pickup request number: OPOT81686"
drag, startPoint x: 498, startPoint y: 240, endPoint x: 403, endPoint y: 185, distance: 110.4
click div "Pickup & Delivery Dates [DATE] 16:00 - [DATE] 18:00 Pickup request number: OPOT…"
drag, startPoint x: 403, startPoint y: 185, endPoint x: 467, endPoint y: 245, distance: 88.0
click b "OPOT81686"
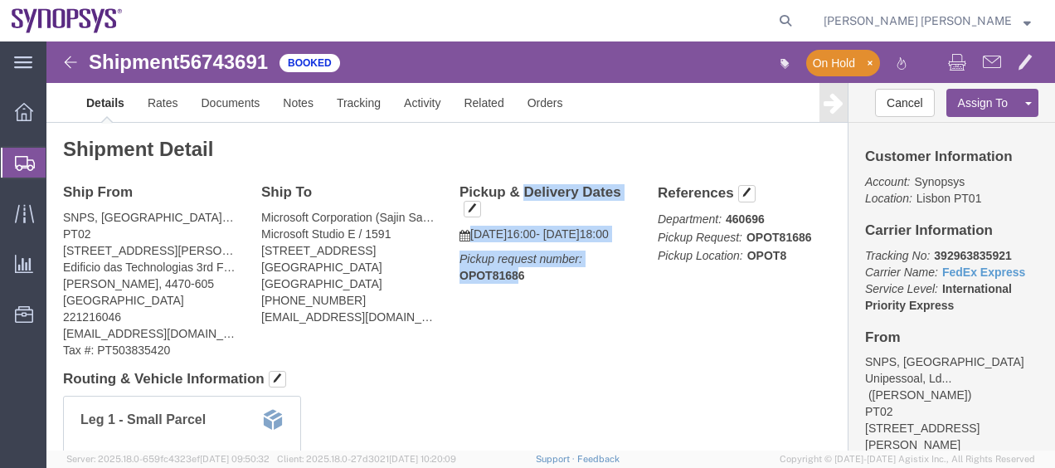
drag, startPoint x: 460, startPoint y: 248, endPoint x: 406, endPoint y: 148, distance: 113.9
click div "Pickup & Delivery Dates [DATE] 16:00 - [DATE] 18:00 Pickup request number: OPOT…"
copy div "Pickup & Delivery Dates [DATE] 16:00 - [DATE] 18:00 Pickup request number: OPOT…"
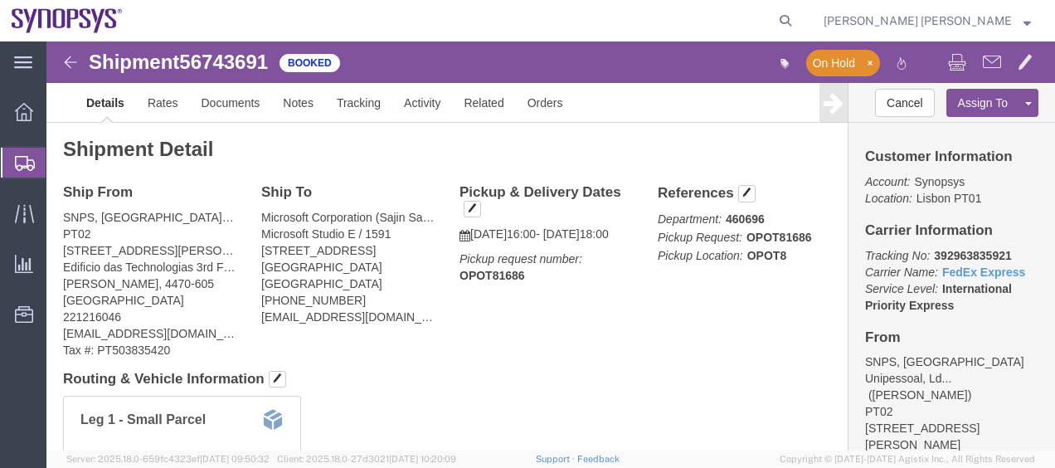
click div "Ship From SNPS, Portugal Unipessoal, Lda. ([PERSON_NAME]) PT02 [STREET_ADDRESS]…"
click div "Shipment Detail Ship From SNPS, Portugal Unipessoal, Lda. ([PERSON_NAME]) PT02 …"
click div "Leg 1 - Small Parcel"
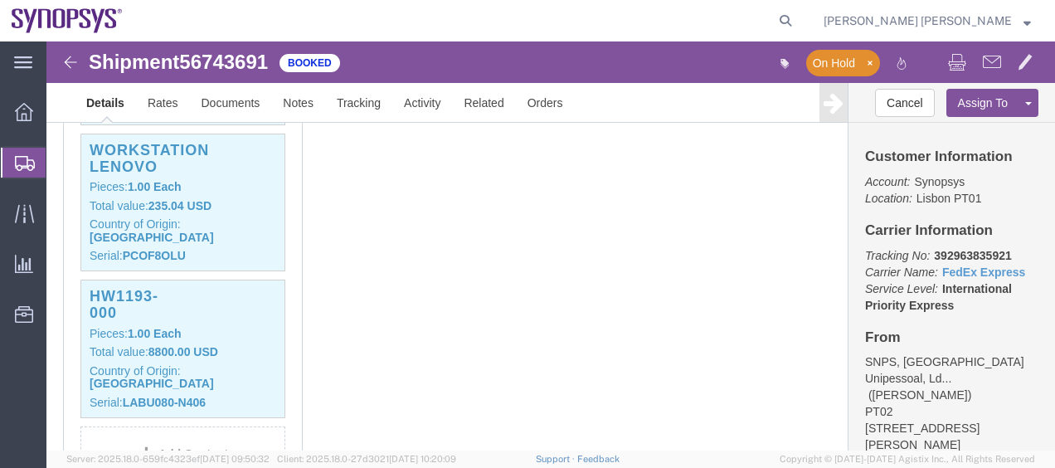
scroll to position [1459, 0]
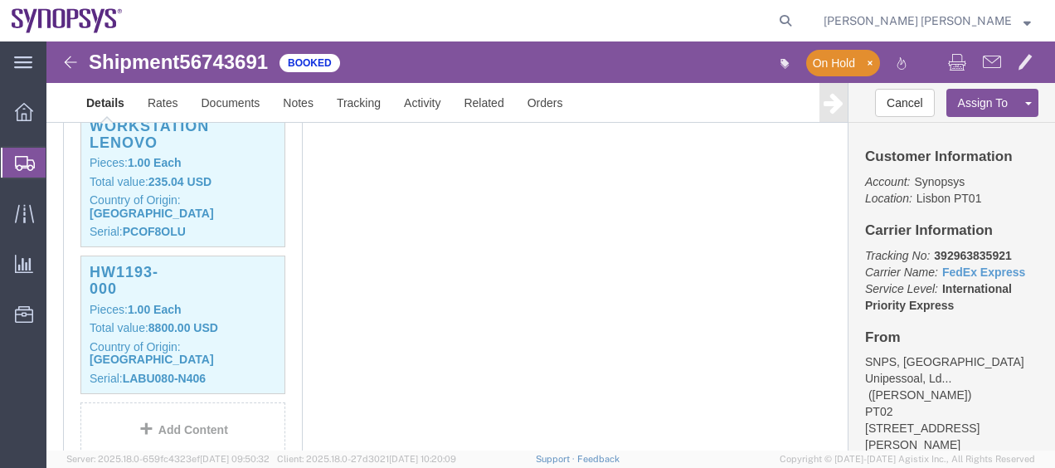
click b "392963835921"
copy b "392963835921"
click div "1 Cardboard Box(es) Total weight: 30.15 KGS Tracking: 392963835921 Dimensions: …"
click p "Tracking No: 392963835921 Carrier Name: FedEx Express FedEx Express Service Lev…"
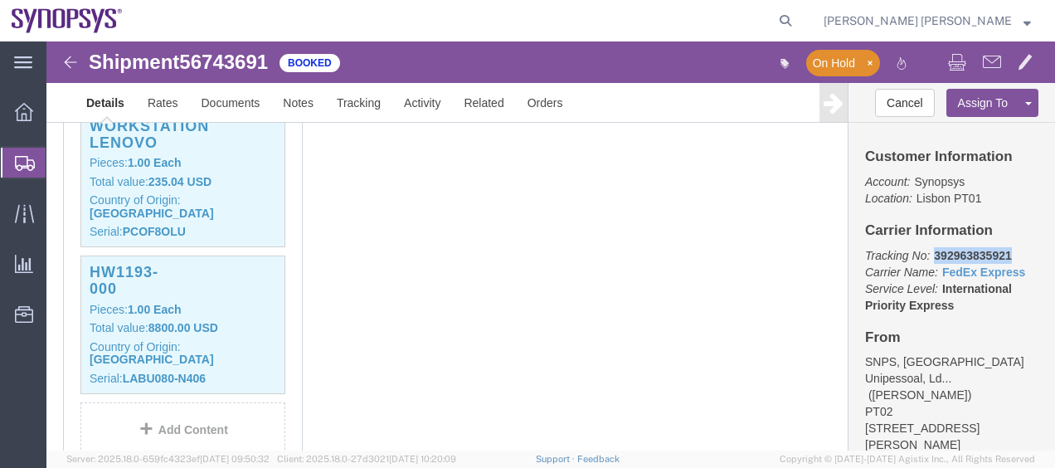
click p "Tracking No: 392963835921 Carrier Name: FedEx Express FedEx Express Service Lev…"
copy b "392963835921"
click div "1 Cardboard Box(es) Total weight: 30.15 KGS Tracking: 392963835921 Dimensions: …"
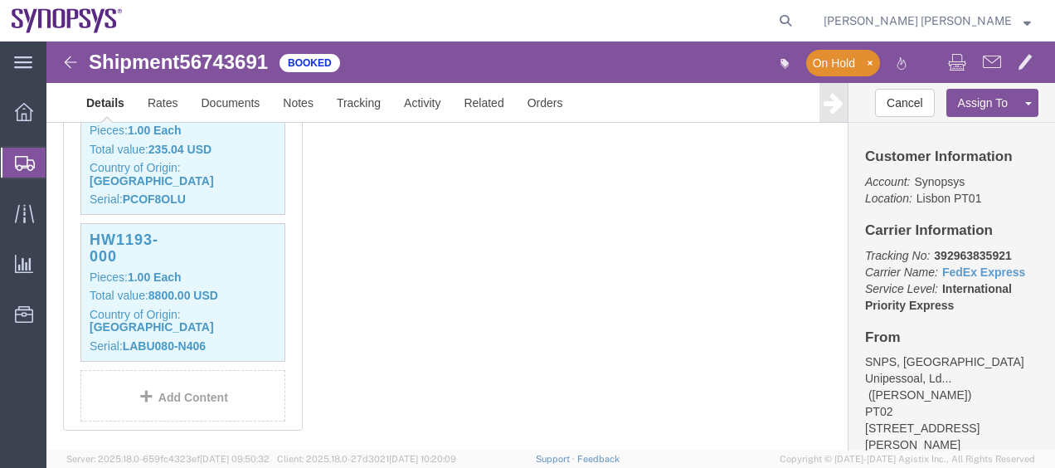
scroll to position [1493, 0]
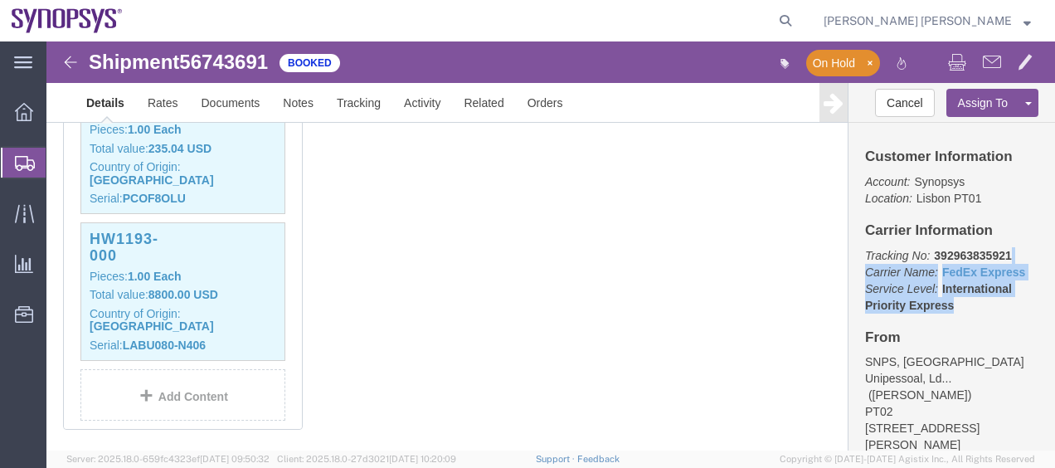
drag, startPoint x: 988, startPoint y: 197, endPoint x: 989, endPoint y: 271, distance: 73.8
click div "Customer Information Account: Synopsys Location: [GEOGRAPHIC_DATA] PT01 Carrier…"
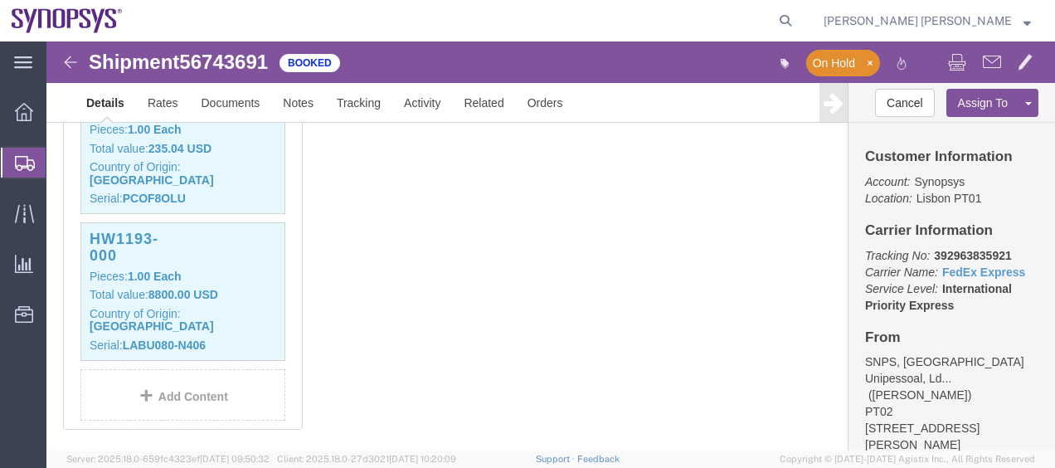
drag, startPoint x: 989, startPoint y: 271, endPoint x: 920, endPoint y: 325, distance: 87.4
click address "SNPS, [GEOGRAPHIC_DATA] Unipessoal, Ld... ([PERSON_NAME]) PT02 [STREET_ADDRESS]…"
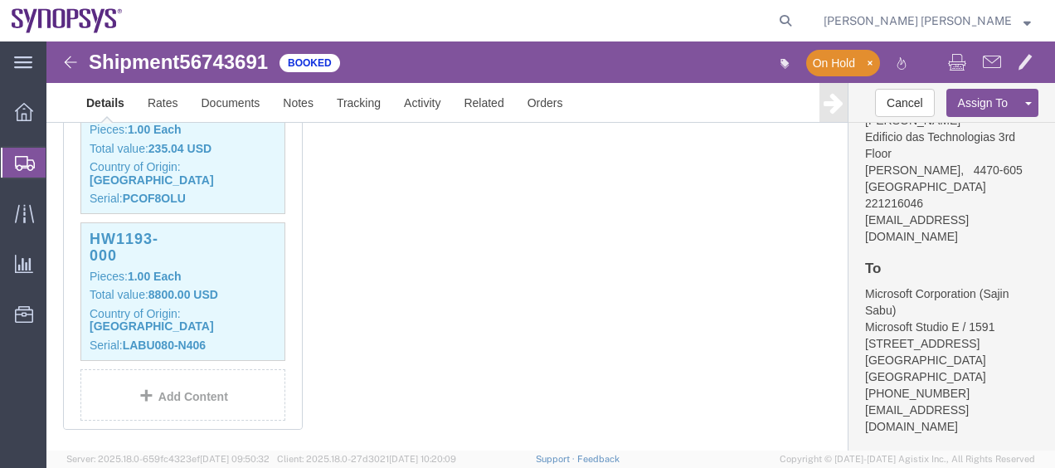
scroll to position [330, 0]
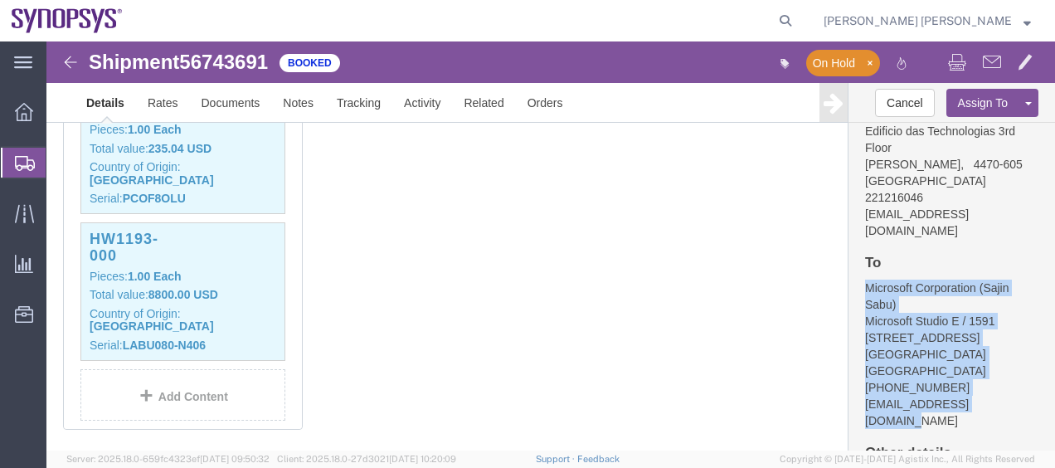
drag, startPoint x: 807, startPoint y: 211, endPoint x: 949, endPoint y: 335, distance: 188.6
click div "Customer Information Account: Synopsys Location: [GEOGRAPHIC_DATA] PT01 Carrier…"
copy address "Microsoft Corporation (Sajin Sabu) Microsoft Studio E / 1591 [STREET_ADDRESS] […"
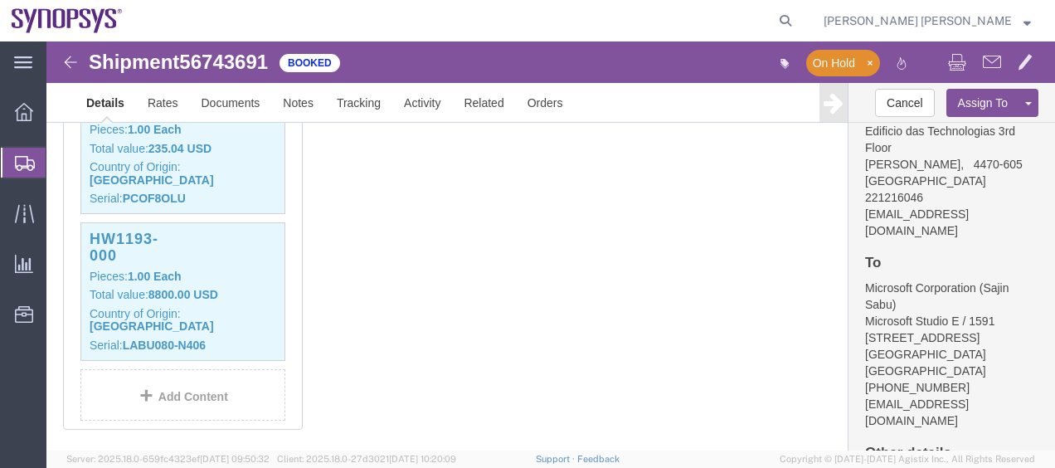
click address "SNPS, [GEOGRAPHIC_DATA] Unipessoal, Ld... ([PERSON_NAME]) PT02 [STREET_ADDRESS]…"
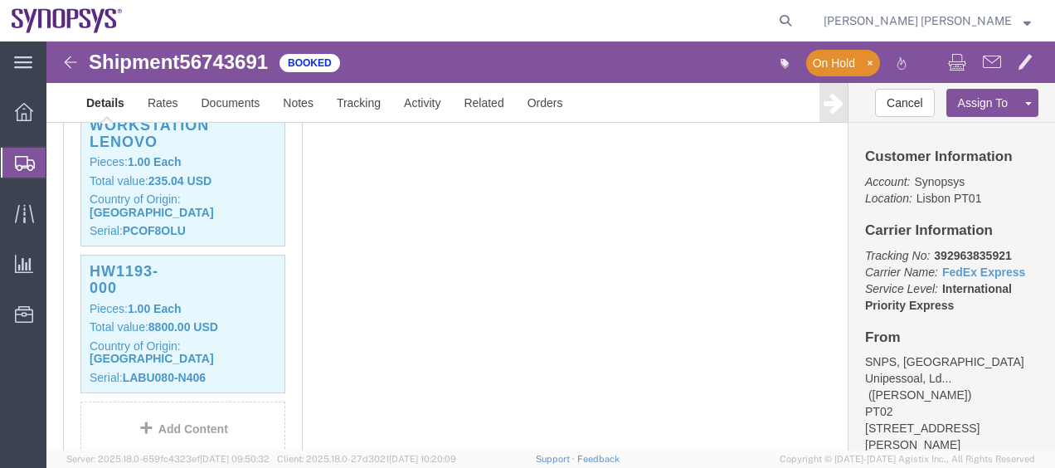
scroll to position [1459, 0]
click b "392963835921"
copy b "392963835921"
click div "1 Cardboard Box(es) Total weight: 30.15 KGS Tracking: 392963835921 Dimensions: …"
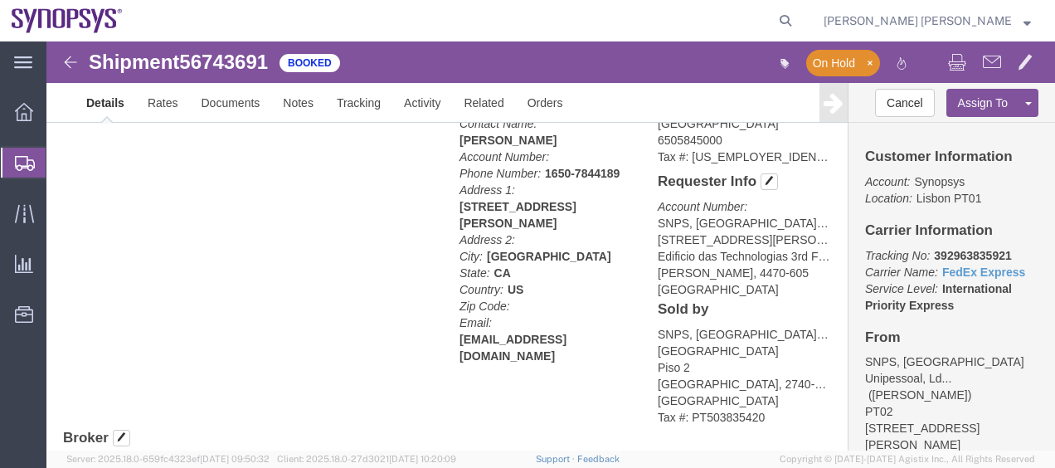
scroll to position [2178, 0]
click at [0, 0] on span "Shipment Manager" at bounding box center [0, 0] width 0 height 0
